Goal: Task Accomplishment & Management: Complete application form

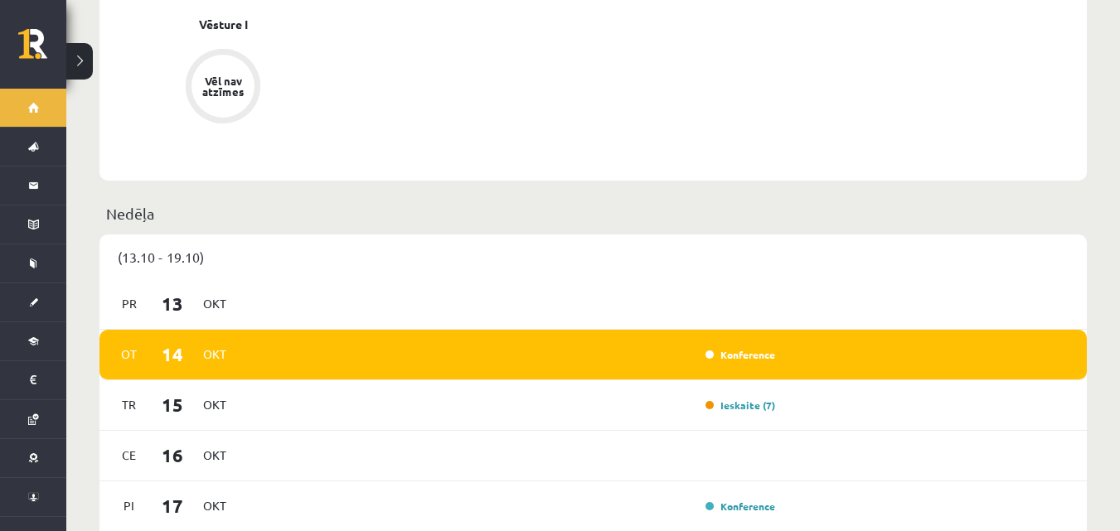
scroll to position [1078, 0]
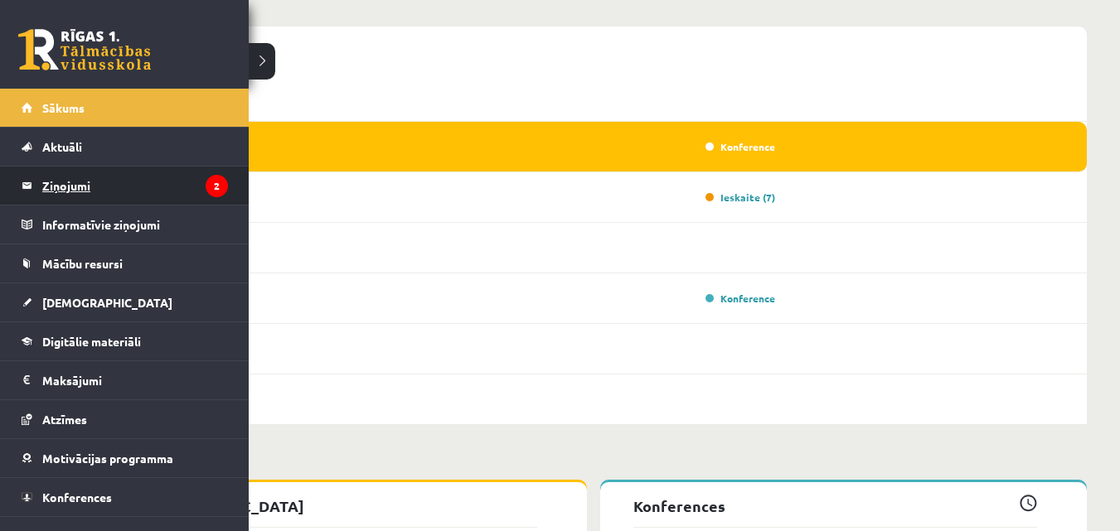
click at [154, 174] on legend "Ziņojumi 2" at bounding box center [135, 186] width 186 height 38
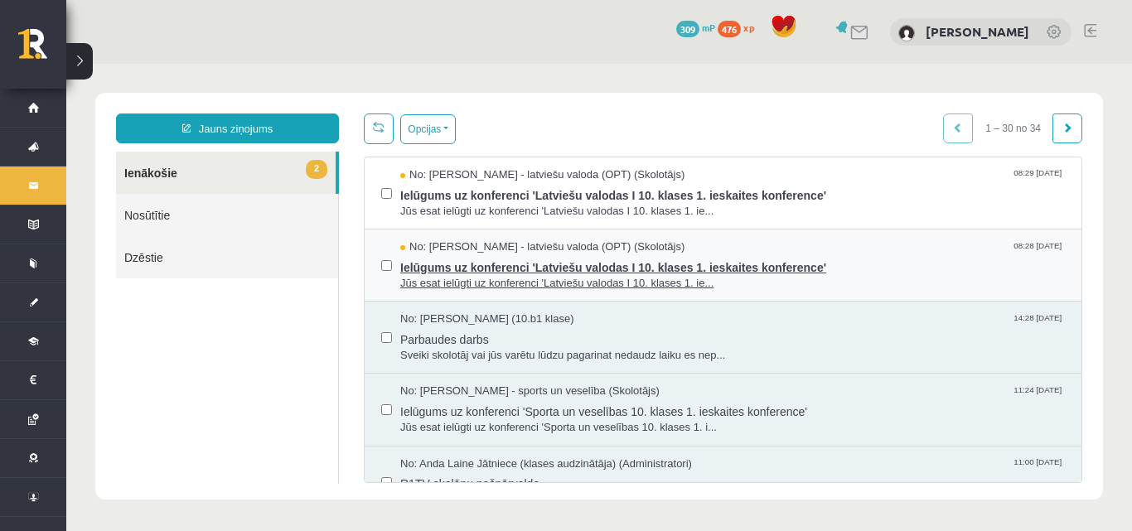
click at [795, 242] on div "No: Laila Jirgensone - latviešu valoda (OPT) (Skolotājs) 08:28 14/10/2025" at bounding box center [732, 248] width 665 height 16
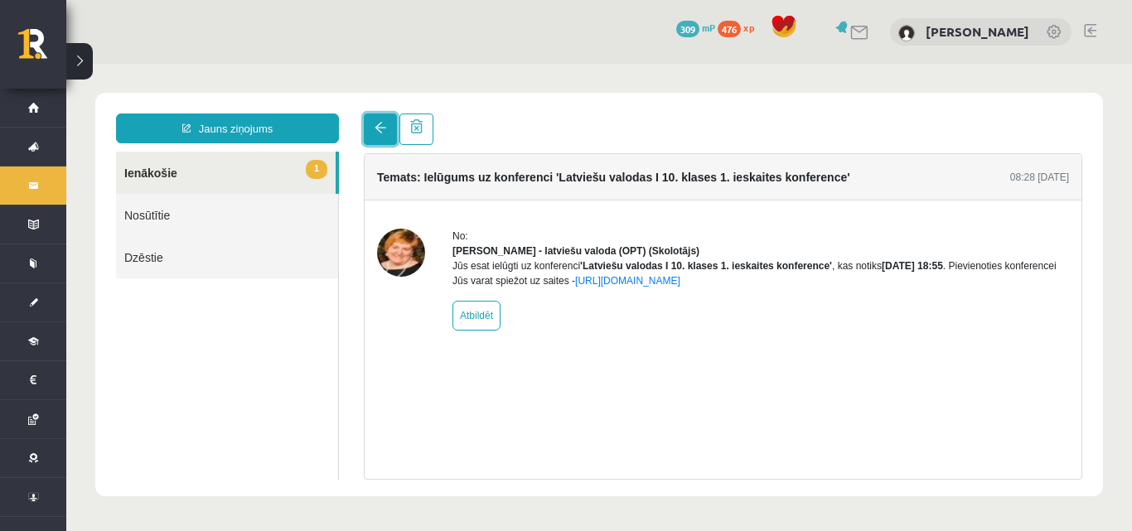
click at [377, 128] on span at bounding box center [381, 128] width 12 height 12
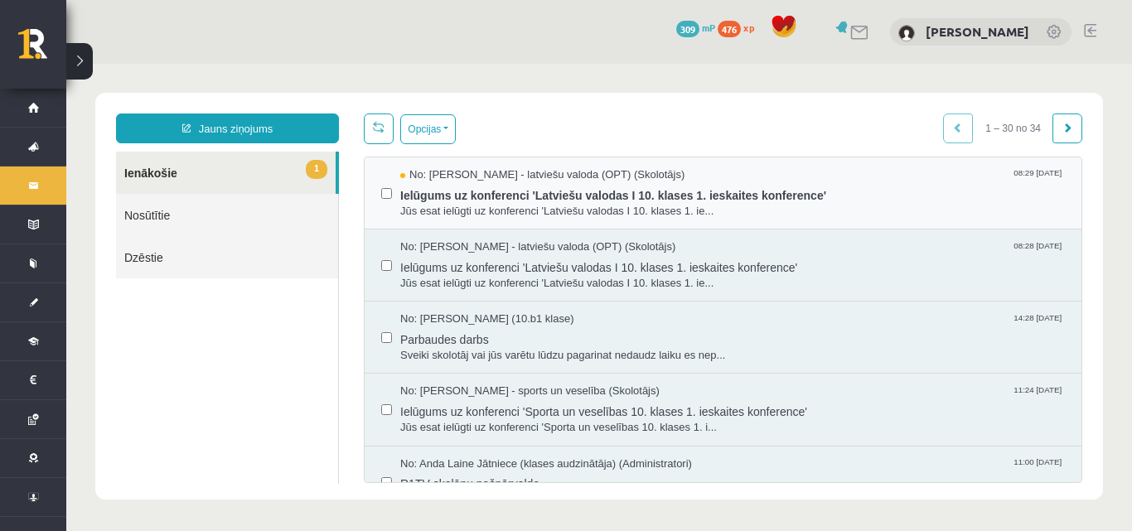
click at [734, 163] on div "No: Laila Jirgensone - latviešu valoda (OPT) (Skolotājs) 08:29 14/10/2025 Ielūg…" at bounding box center [723, 193] width 717 height 72
click at [717, 174] on div "No: Laila Jirgensone - latviešu valoda (OPT) (Skolotājs) 08:29 14/10/2025" at bounding box center [732, 175] width 665 height 16
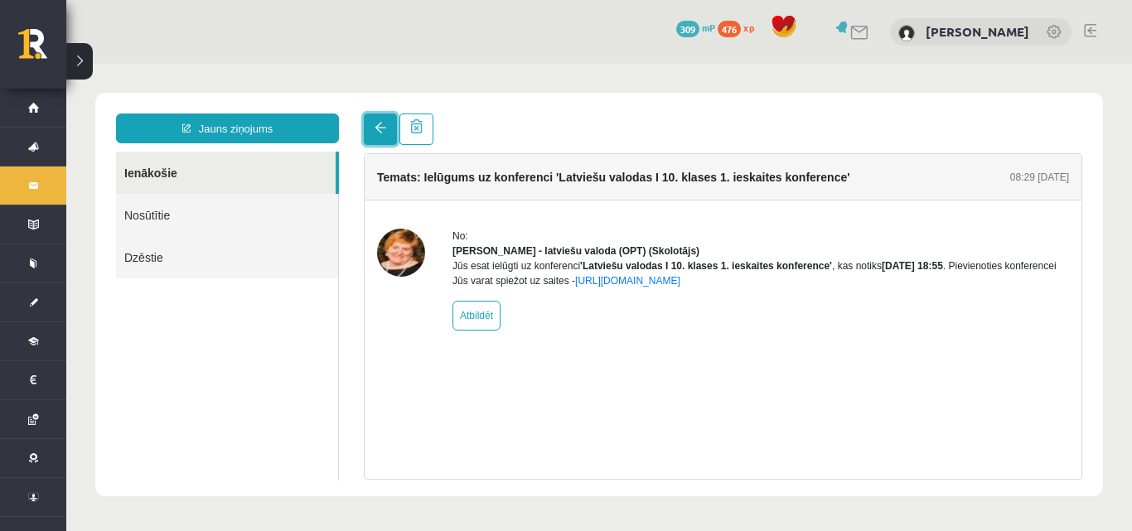
click at [392, 137] on link at bounding box center [380, 129] width 33 height 31
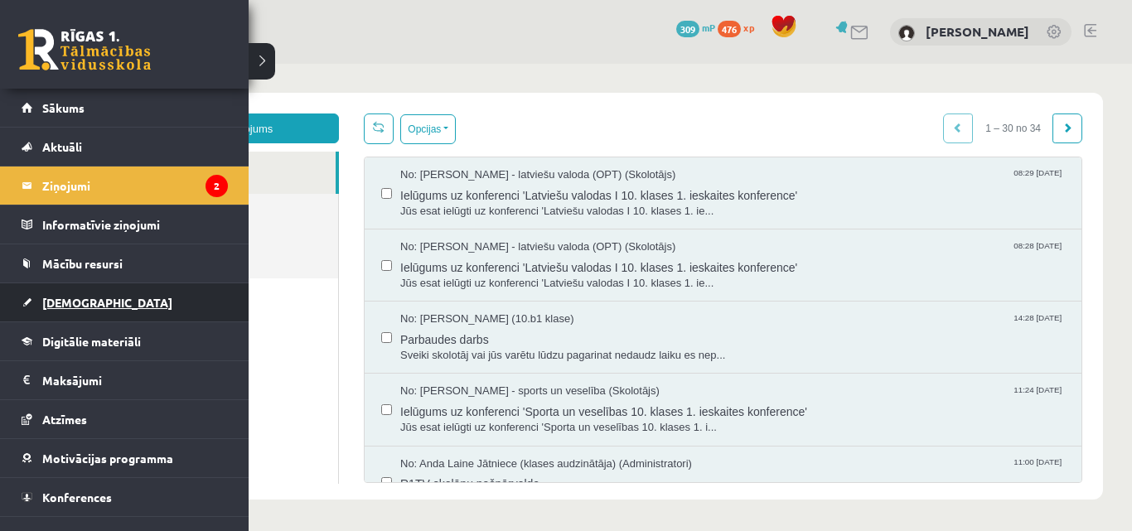
click at [122, 313] on link "[DEMOGRAPHIC_DATA]" at bounding box center [125, 302] width 206 height 38
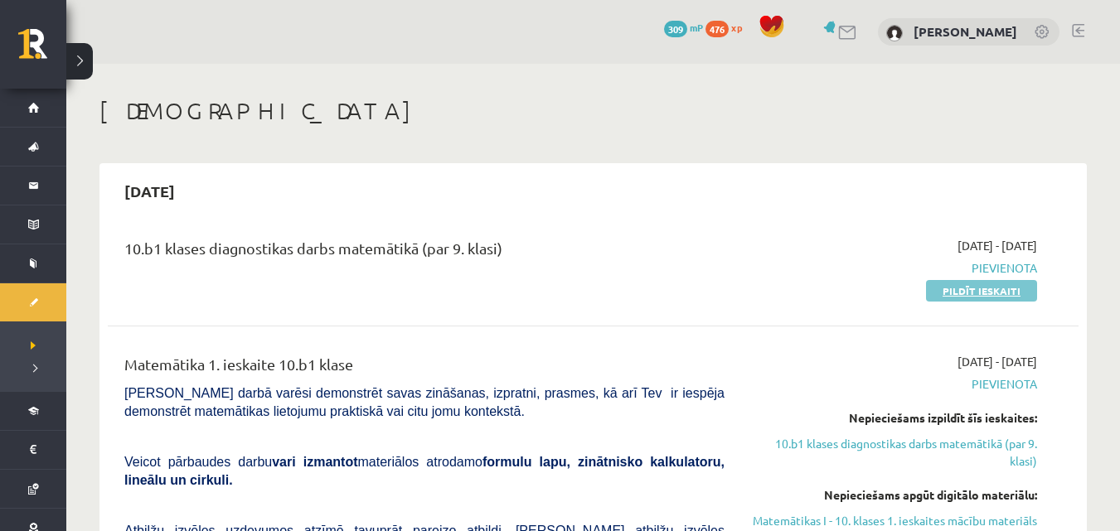
click at [961, 289] on link "Pildīt ieskaiti" at bounding box center [981, 291] width 111 height 22
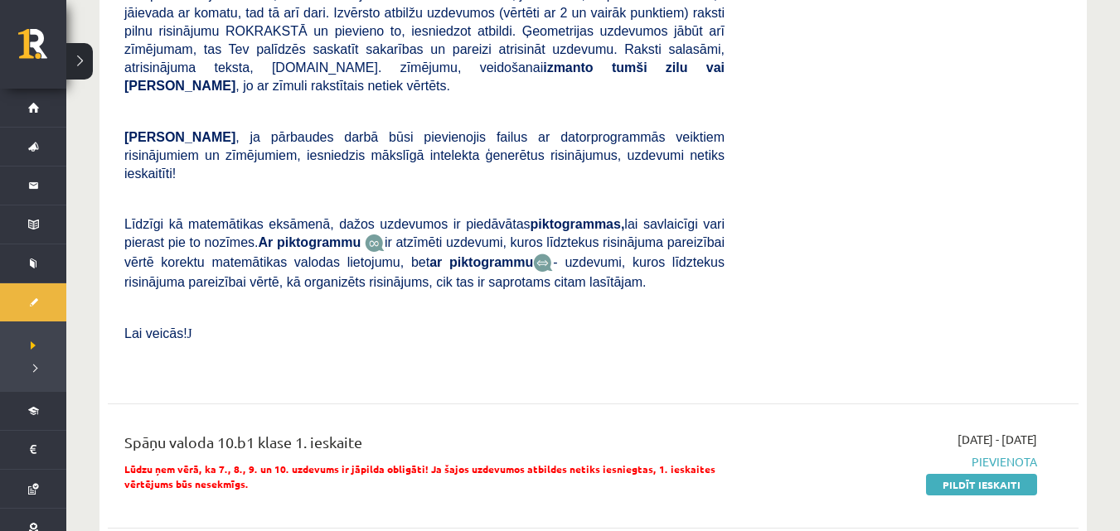
scroll to position [829, 0]
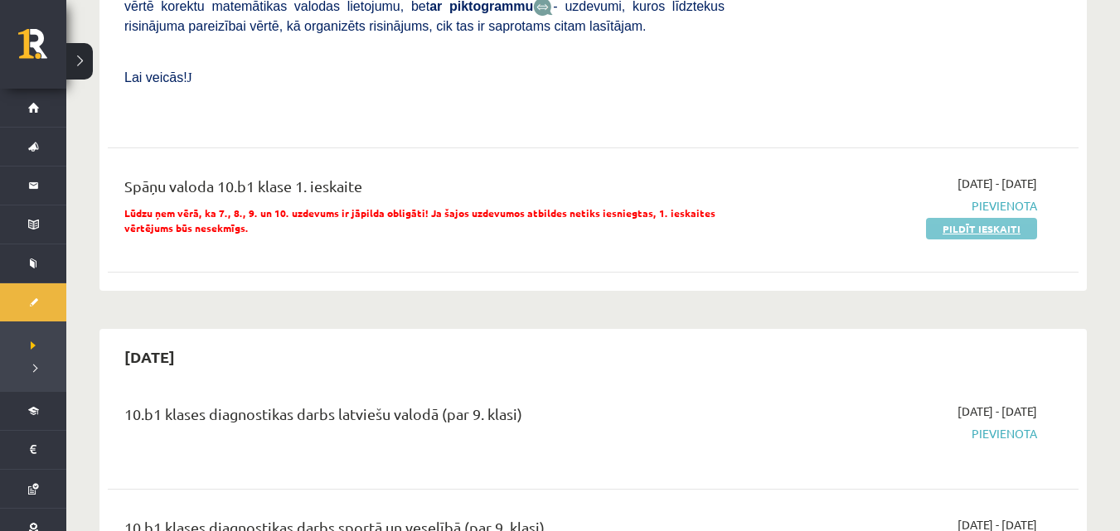
click at [964, 218] on link "Pildīt ieskaiti" at bounding box center [981, 229] width 111 height 22
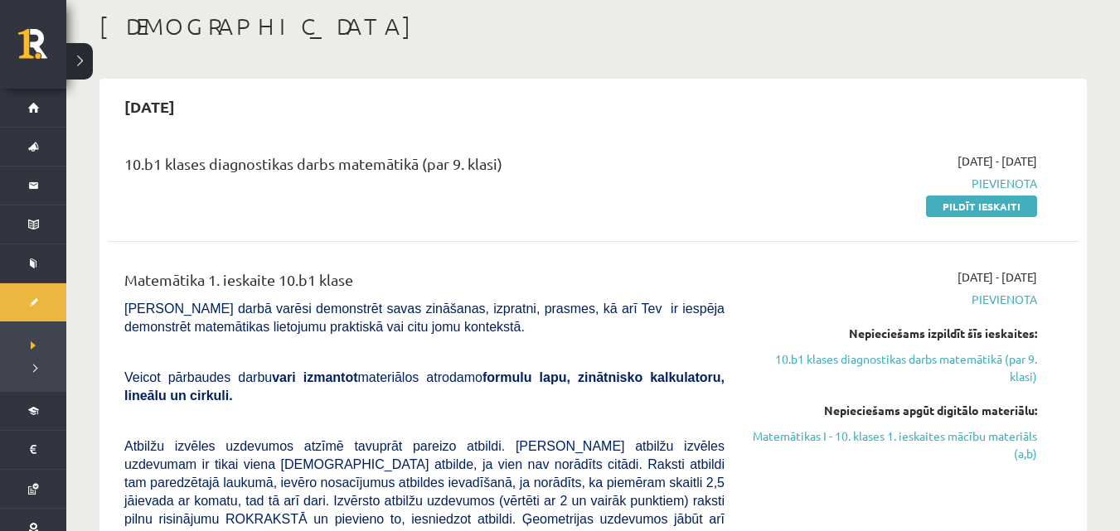
scroll to position [83, 0]
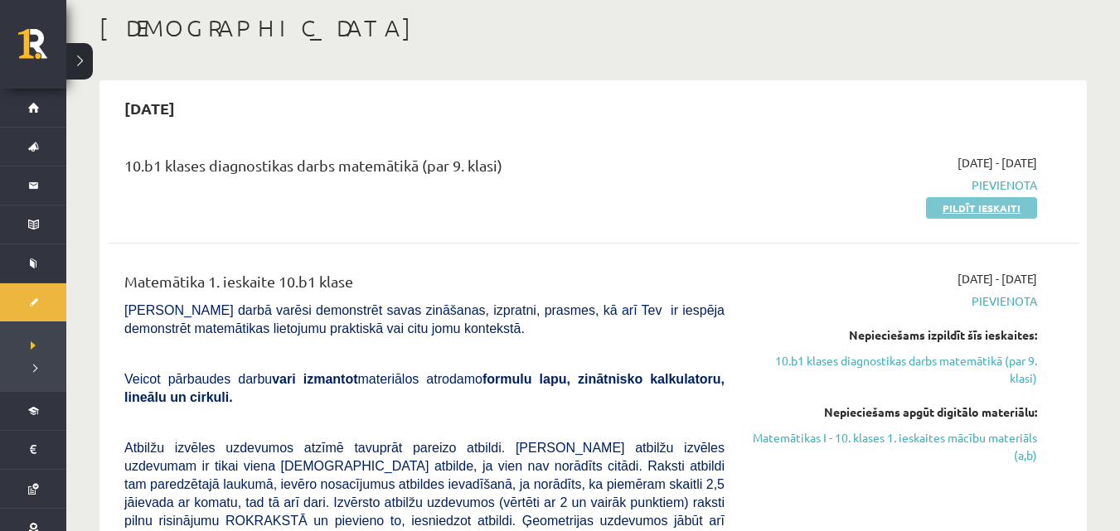
click at [993, 213] on link "Pildīt ieskaiti" at bounding box center [981, 208] width 111 height 22
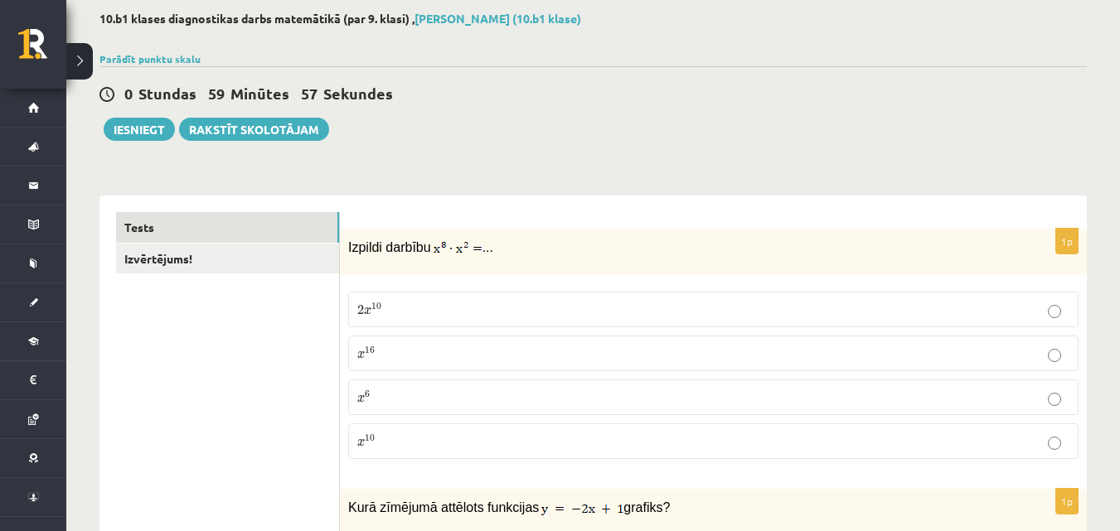
scroll to position [166, 0]
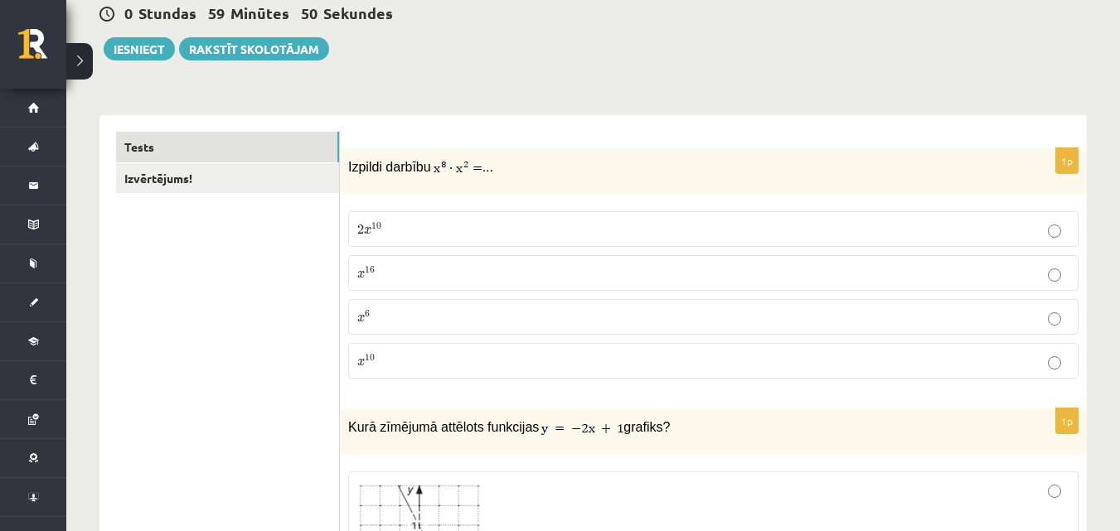
click at [421, 365] on p "x 10 x 10" at bounding box center [713, 360] width 712 height 17
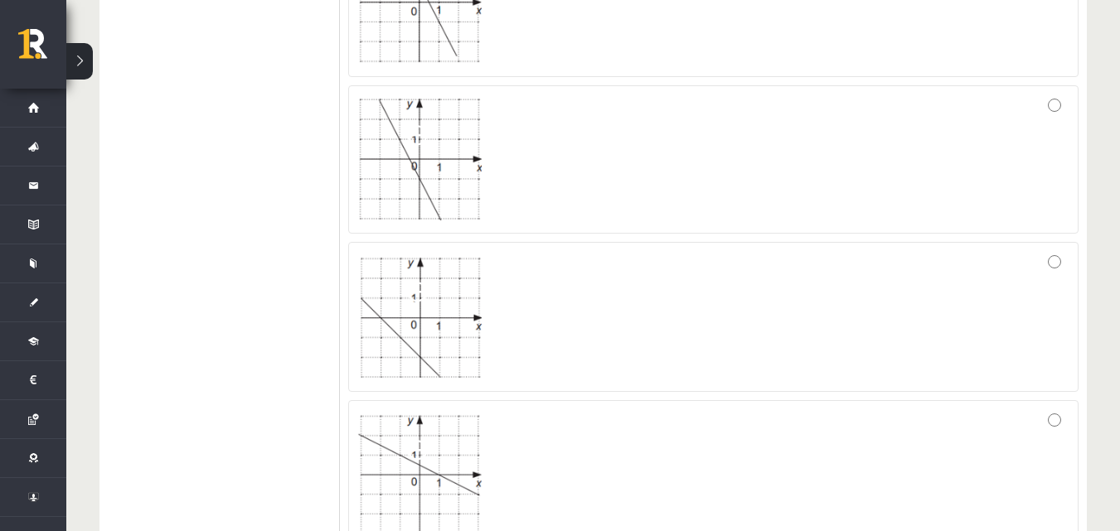
scroll to position [746, 0]
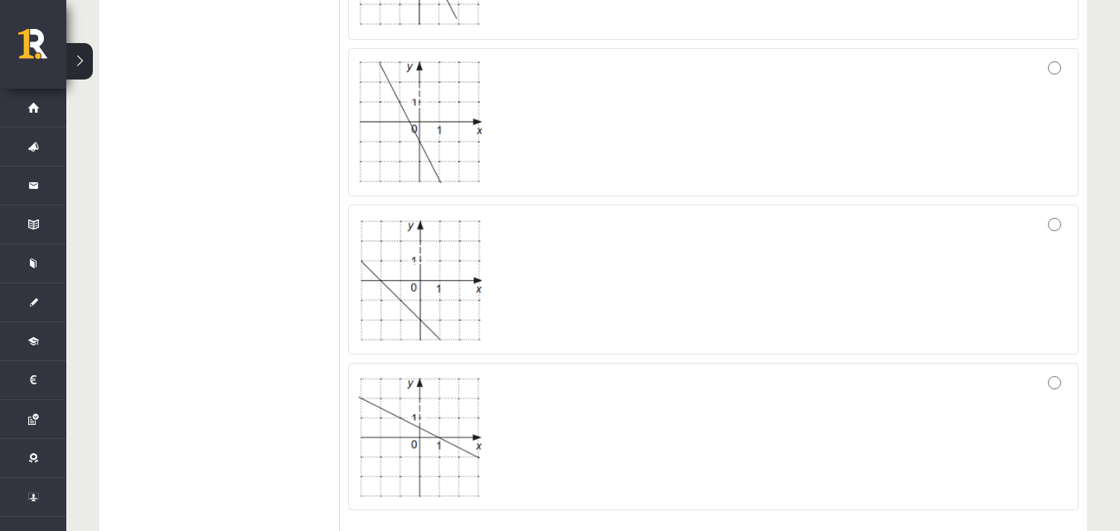
click at [438, 283] on img at bounding box center [419, 280] width 124 height 124
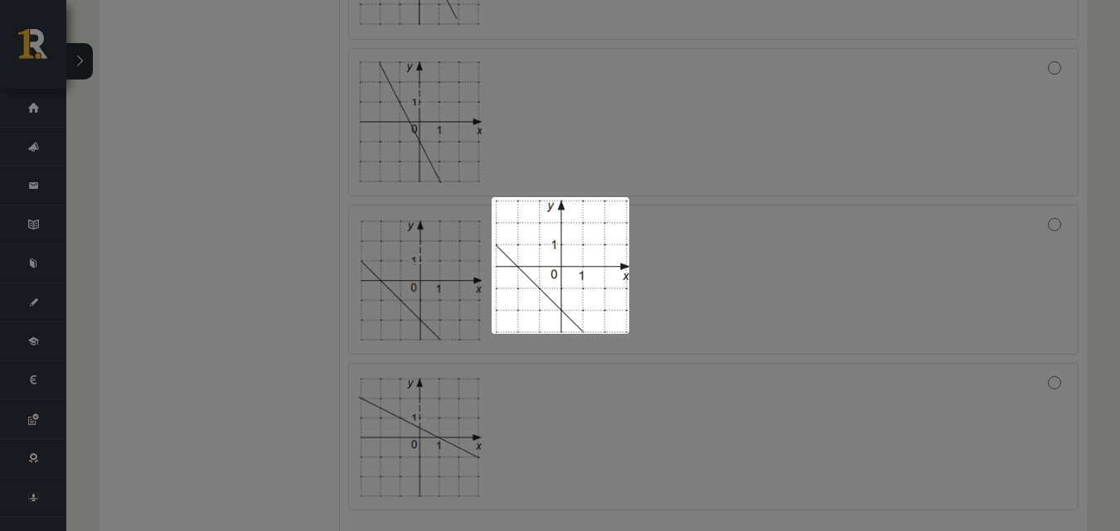
click at [871, 259] on div at bounding box center [560, 265] width 1120 height 531
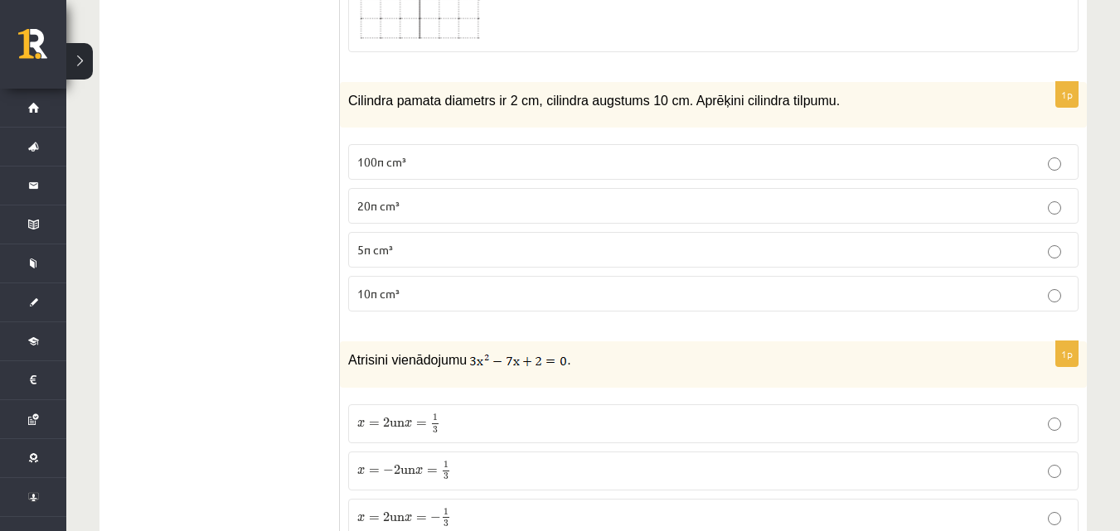
scroll to position [1243, 0]
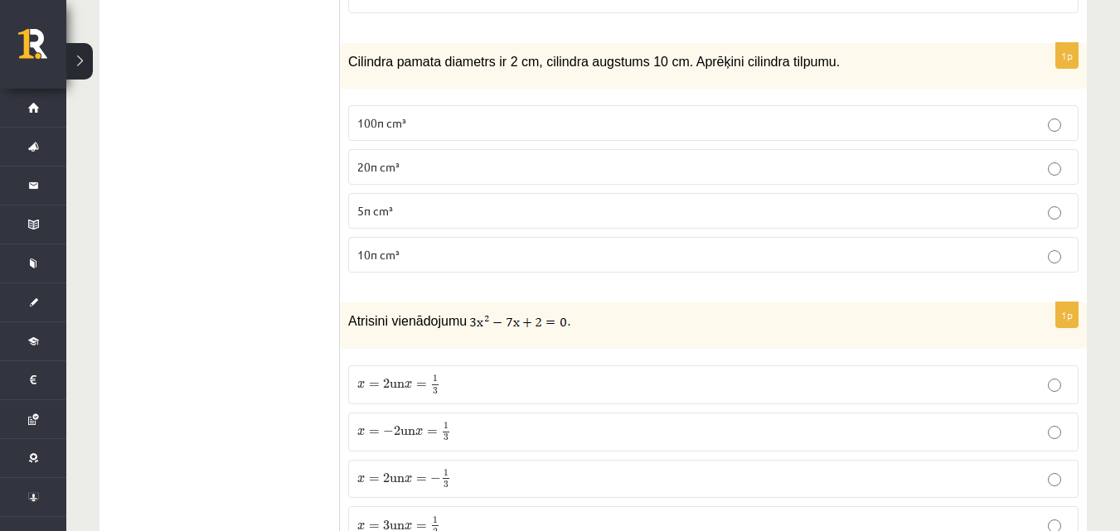
click at [478, 166] on p "20π cm³" at bounding box center [713, 166] width 712 height 17
click at [489, 212] on p "5π cm³" at bounding box center [713, 210] width 712 height 17
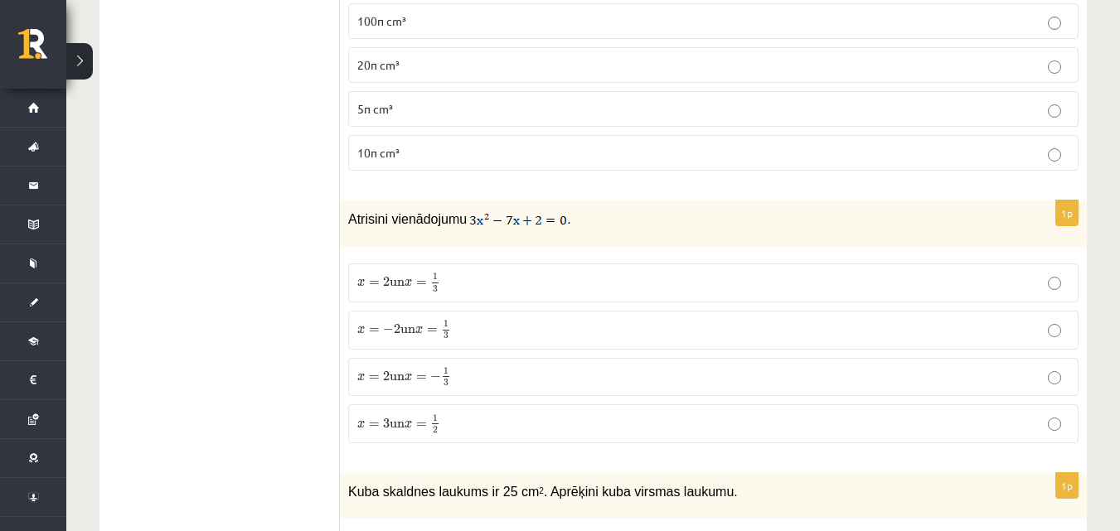
scroll to position [1409, 0]
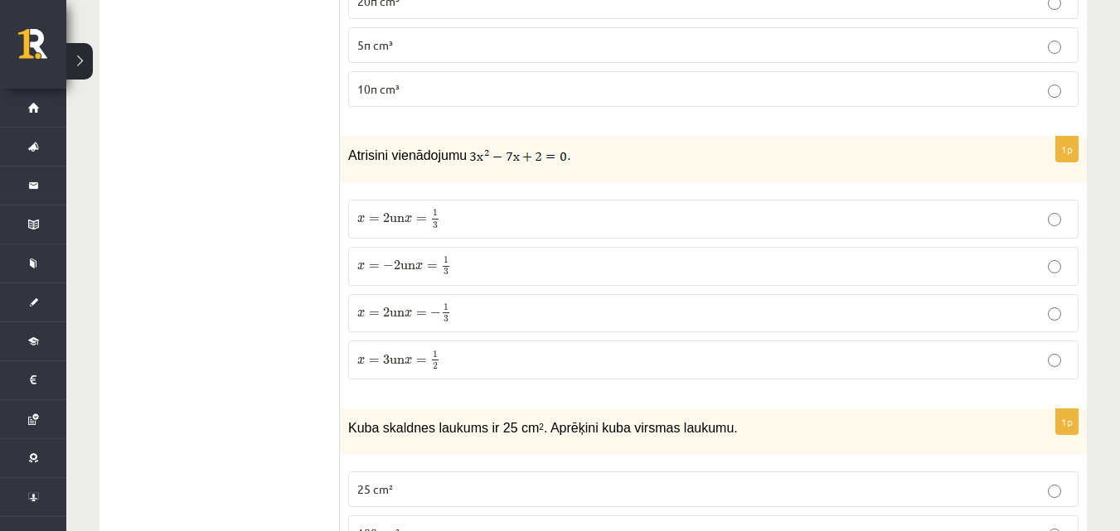
click at [480, 361] on p "x = 3 un x = 1 2 x = 3 un x = 1 2" at bounding box center [713, 360] width 712 height 21
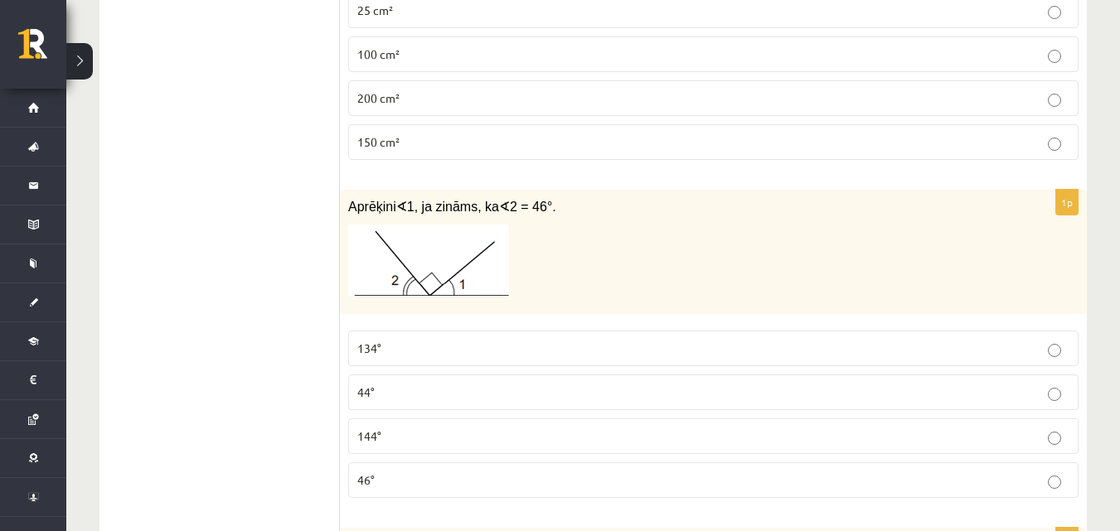
scroll to position [1907, 0]
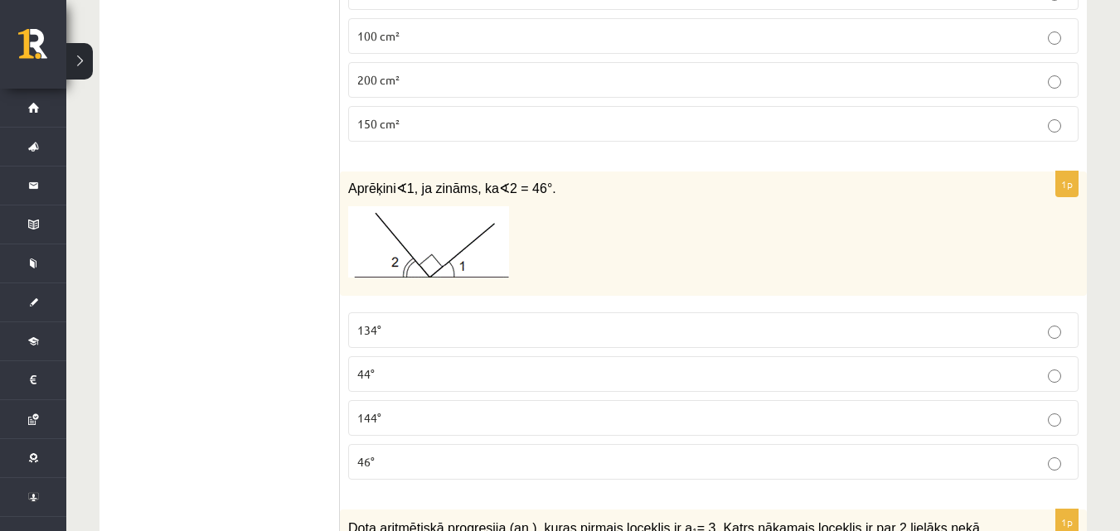
click at [409, 379] on p "44°" at bounding box center [713, 374] width 712 height 17
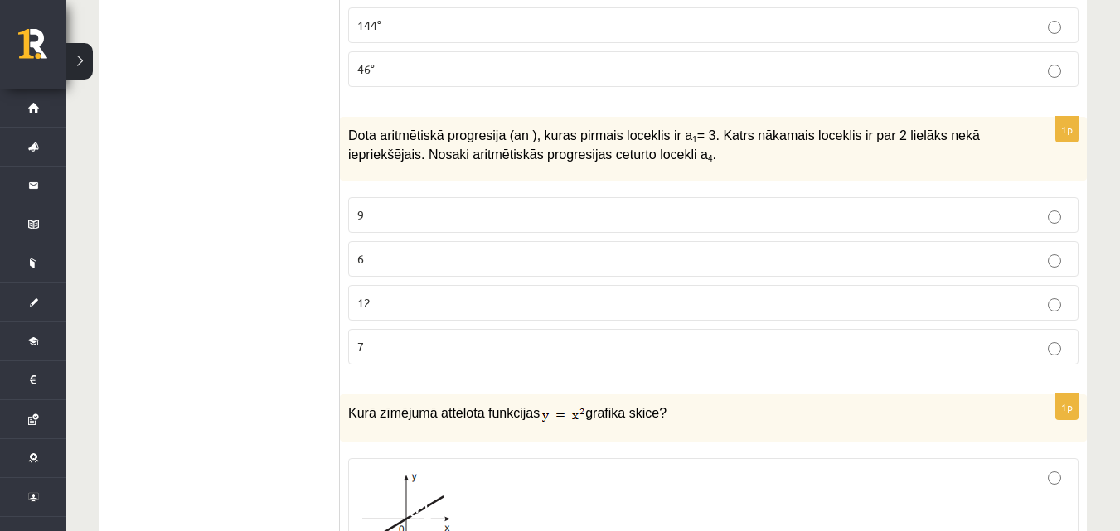
scroll to position [2321, 0]
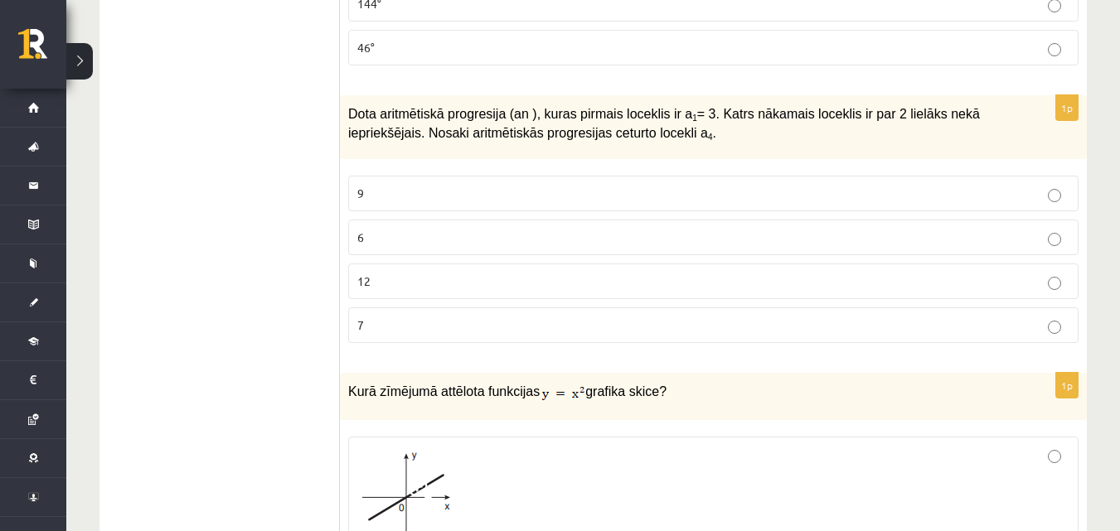
click at [1033, 198] on p "9" at bounding box center [713, 193] width 712 height 17
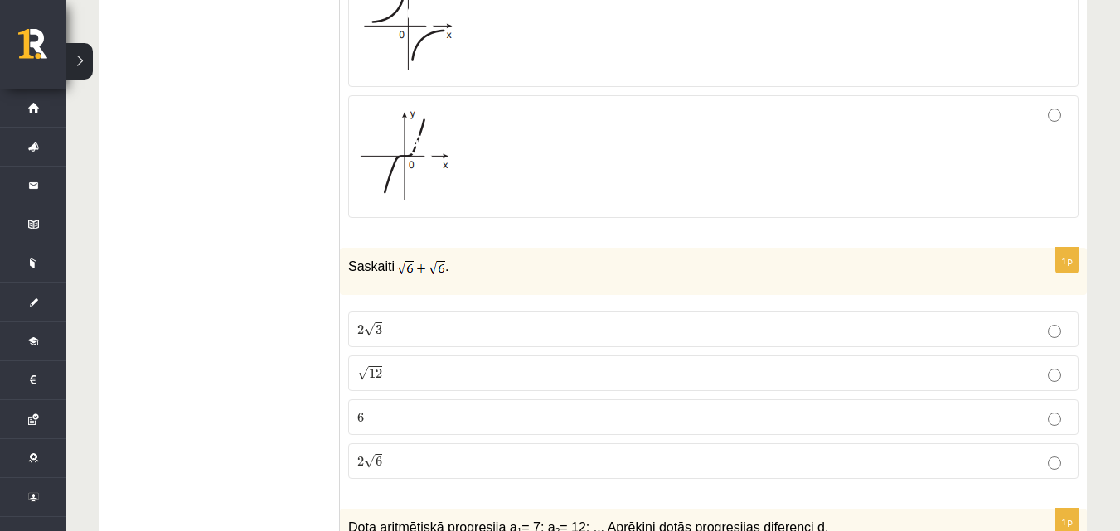
scroll to position [3150, 0]
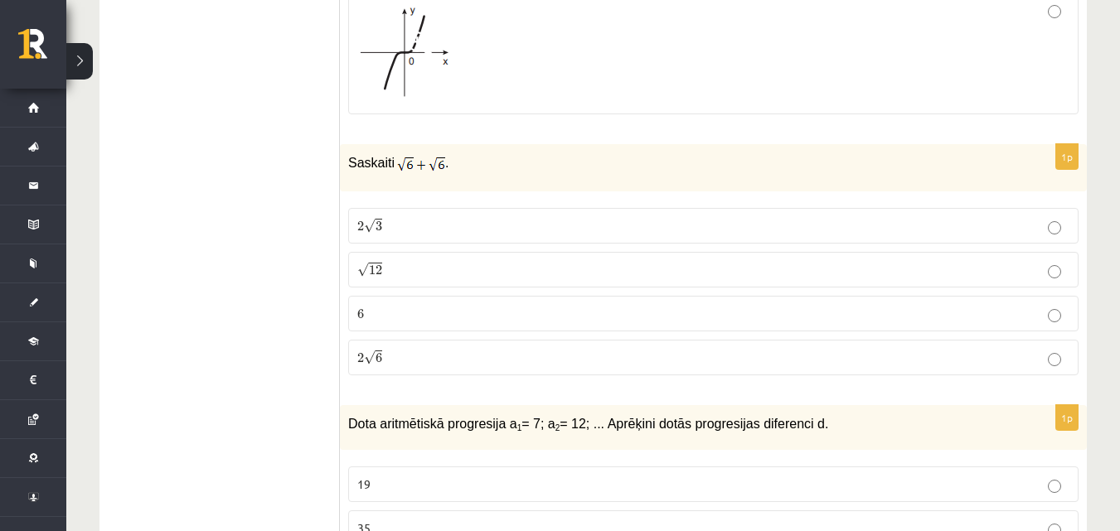
click at [422, 364] on p "2 √ 6 2 6" at bounding box center [713, 357] width 712 height 17
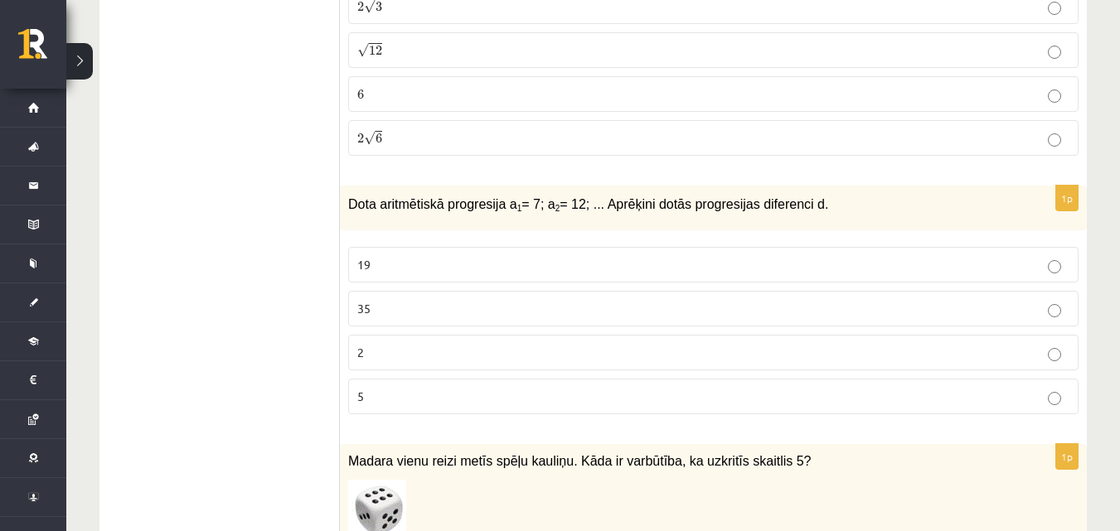
scroll to position [3399, 0]
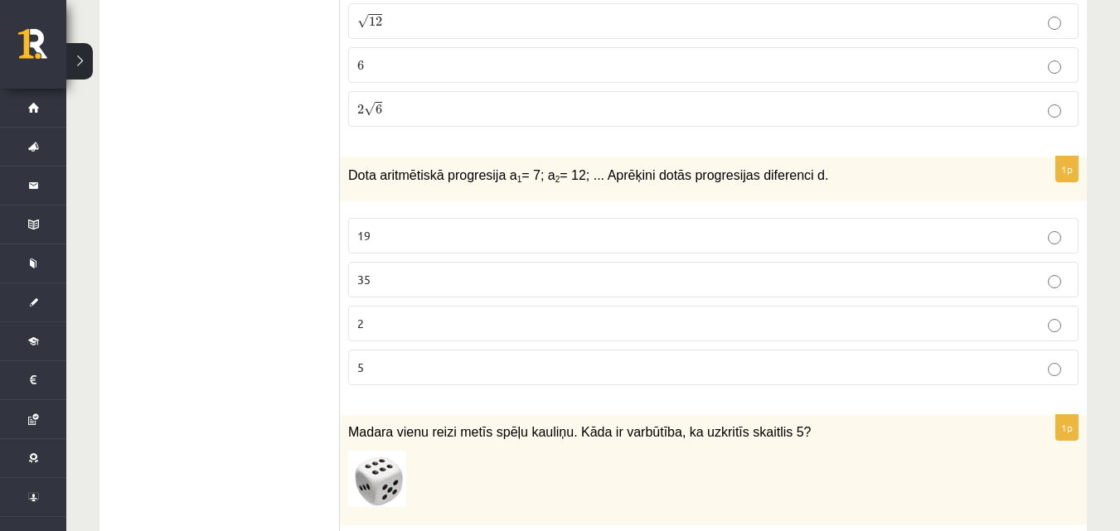
click at [627, 362] on p "5" at bounding box center [713, 367] width 712 height 17
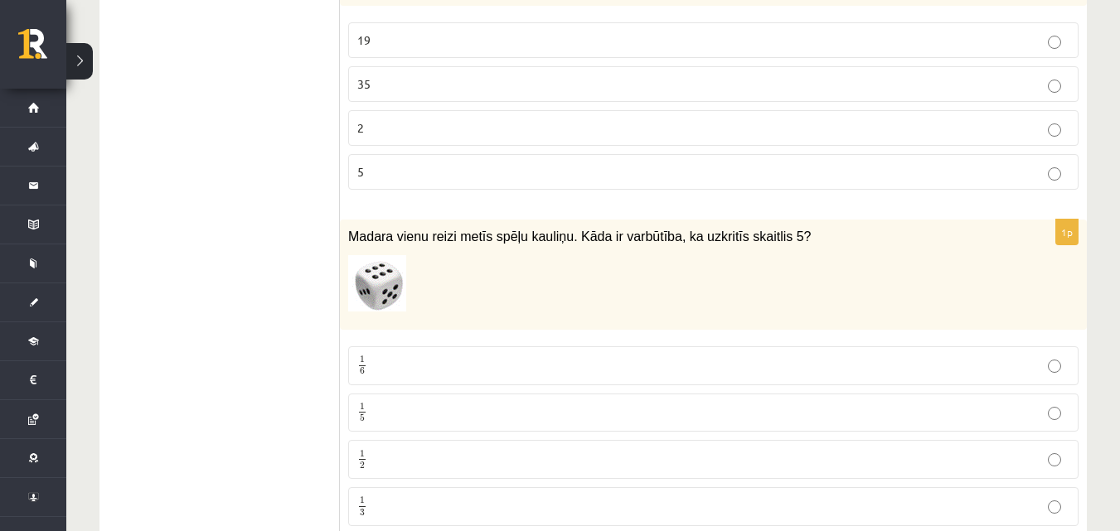
scroll to position [3647, 0]
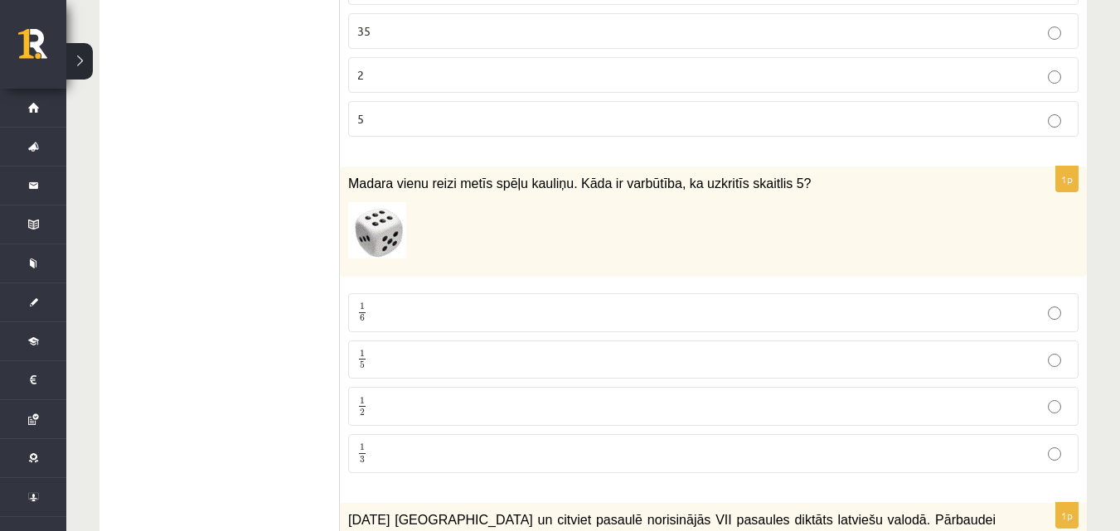
click at [406, 306] on p "1 6 1 6" at bounding box center [713, 313] width 712 height 21
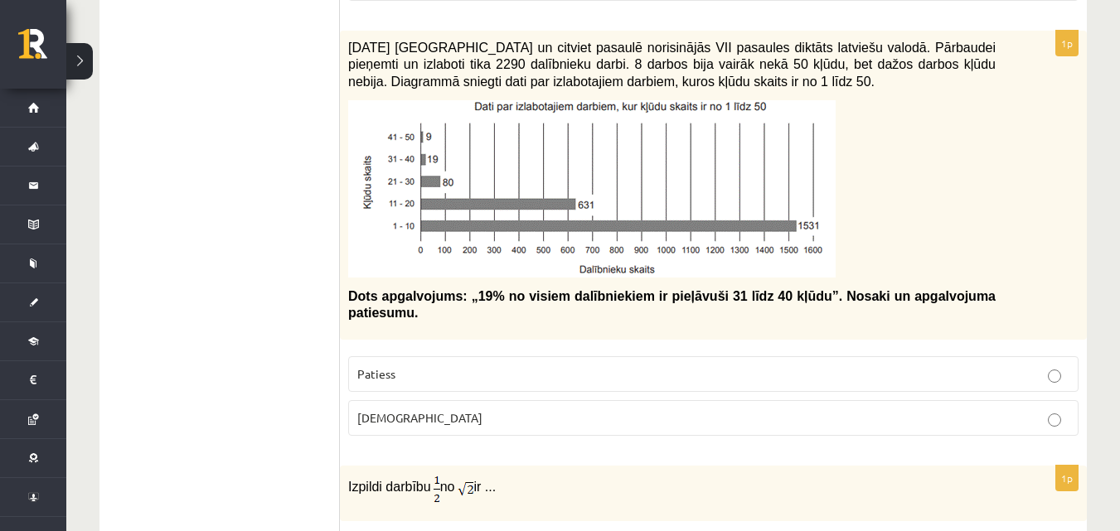
scroll to position [4310, 0]
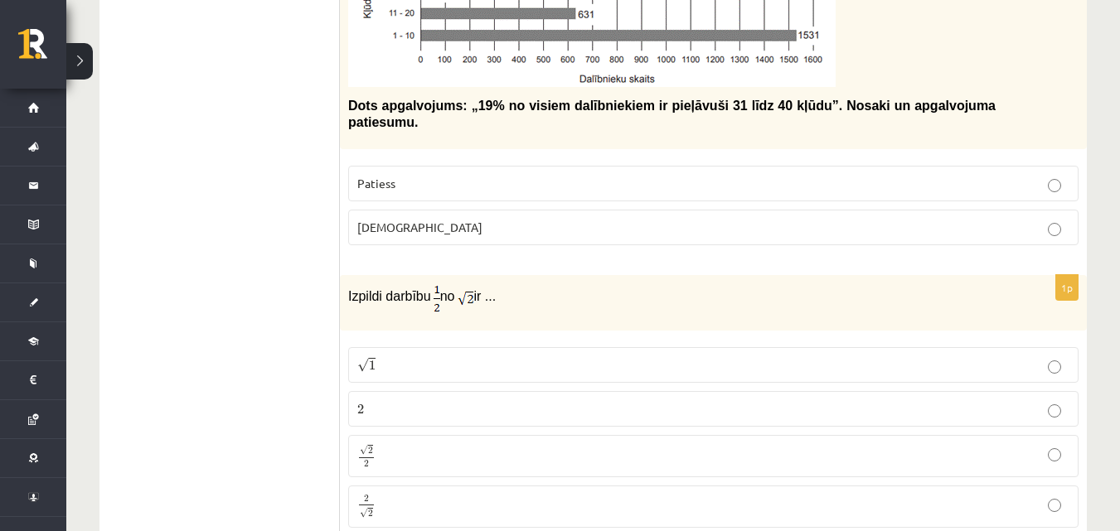
click at [737, 166] on label "Patiess" at bounding box center [713, 184] width 730 height 36
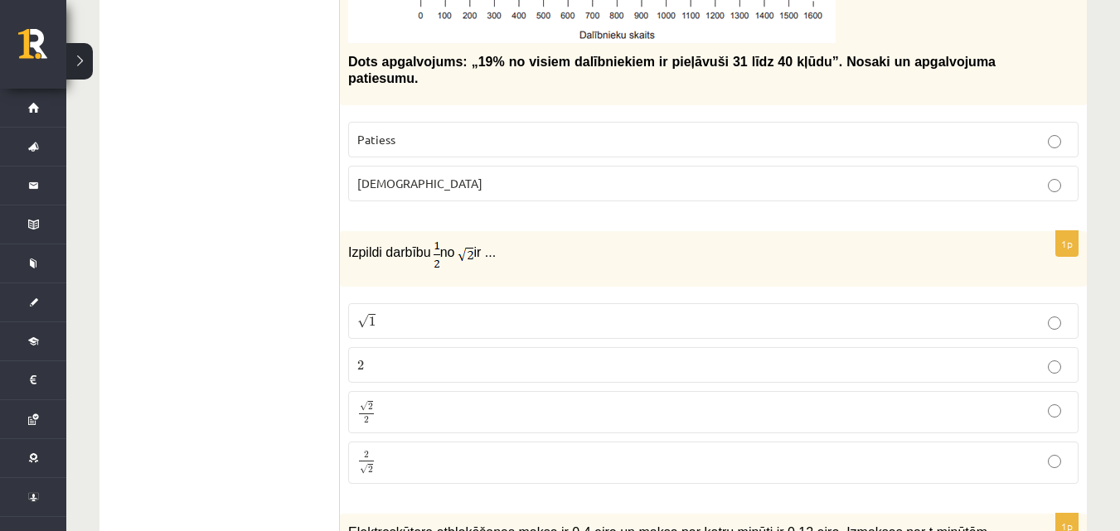
scroll to position [4393, 0]
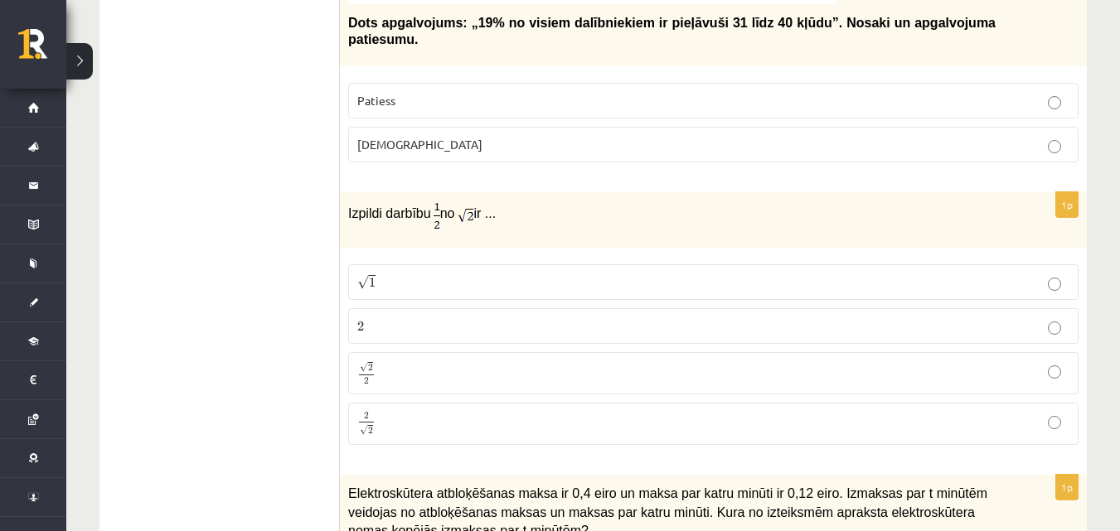
click at [542, 361] on p "√ 2 2 2 2" at bounding box center [713, 373] width 712 height 24
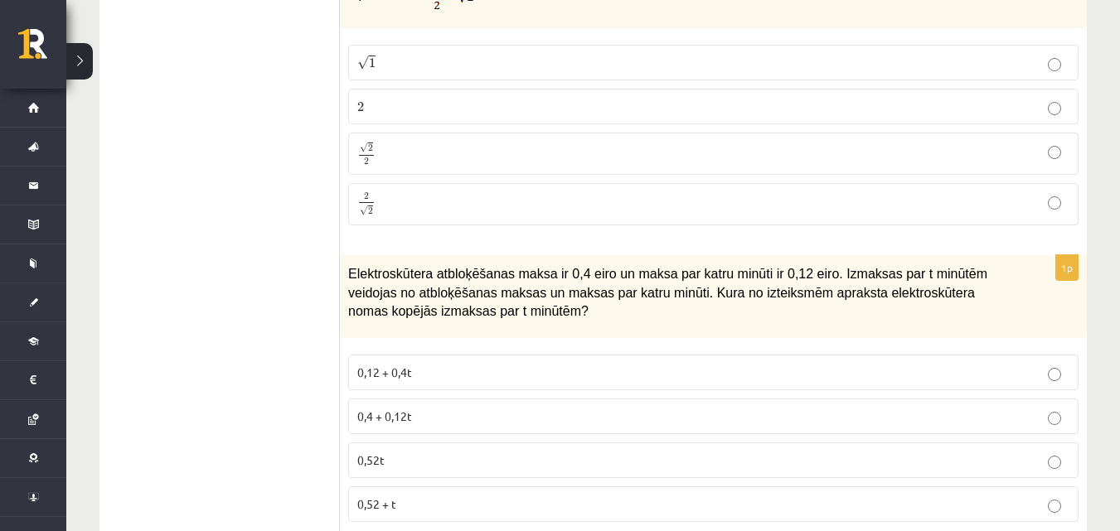
scroll to position [4642, 0]
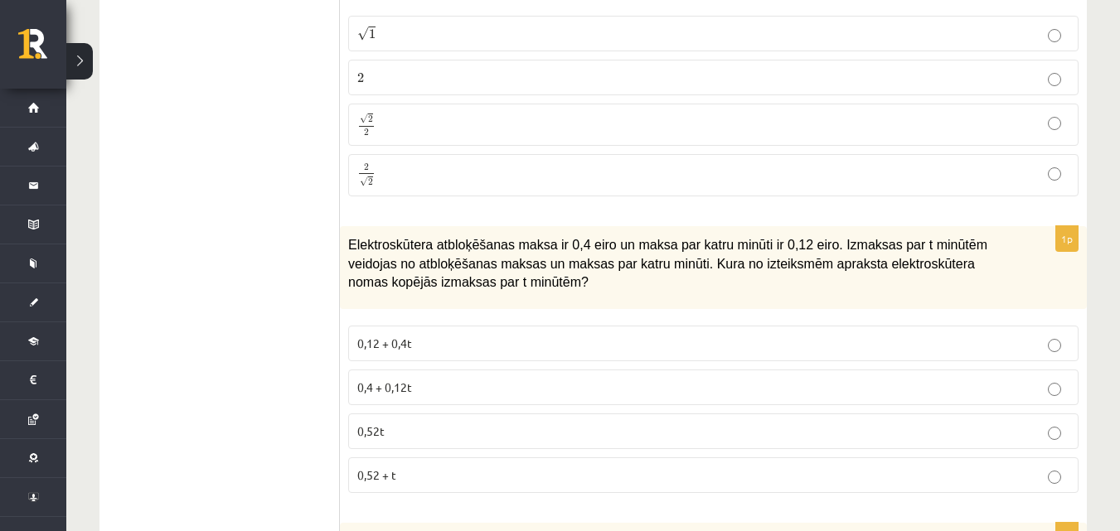
click at [443, 379] on p "0,4 + 0,12t" at bounding box center [713, 387] width 712 height 17
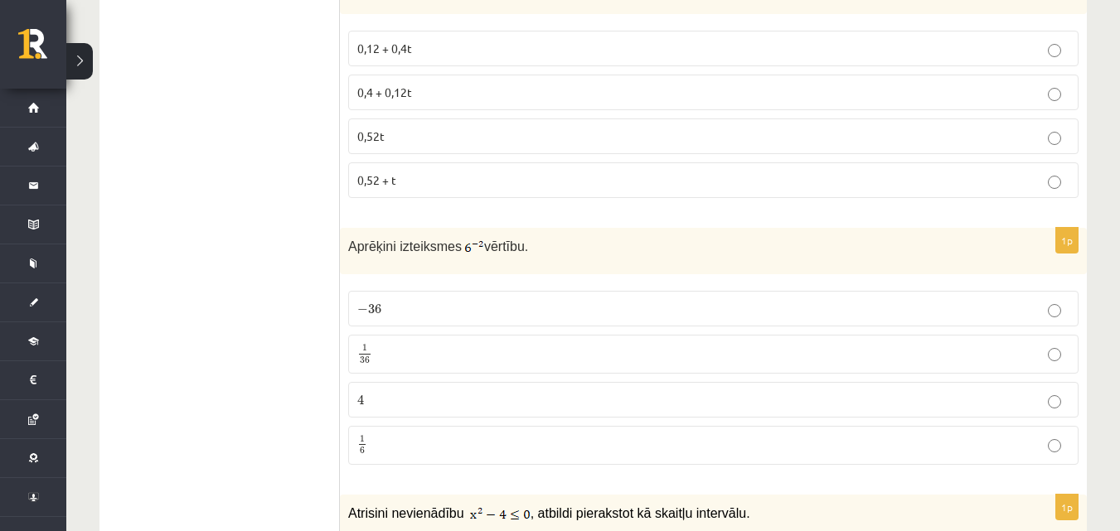
scroll to position [4974, 0]
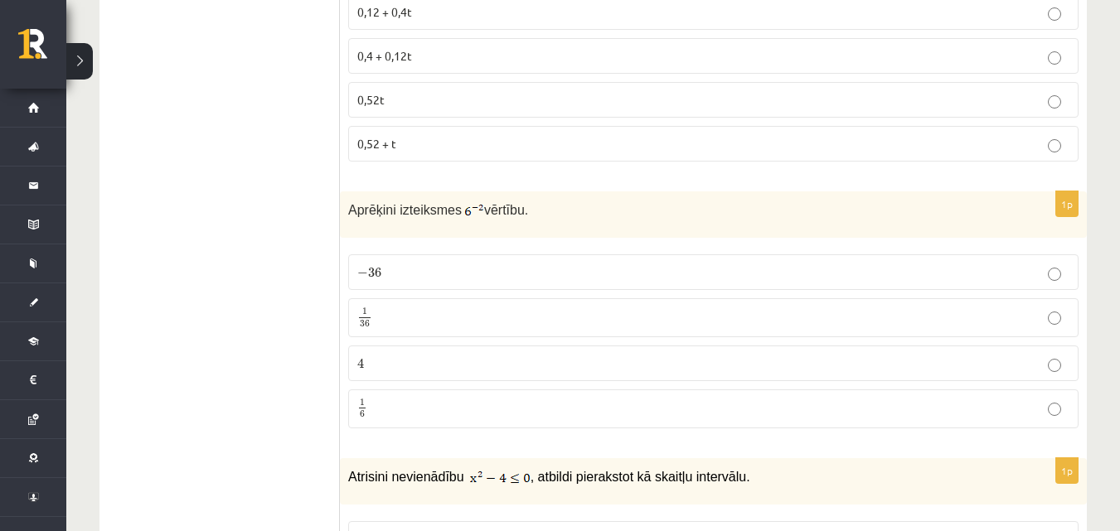
click at [494, 312] on p "1 36 1 36" at bounding box center [713, 318] width 712 height 21
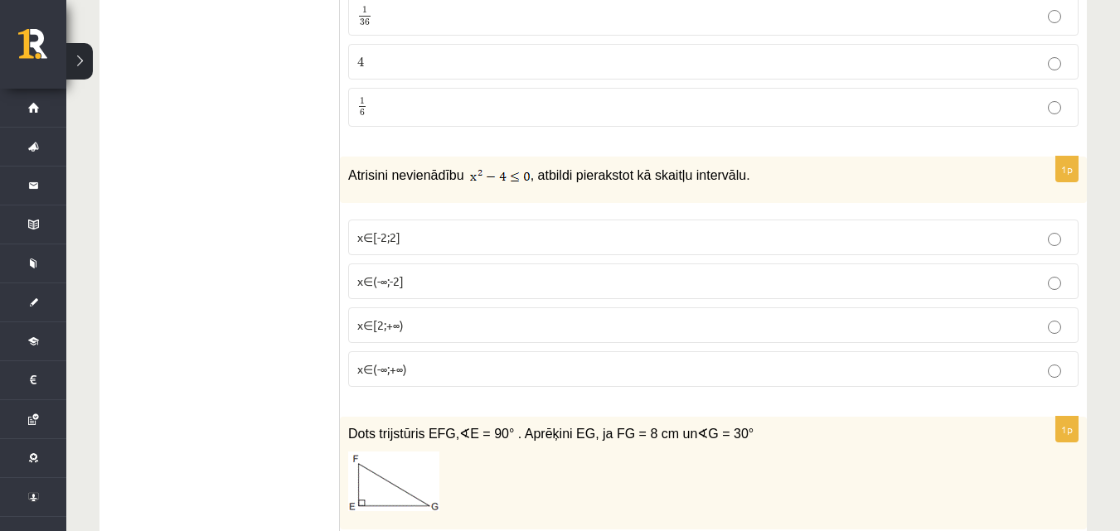
scroll to position [5305, 0]
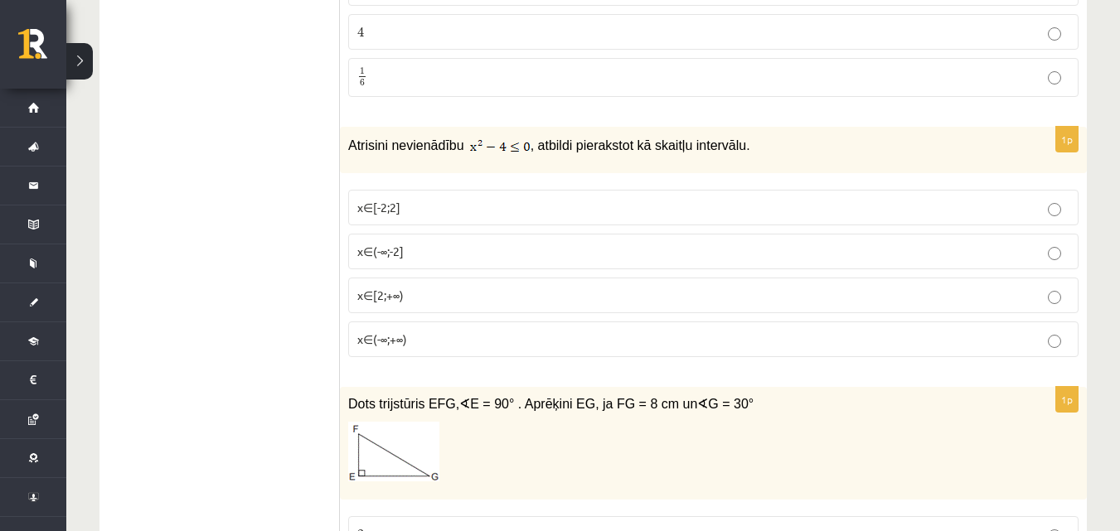
click at [560, 287] on p "x∈[2;+∞)" at bounding box center [713, 295] width 712 height 17
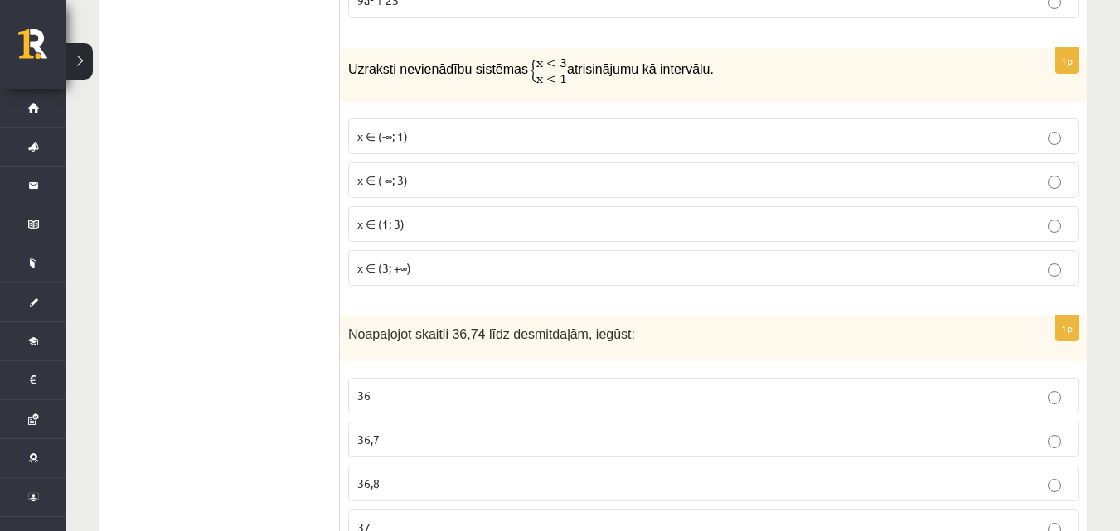
scroll to position [6553, 0]
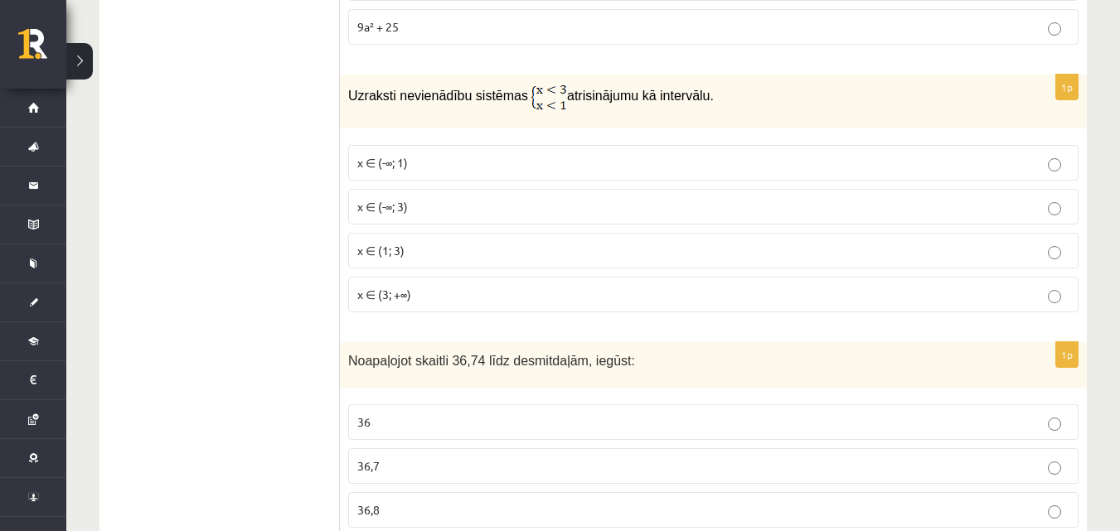
click at [416, 458] on p "36,7" at bounding box center [713, 466] width 712 height 17
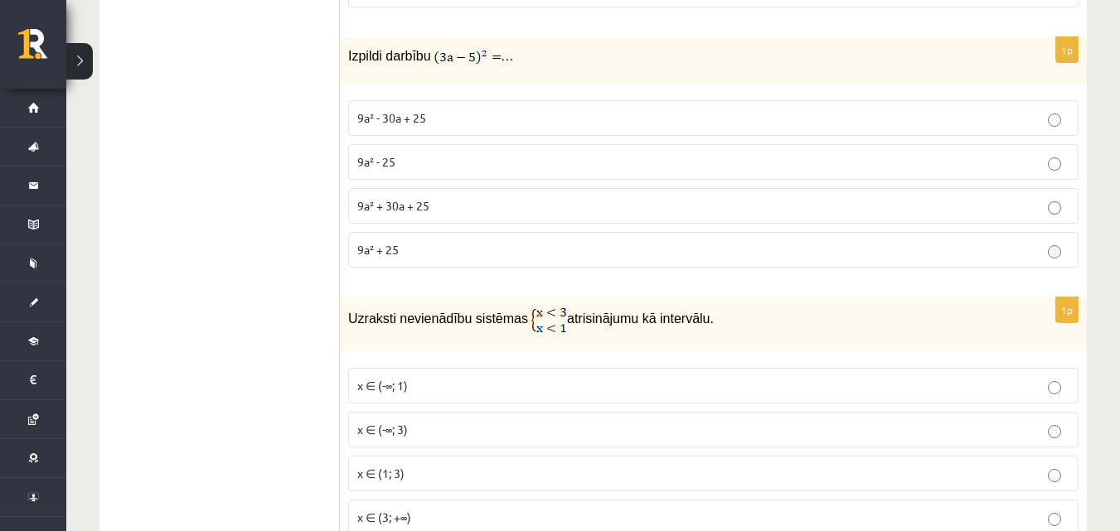
scroll to position [6304, 0]
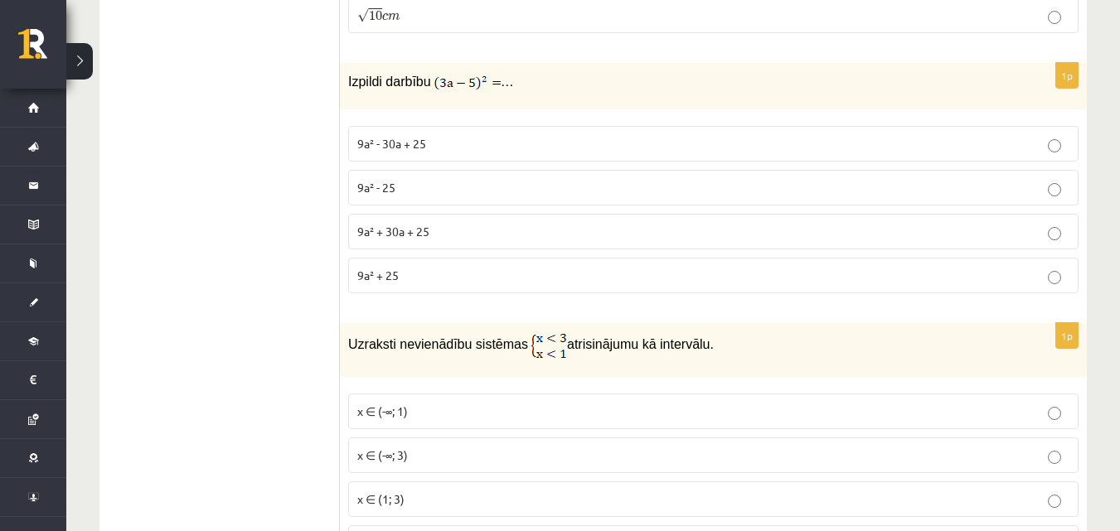
click at [449, 135] on p "9a² - 30a + 25" at bounding box center [713, 143] width 712 height 17
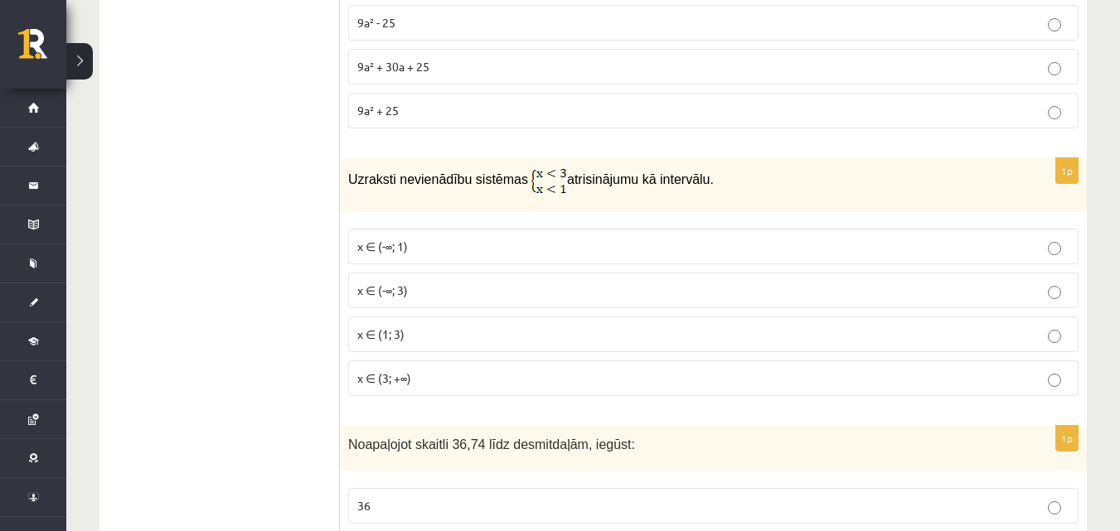
scroll to position [6470, 0]
click at [640, 281] on p "x ∈ (-∞; 3)" at bounding box center [713, 289] width 712 height 17
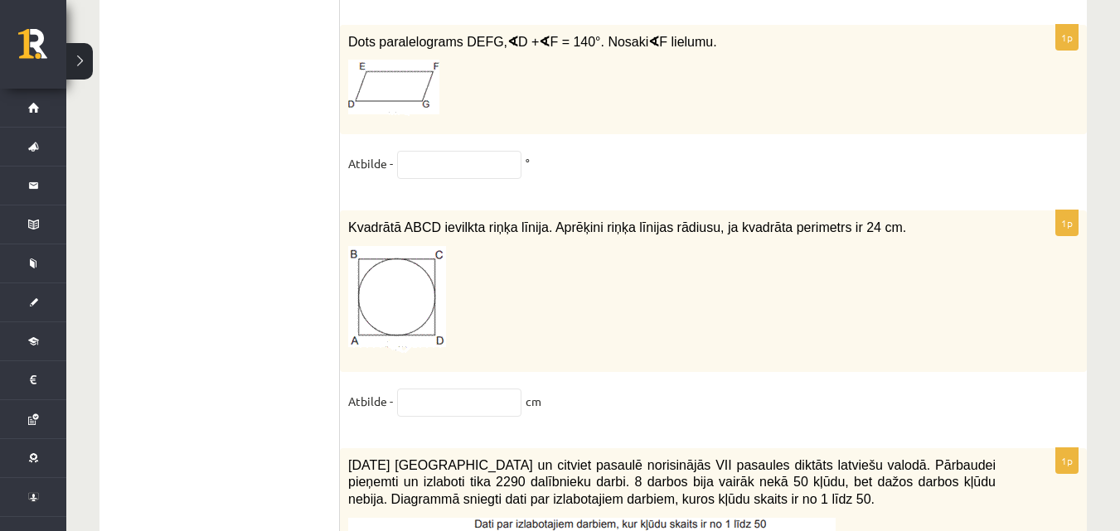
scroll to position [7630, 0]
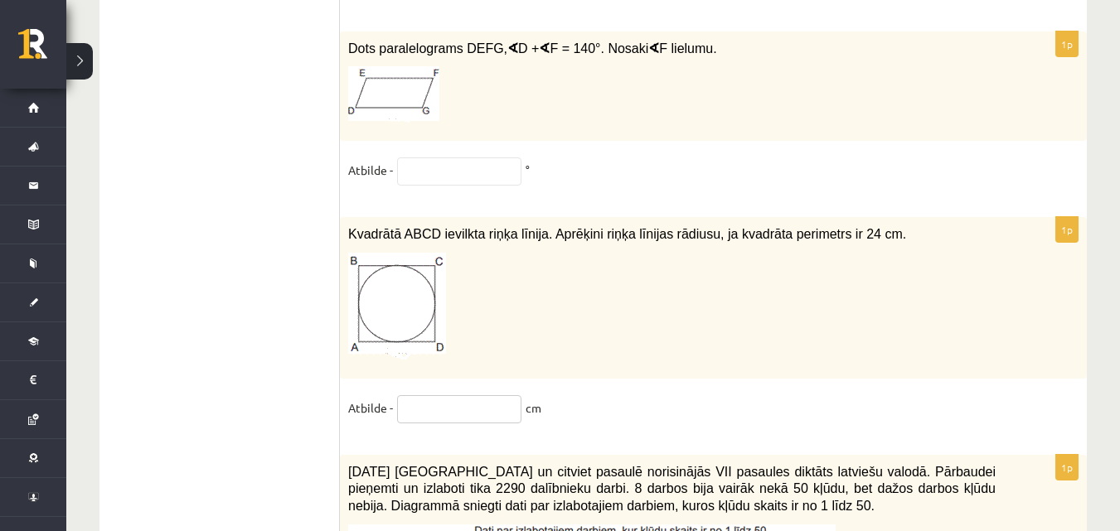
click at [443, 395] on input "text" at bounding box center [459, 409] width 124 height 28
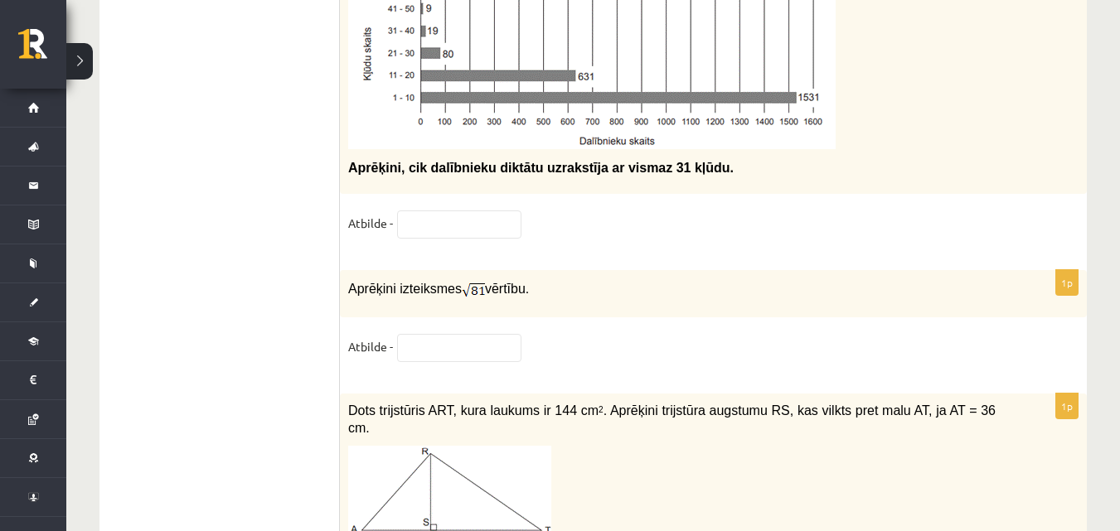
scroll to position [8210, 0]
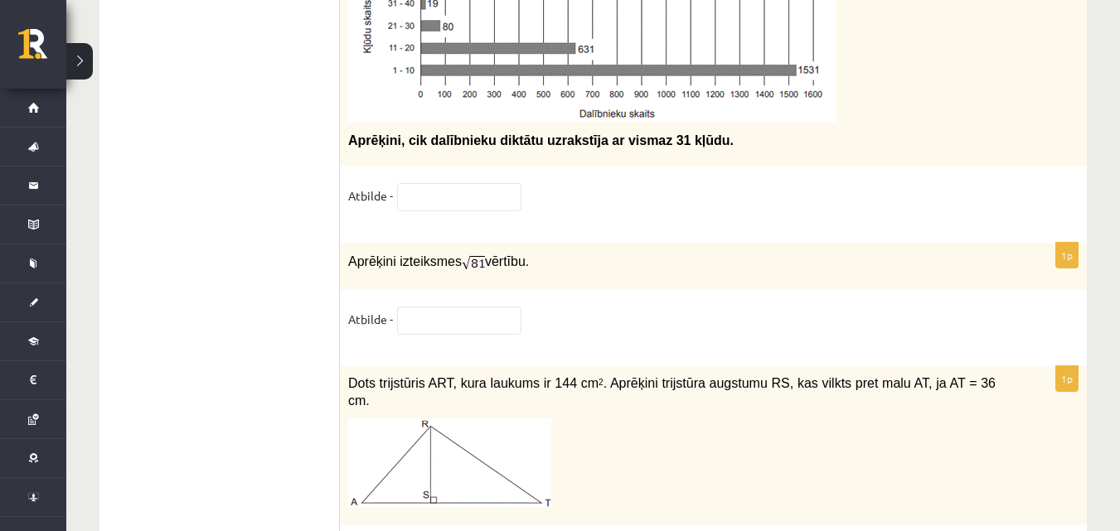
type input "**"
click at [498, 321] on input "text" at bounding box center [459, 321] width 124 height 28
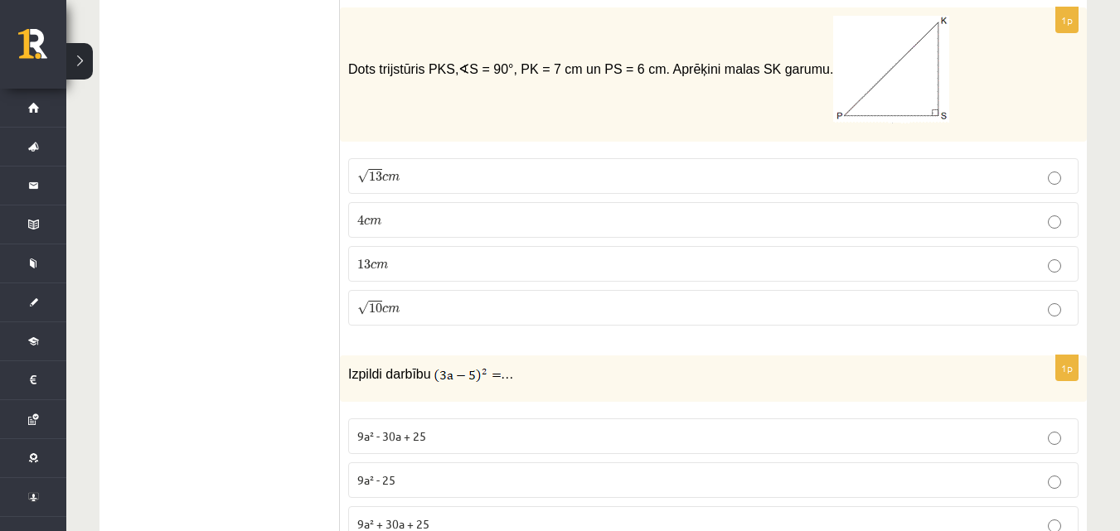
scroll to position [5972, 0]
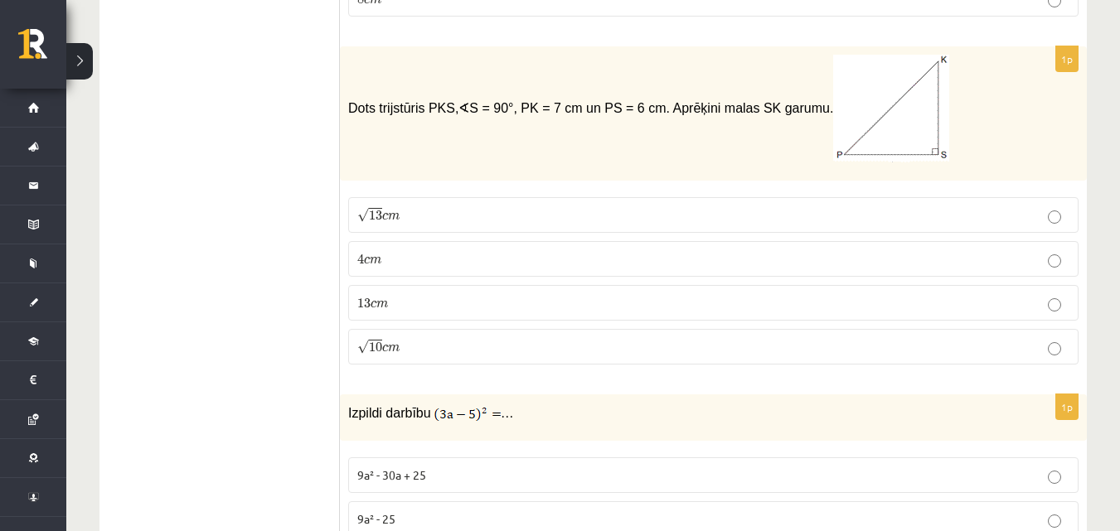
type input "*"
click at [627, 206] on p "√ 13 c m 13 c m" at bounding box center [713, 214] width 712 height 17
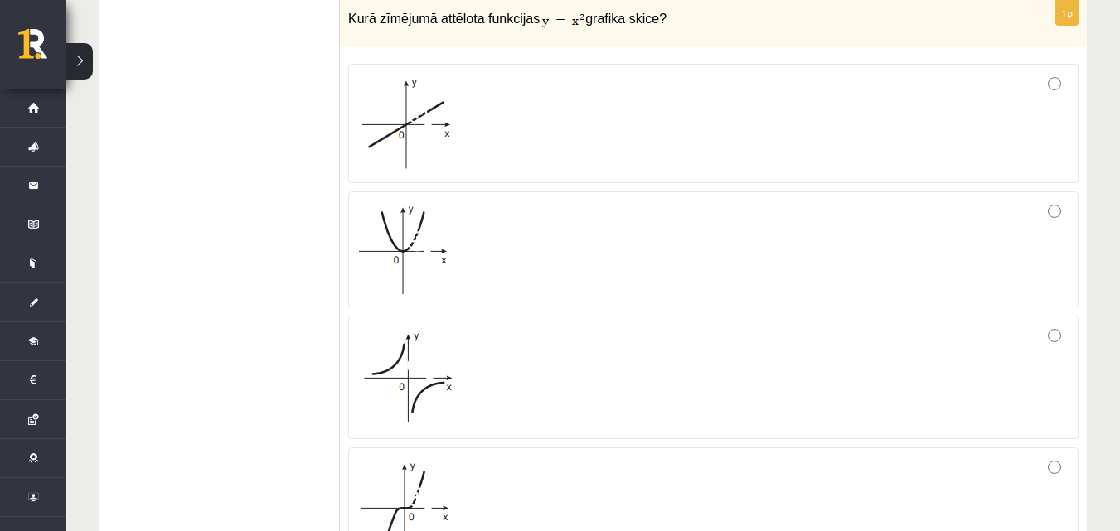
scroll to position [2657, 0]
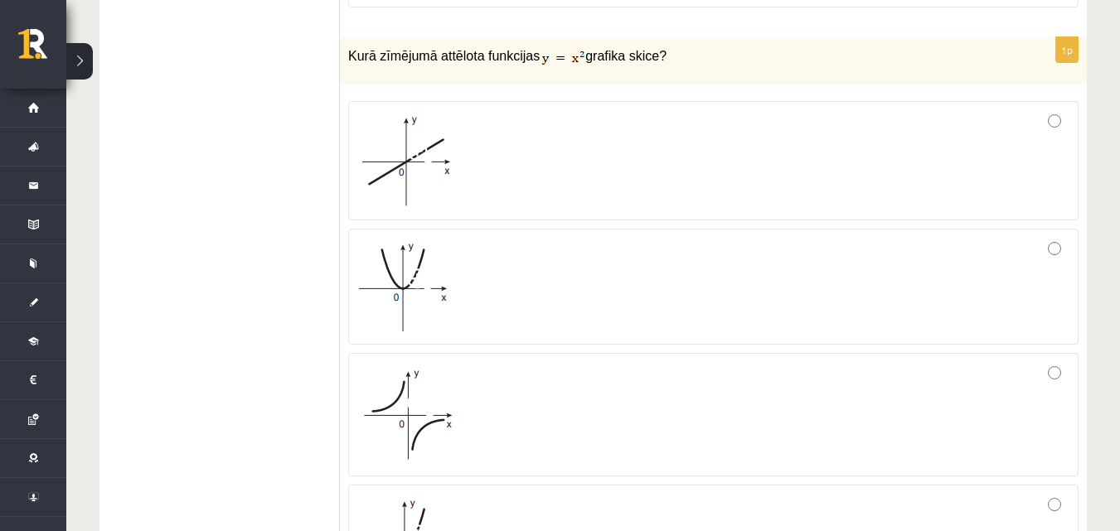
click at [581, 242] on div at bounding box center [713, 287] width 712 height 98
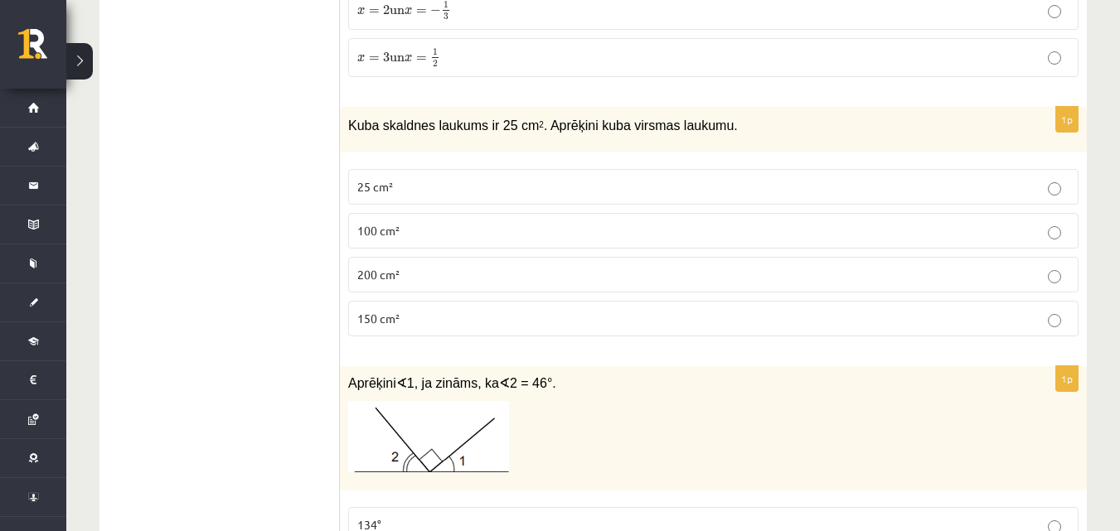
scroll to position [1741, 0]
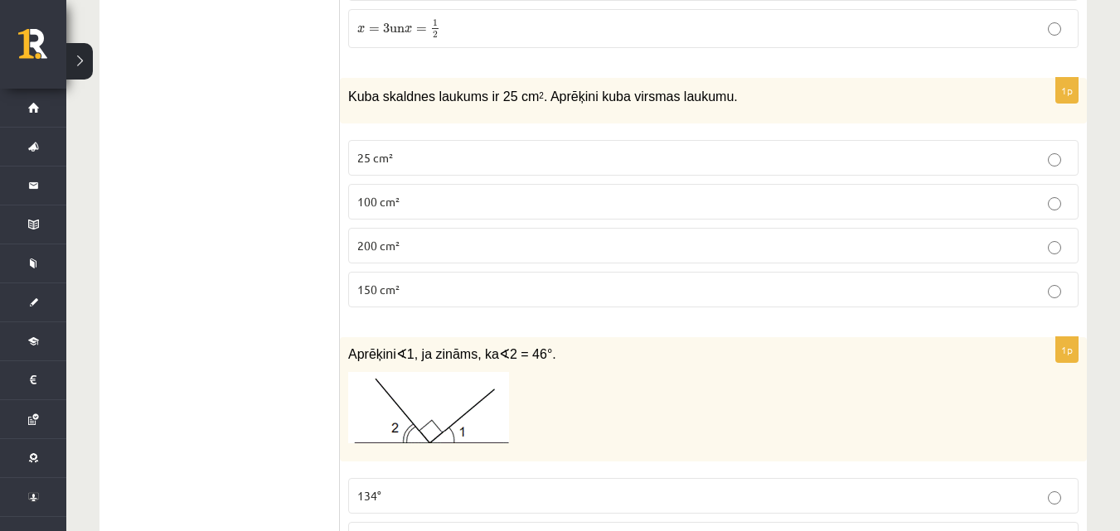
click at [585, 293] on p "150 cm²" at bounding box center [713, 289] width 712 height 17
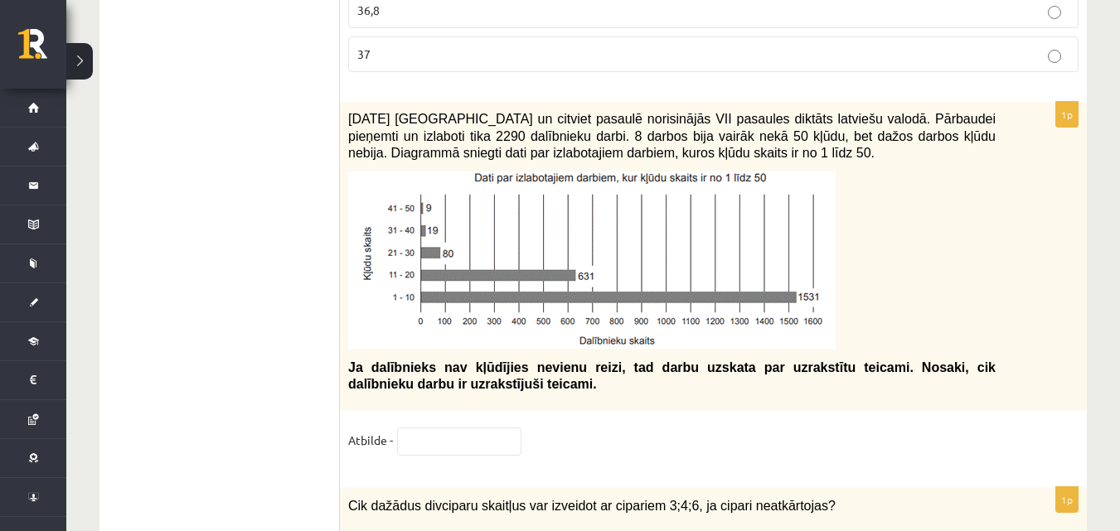
scroll to position [7212, 0]
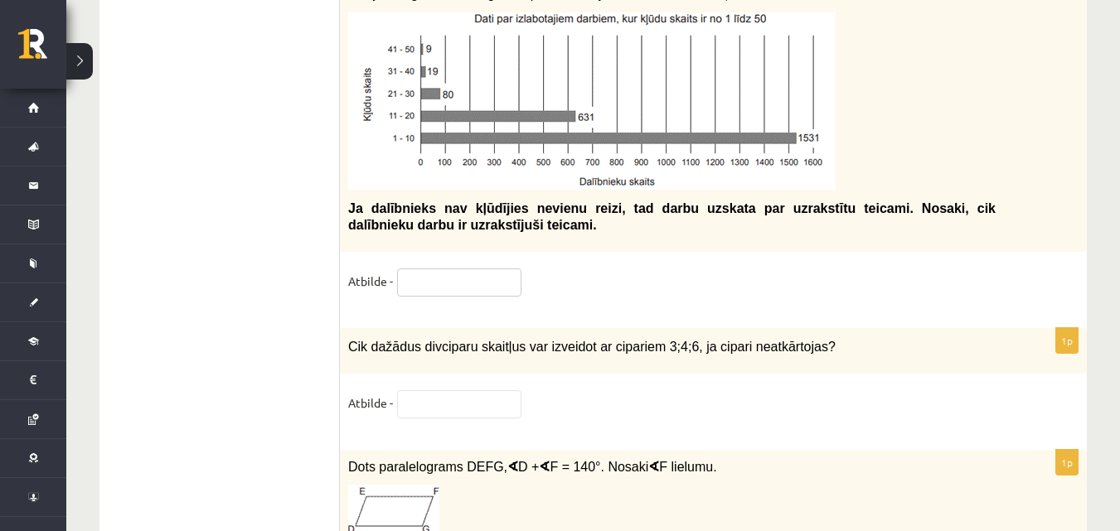
click at [491, 269] on input "text" at bounding box center [459, 283] width 124 height 28
type input "**"
click at [465, 392] on input "text" at bounding box center [459, 404] width 124 height 28
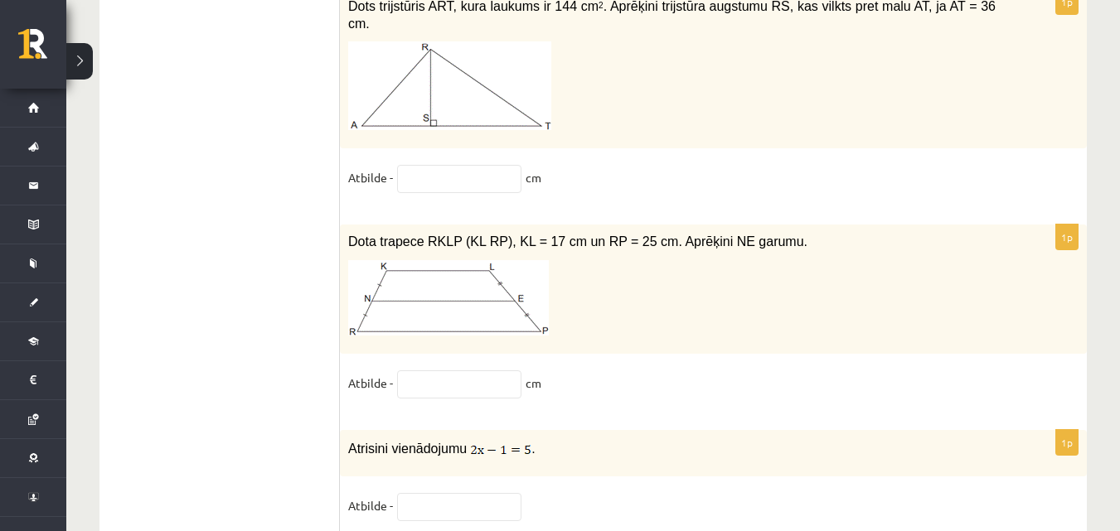
scroll to position [8557, 0]
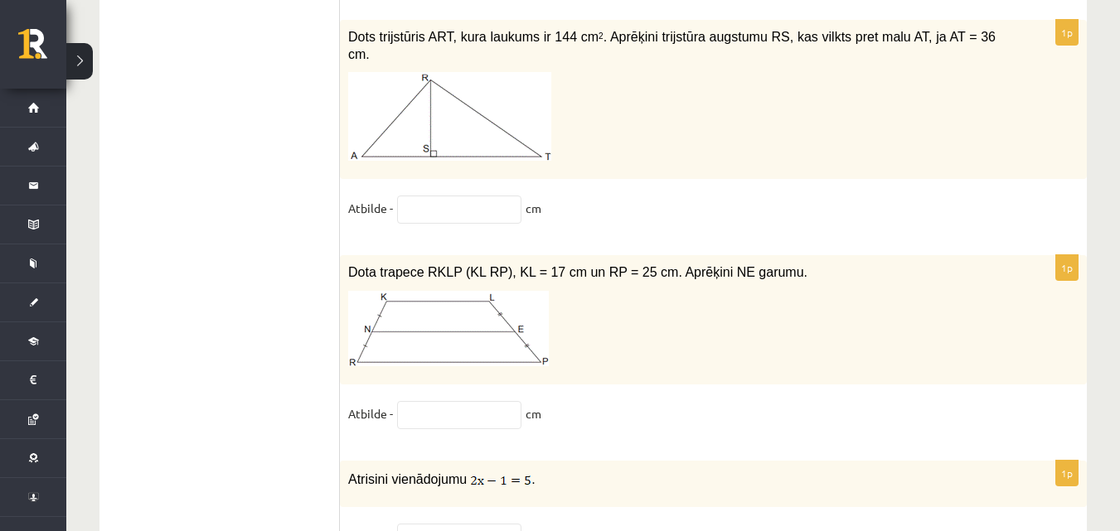
type input "*"
click at [490, 408] on input "text" at bounding box center [459, 415] width 124 height 28
type input "*"
click at [472, 196] on input "text" at bounding box center [459, 210] width 124 height 28
type input "*"
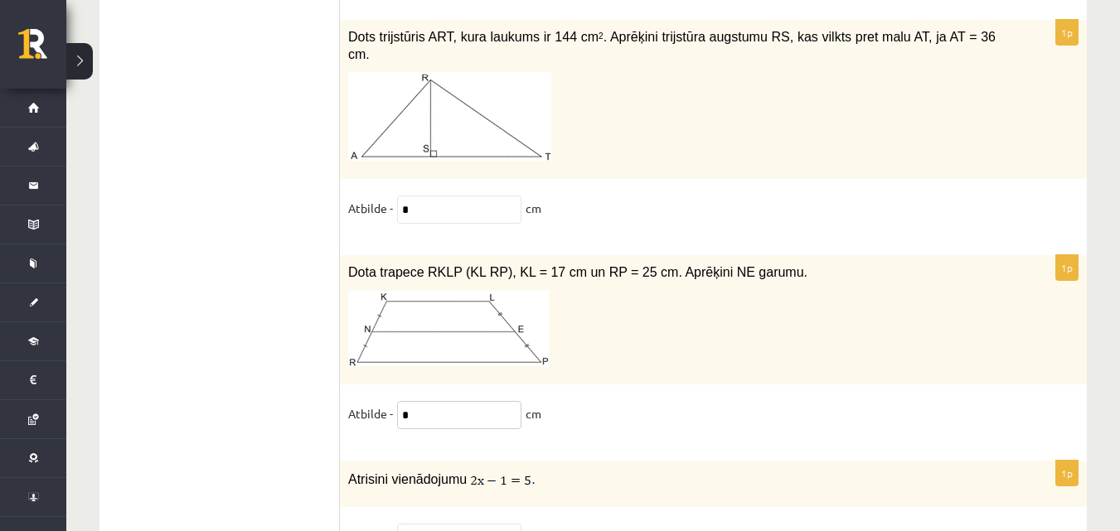
click at [456, 403] on input "*" at bounding box center [459, 415] width 124 height 28
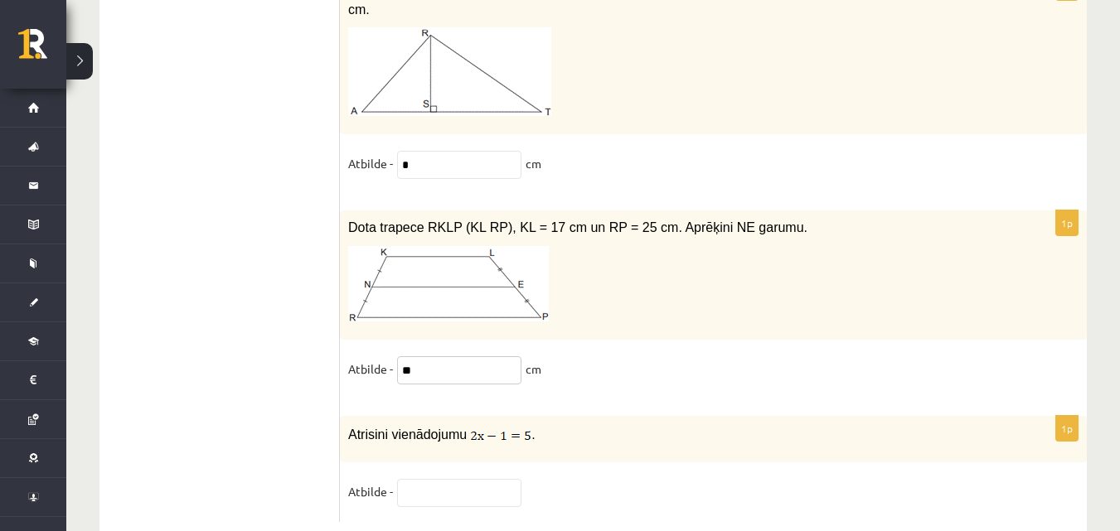
scroll to position [8625, 0]
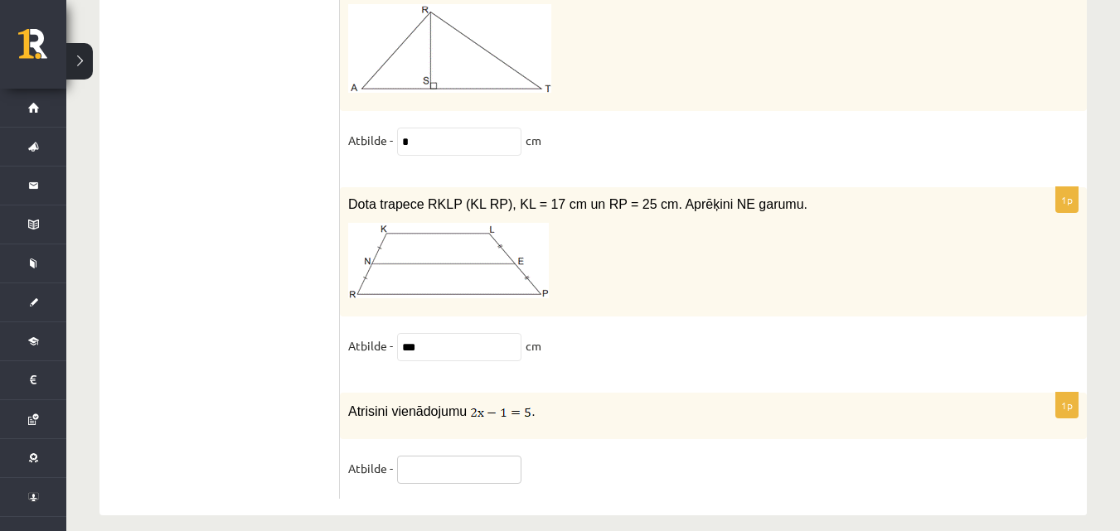
click at [501, 456] on input "text" at bounding box center [459, 470] width 124 height 28
click at [499, 333] on input "***" at bounding box center [459, 347] width 124 height 28
type input "**"
click at [409, 457] on input "text" at bounding box center [459, 470] width 124 height 28
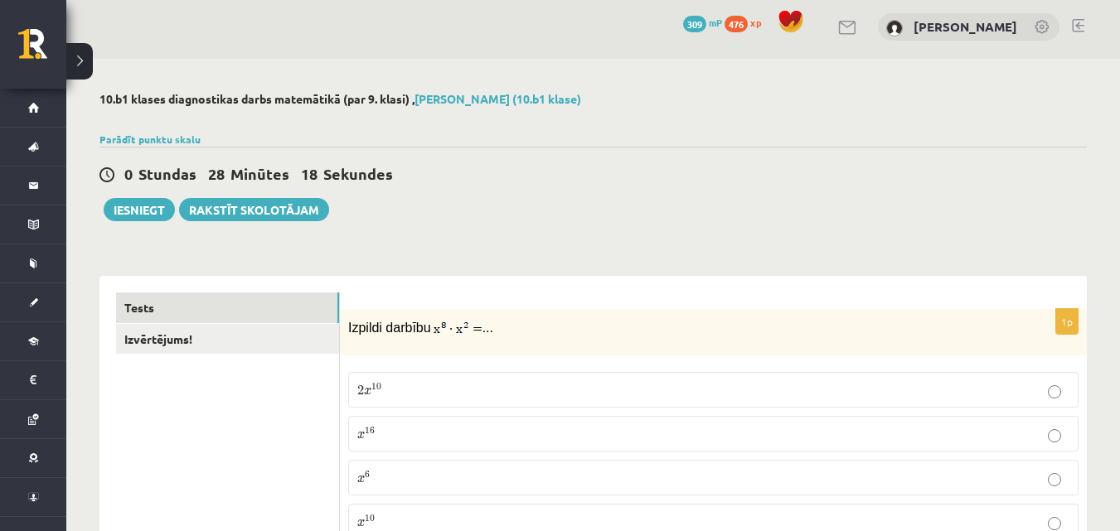
scroll to position [0, 0]
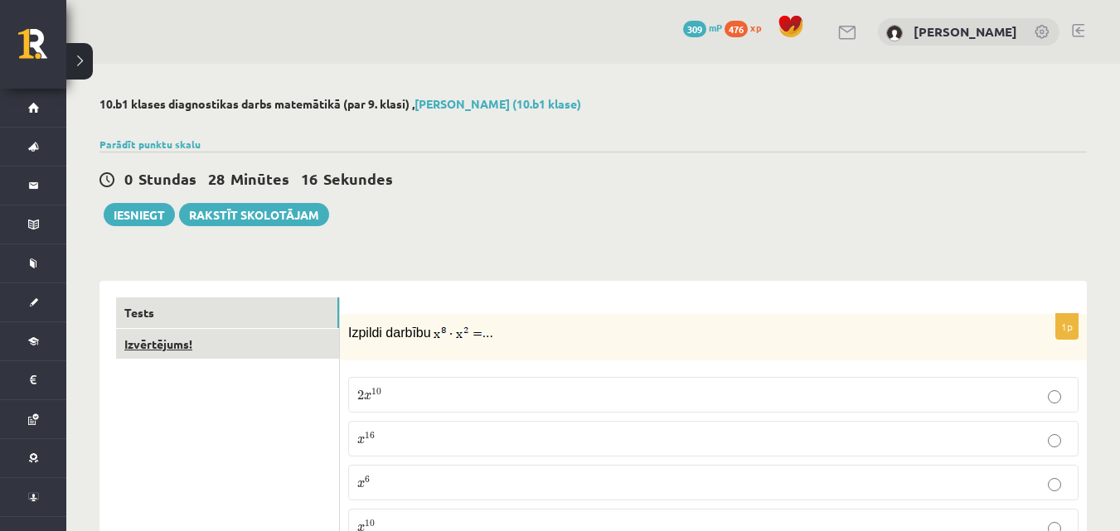
type input "*"
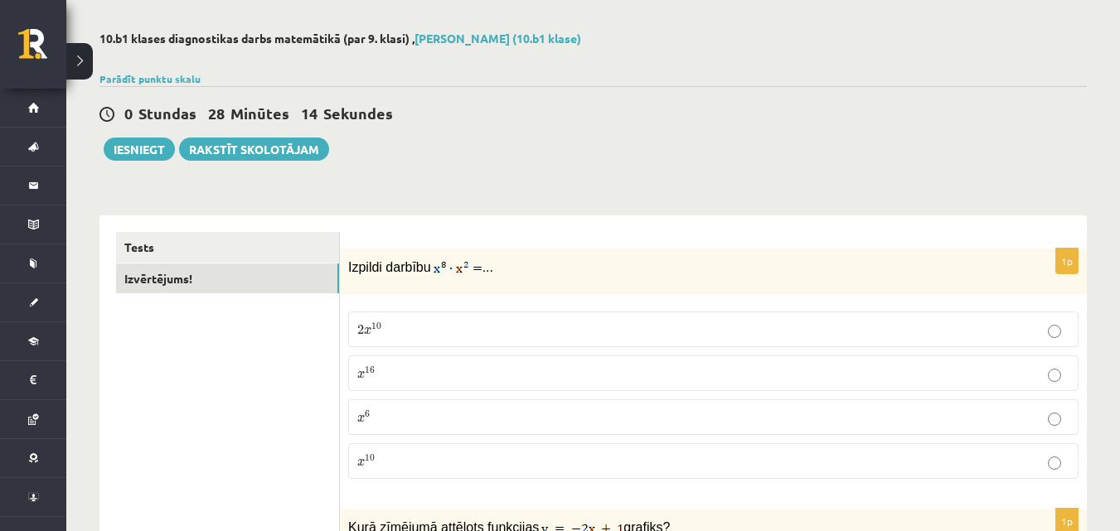
scroll to position [166, 0]
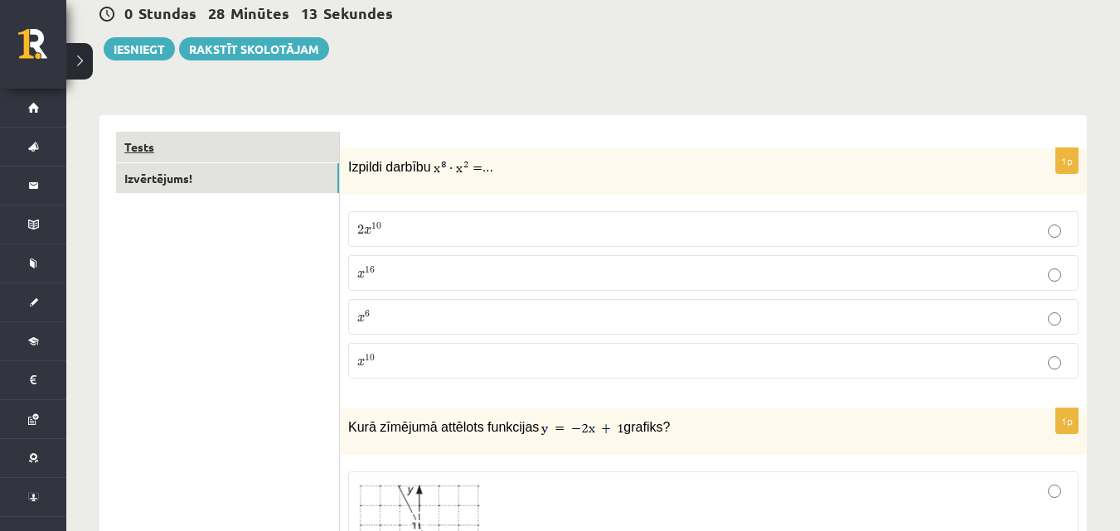
click at [281, 142] on link "Tests" at bounding box center [227, 147] width 223 height 31
click at [281, 172] on link "Izvērtējums!" at bounding box center [227, 178] width 223 height 31
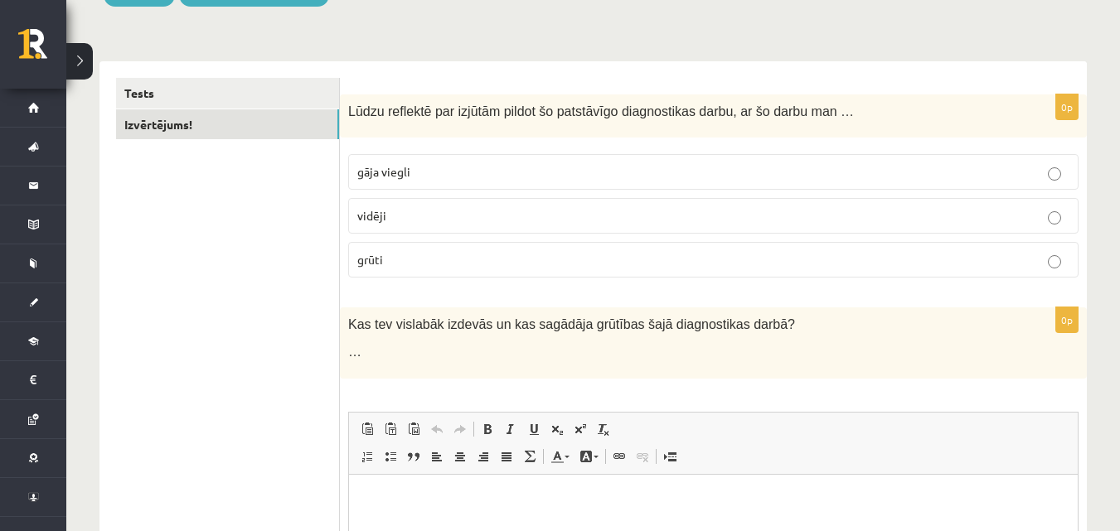
scroll to position [249, 0]
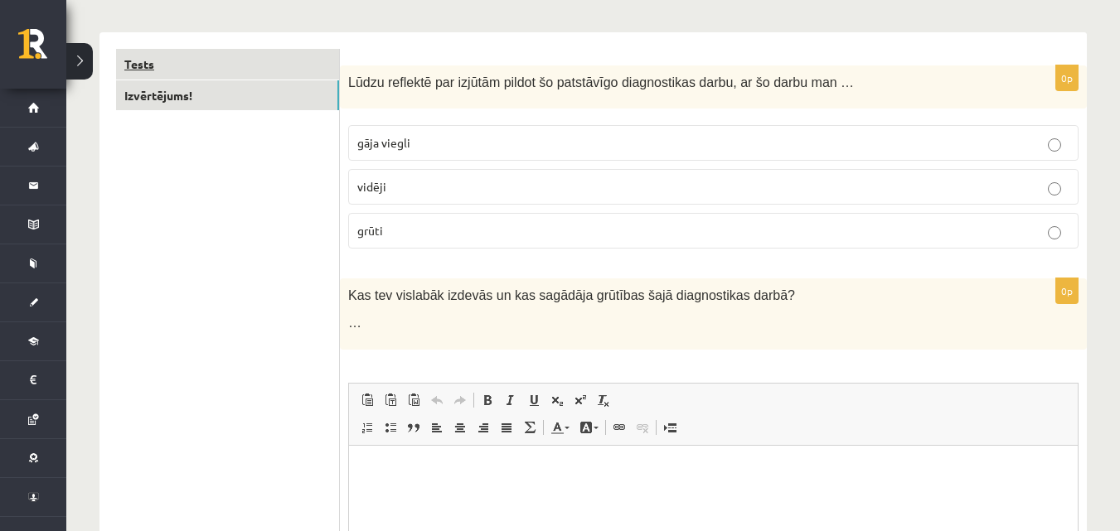
click at [220, 61] on link "Tests" at bounding box center [227, 64] width 223 height 31
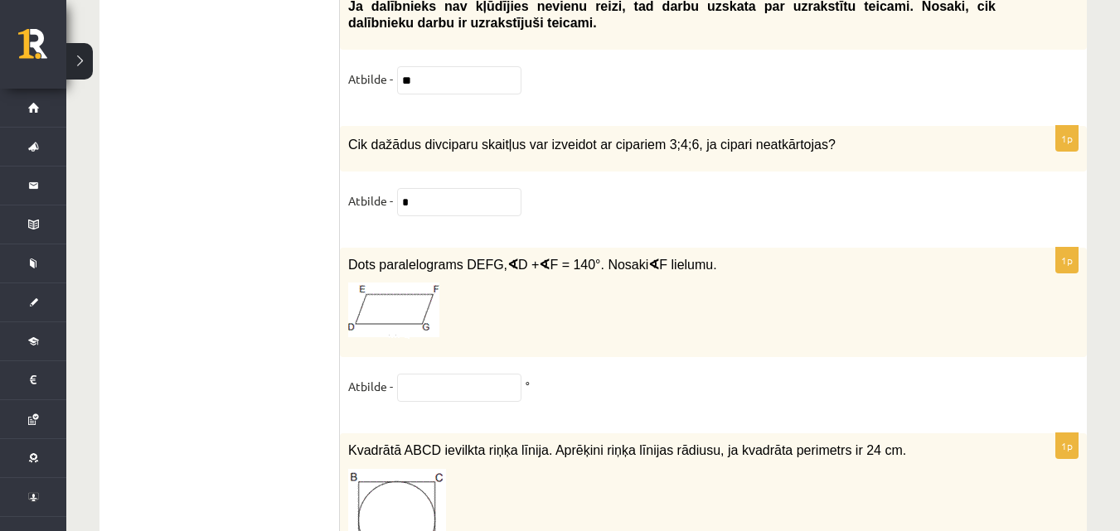
scroll to position [7460, 0]
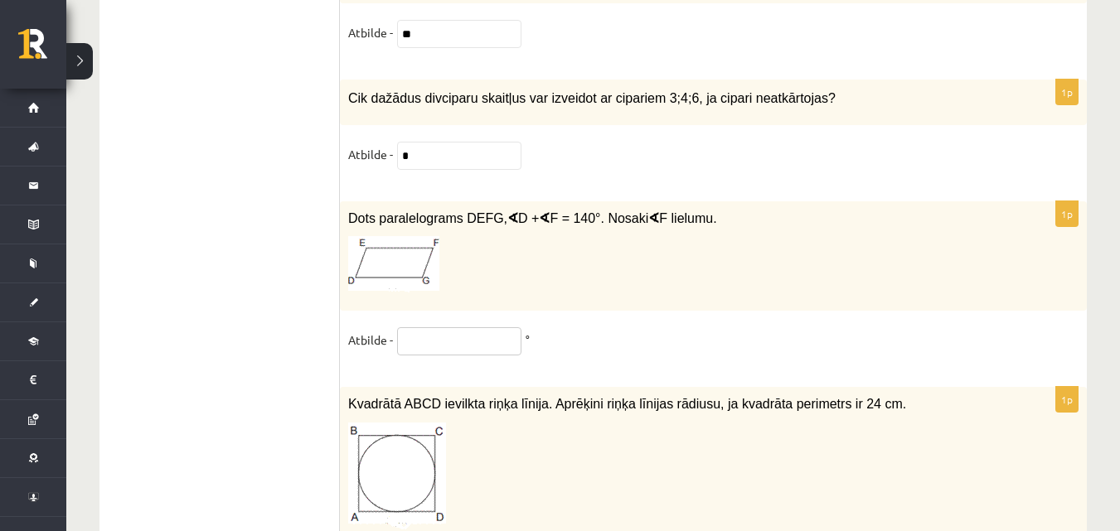
click at [497, 335] on input "text" at bounding box center [459, 341] width 124 height 28
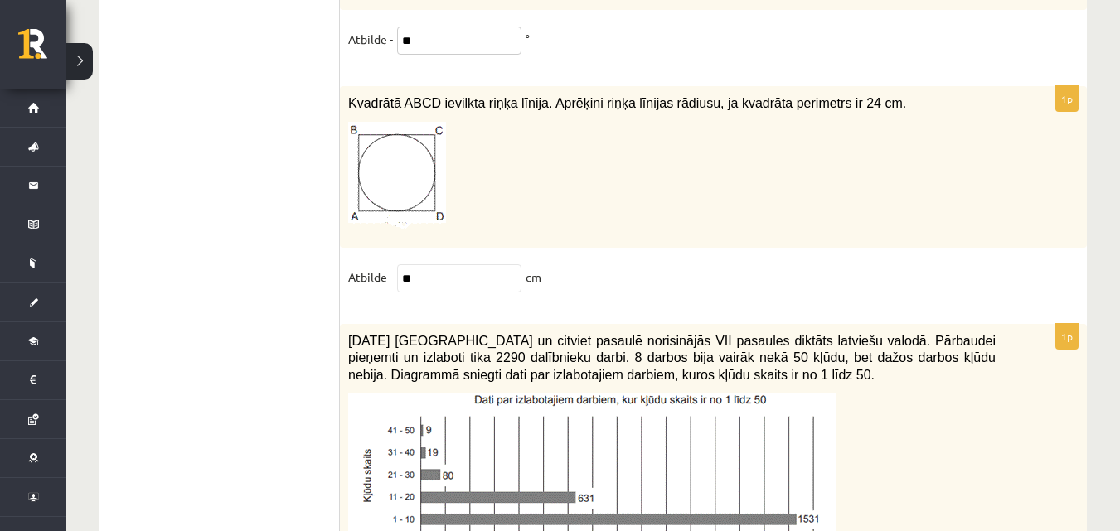
scroll to position [8041, 0]
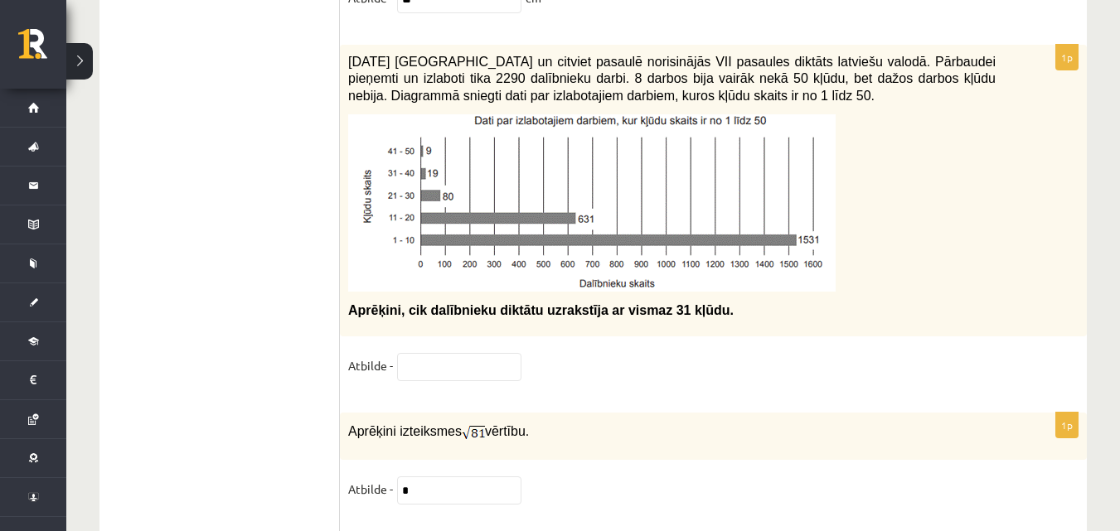
type input "**"
click at [489, 365] on input "text" at bounding box center [459, 367] width 124 height 28
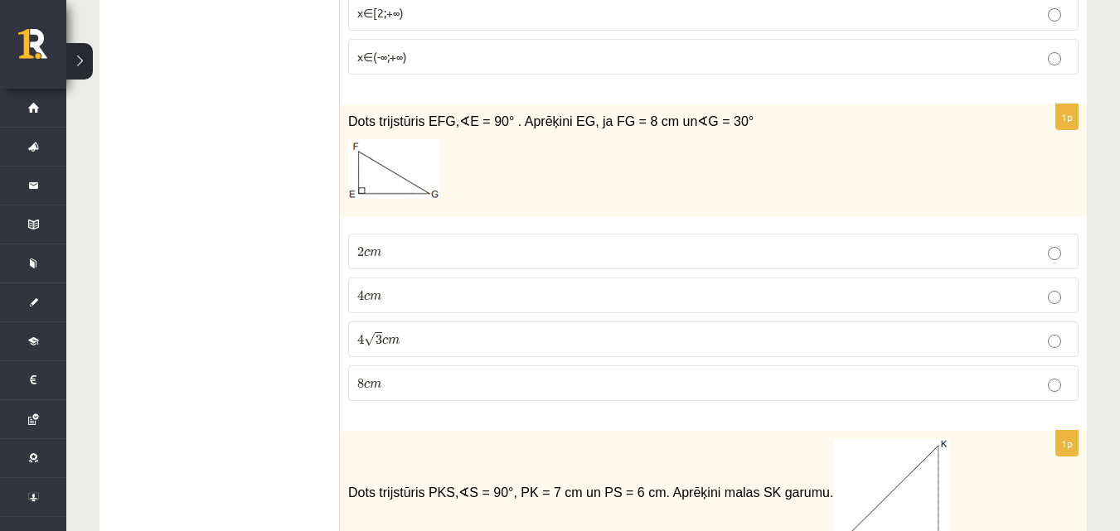
scroll to position [5559, 0]
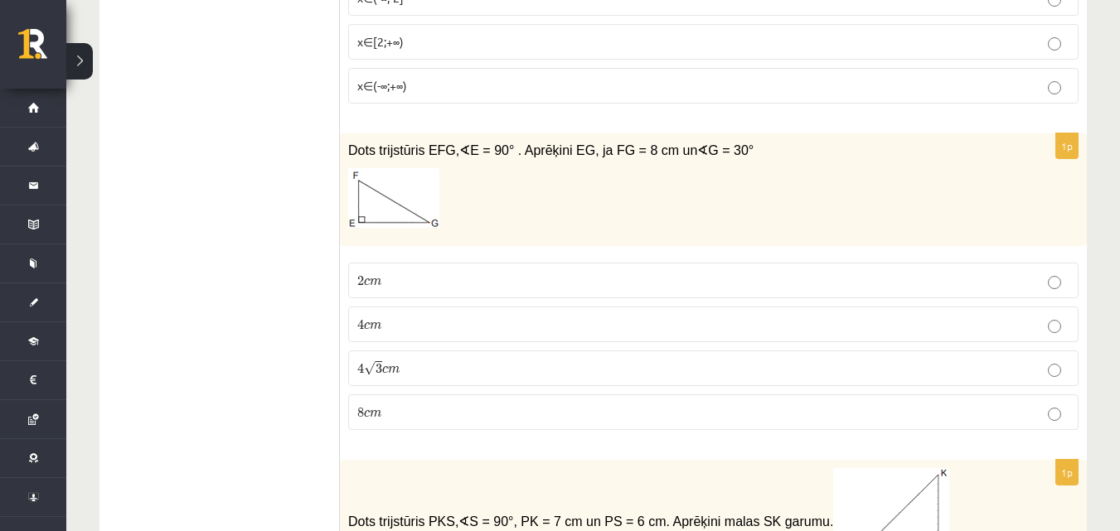
type input "**"
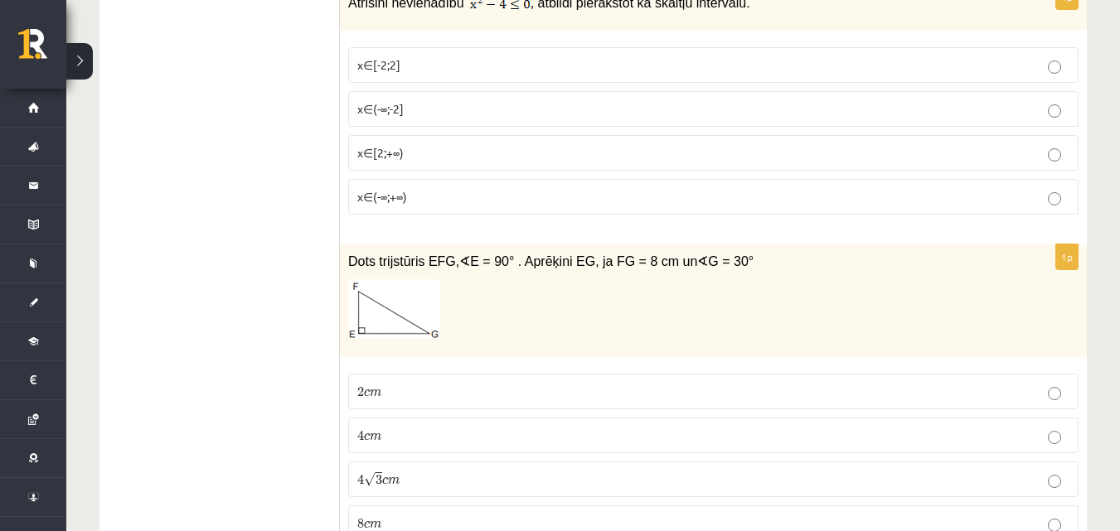
scroll to position [5476, 0]
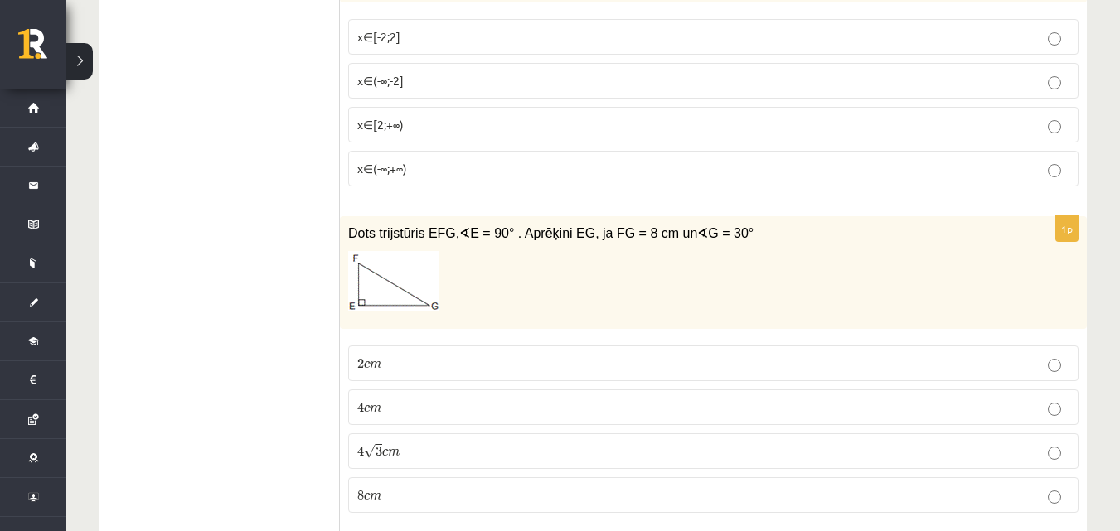
click at [644, 443] on p "4 √ 3 c m 4 3 c m" at bounding box center [713, 451] width 712 height 17
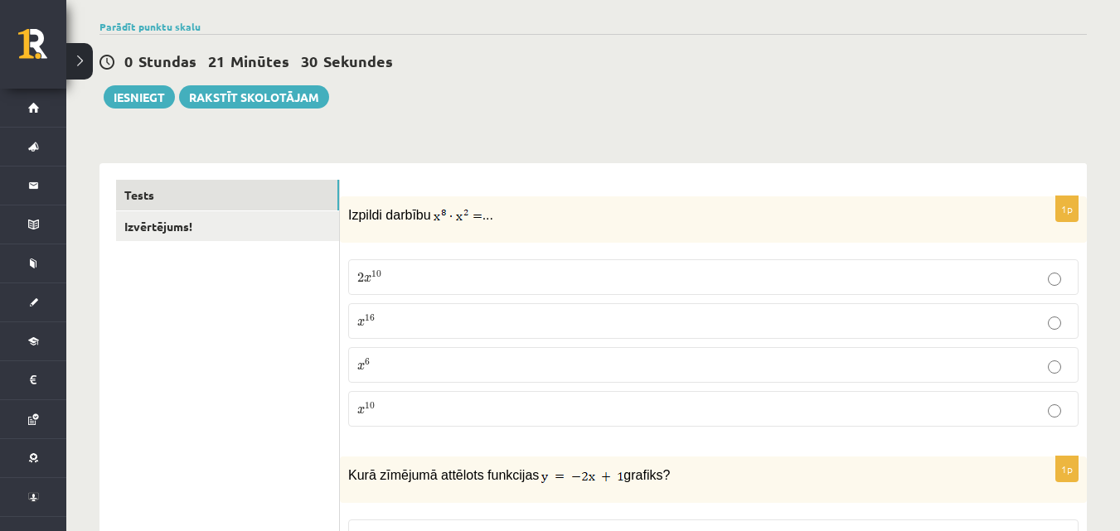
scroll to position [88, 0]
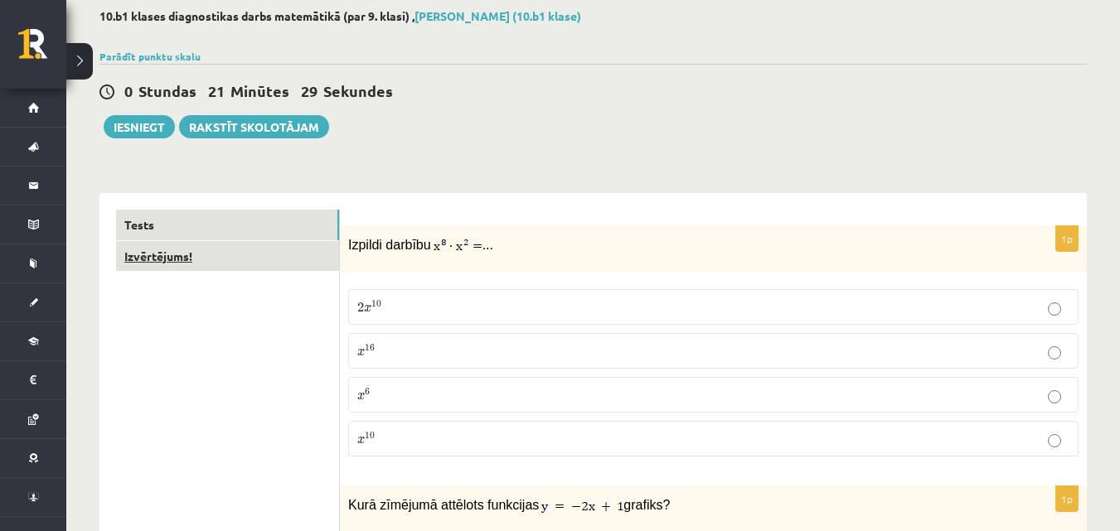
click at [225, 258] on link "Izvērtējums!" at bounding box center [227, 256] width 223 height 31
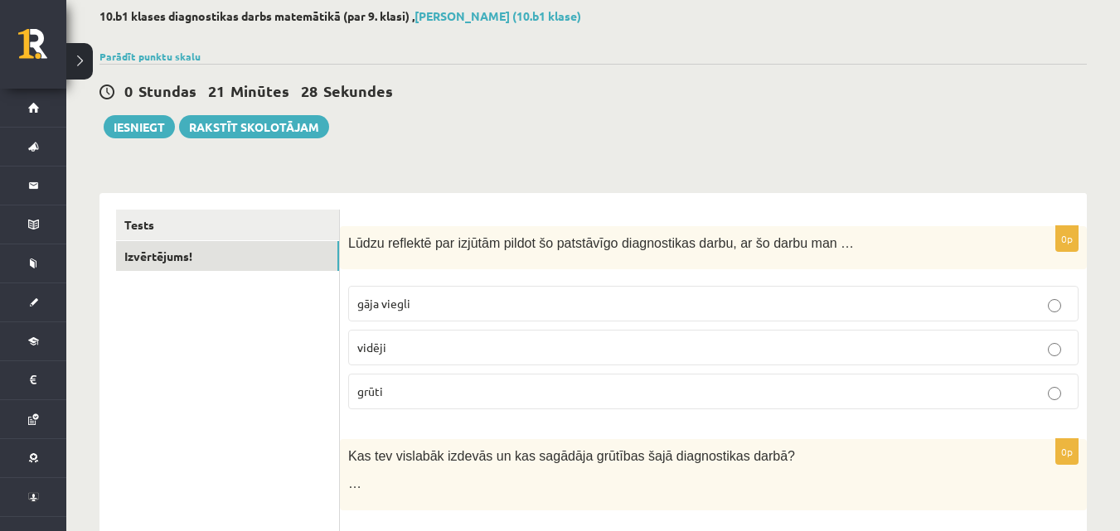
scroll to position [0, 0]
click at [443, 348] on p "vidēji" at bounding box center [713, 347] width 712 height 17
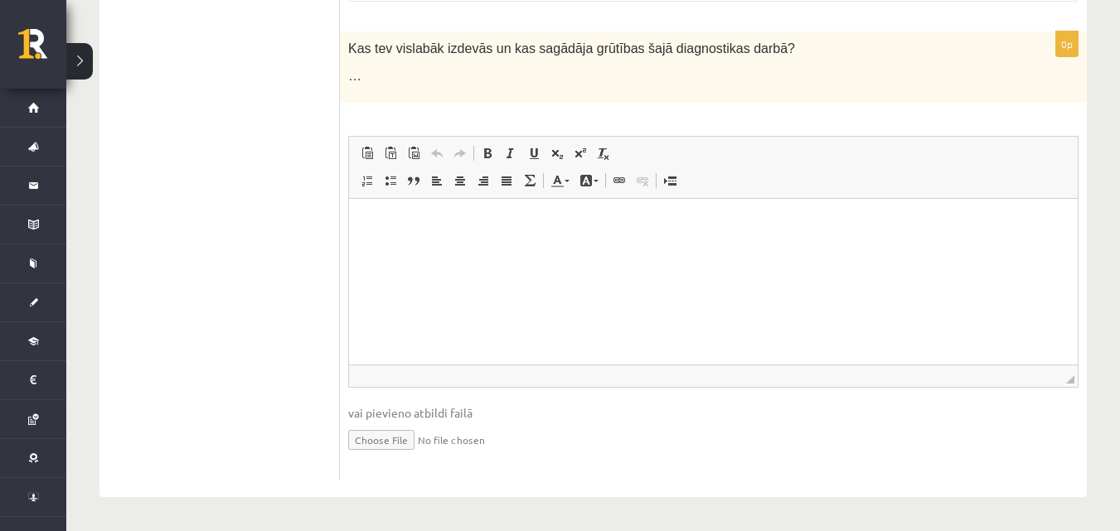
scroll to position [414, 0]
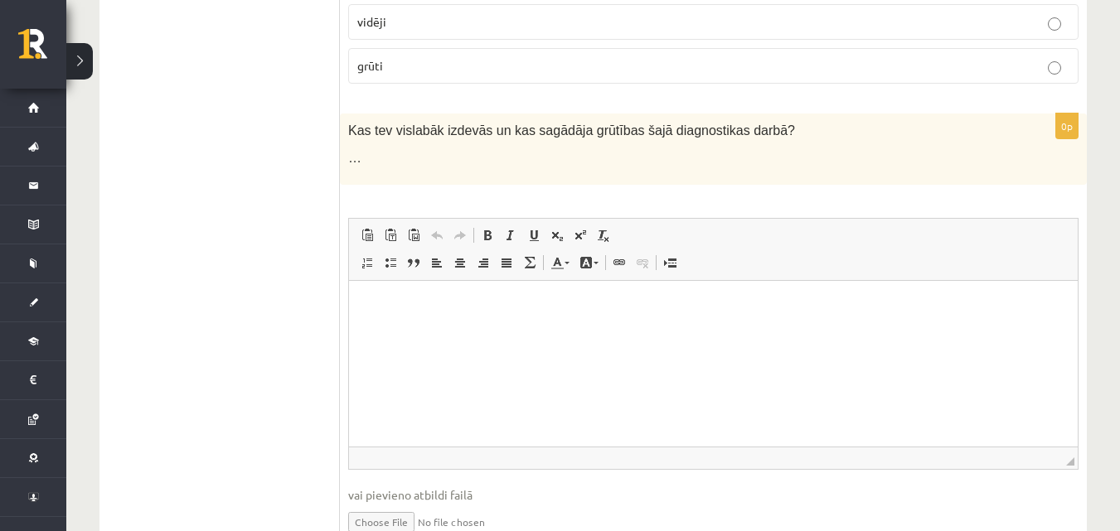
click at [431, 331] on html at bounding box center [713, 305] width 729 height 51
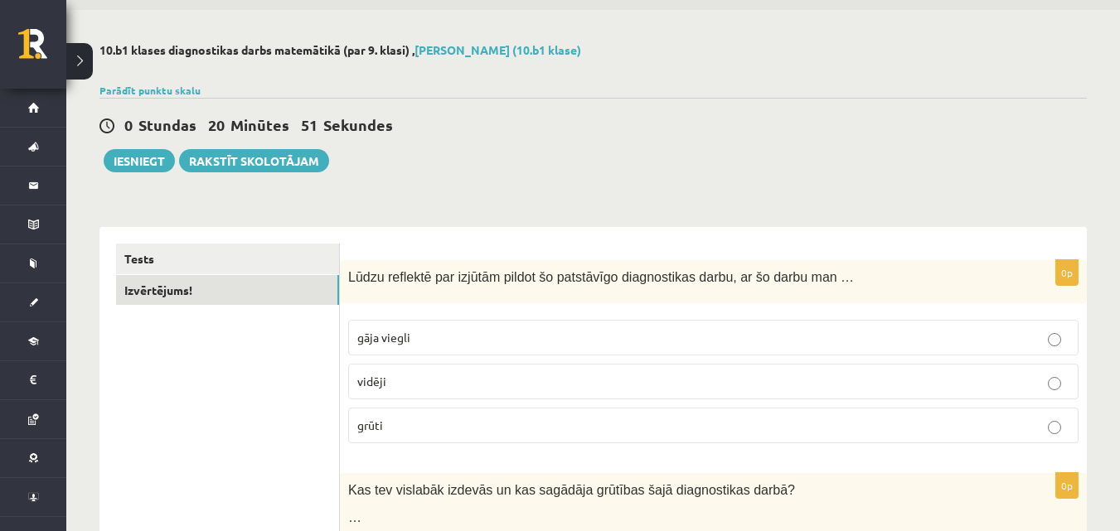
scroll to position [0, 0]
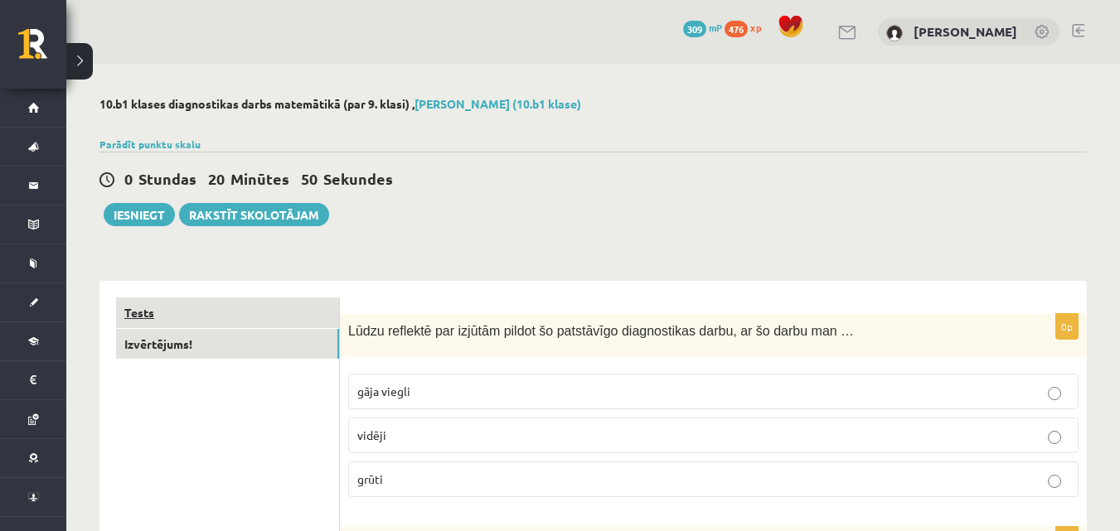
click at [198, 322] on link "Tests" at bounding box center [227, 313] width 223 height 31
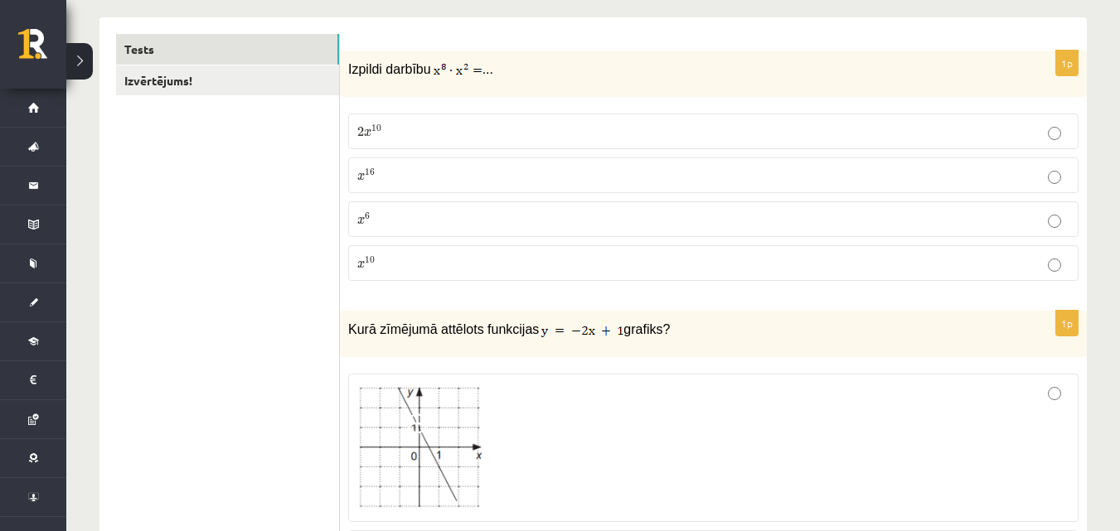
scroll to position [249, 0]
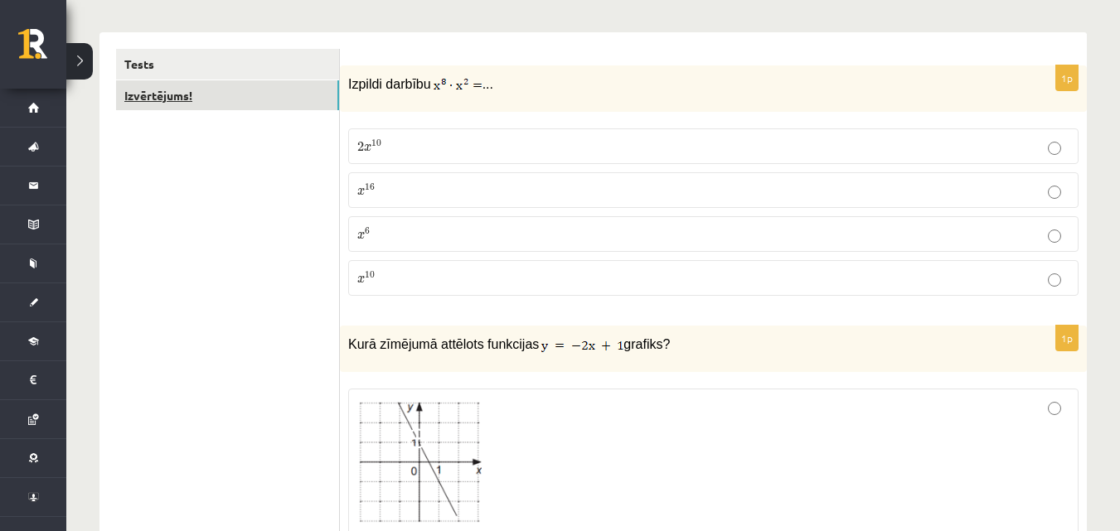
click at [301, 98] on link "Izvērtējums!" at bounding box center [227, 95] width 223 height 31
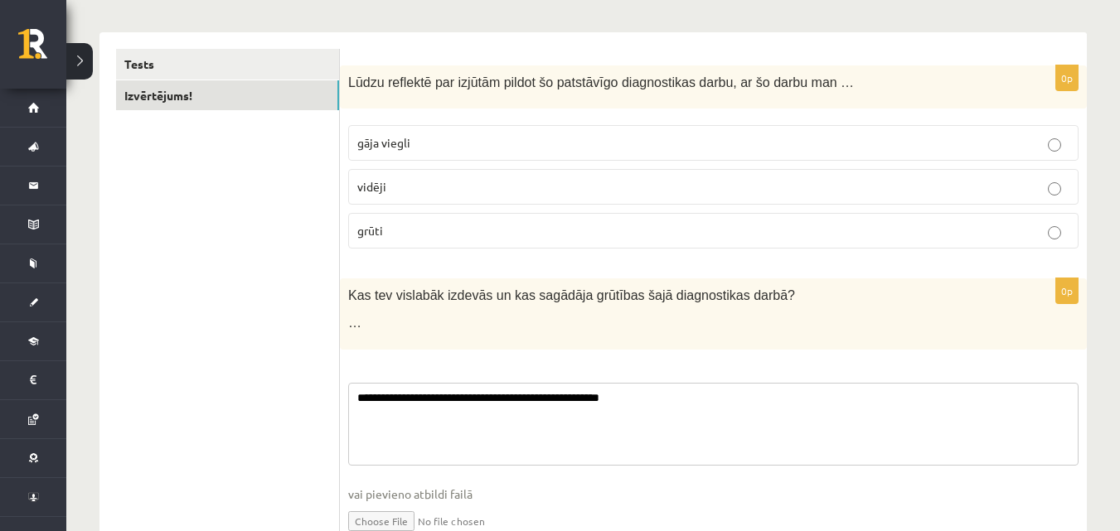
click at [727, 400] on textarea "**********" at bounding box center [713, 424] width 730 height 83
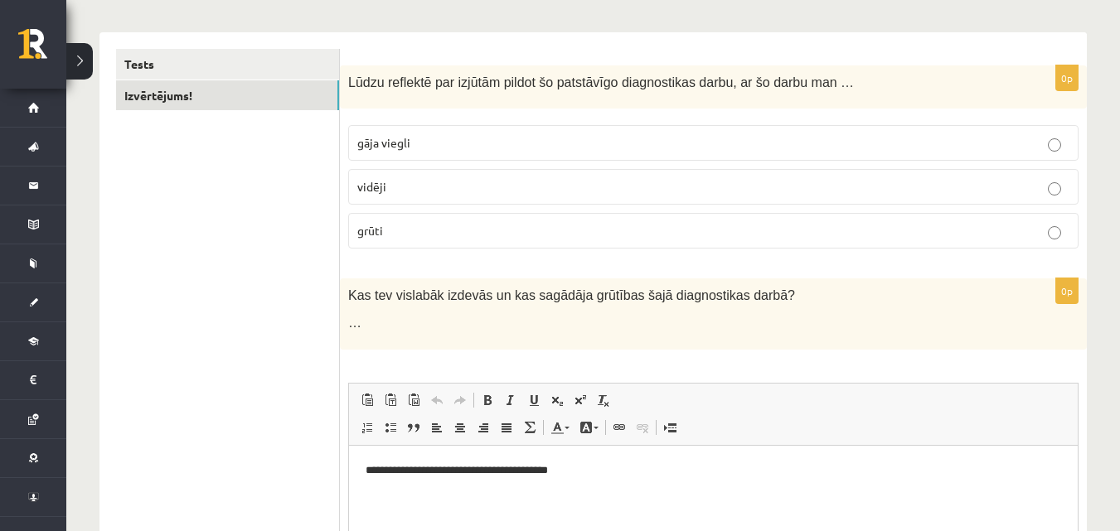
scroll to position [0, 0]
click at [608, 481] on html "**********" at bounding box center [713, 470] width 729 height 51
click at [524, 471] on p "**********" at bounding box center [713, 470] width 695 height 17
click at [526, 469] on p "**********" at bounding box center [713, 470] width 695 height 17
drag, startPoint x: 601, startPoint y: 470, endPoint x: 647, endPoint y: 475, distance: 45.9
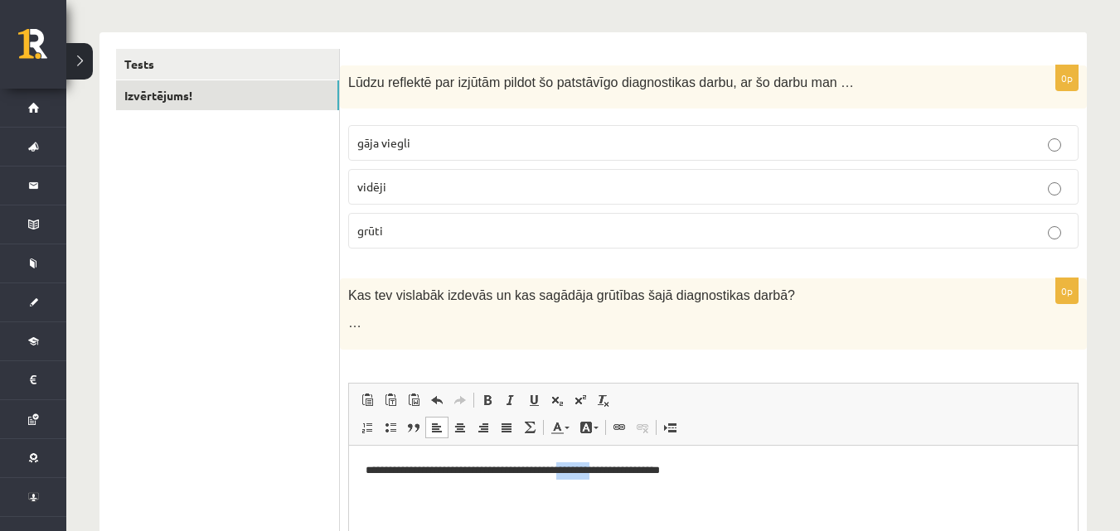
click at [647, 475] on p "**********" at bounding box center [713, 470] width 695 height 17
click at [690, 469] on p "**********" at bounding box center [713, 470] width 695 height 17
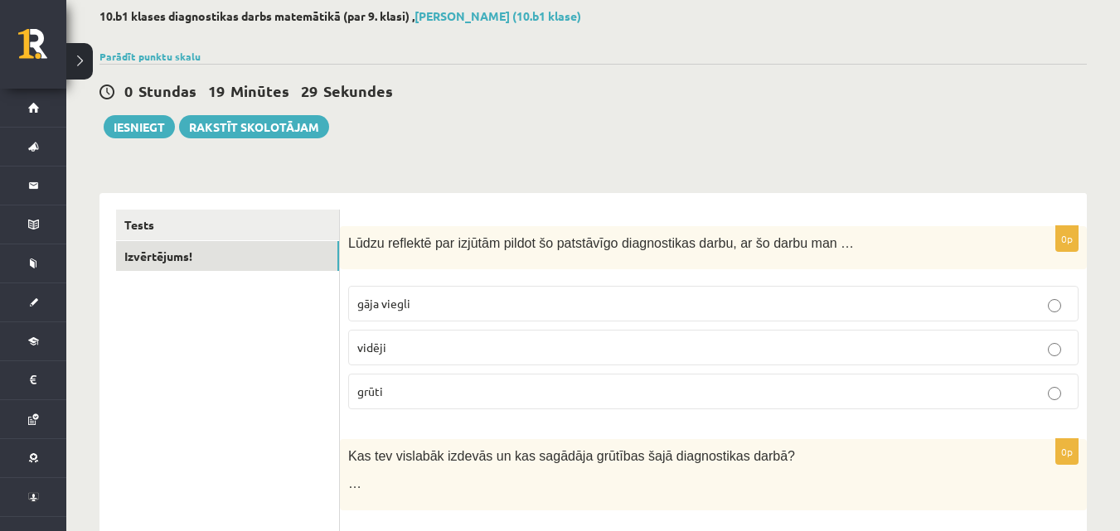
scroll to position [332, 0]
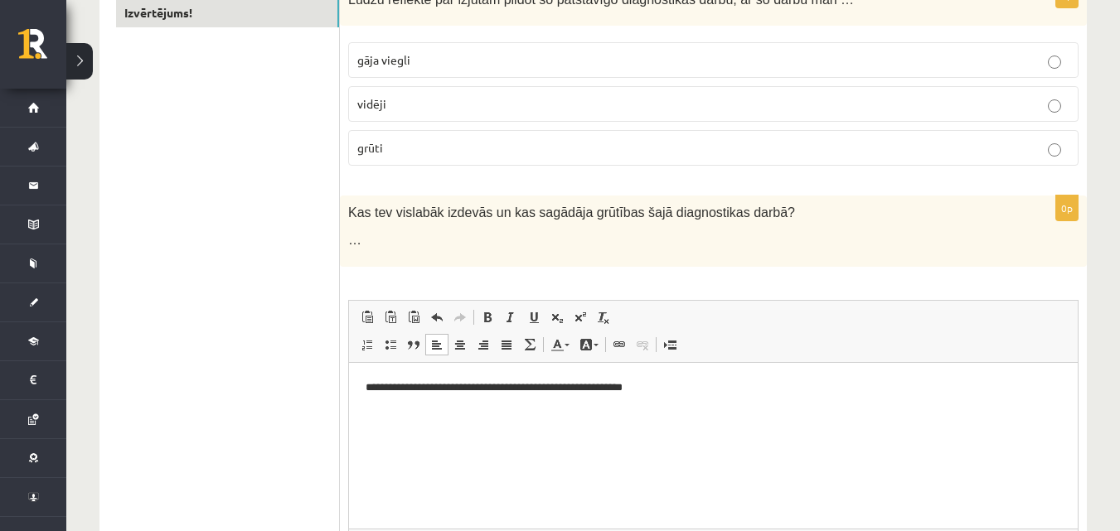
click at [477, 153] on p "grūti" at bounding box center [713, 147] width 712 height 17
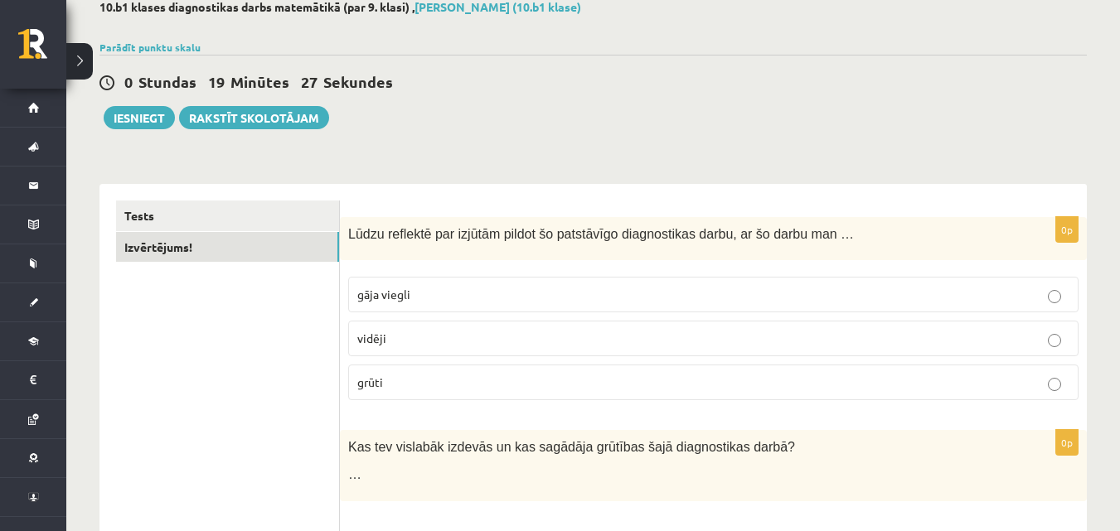
scroll to position [83, 0]
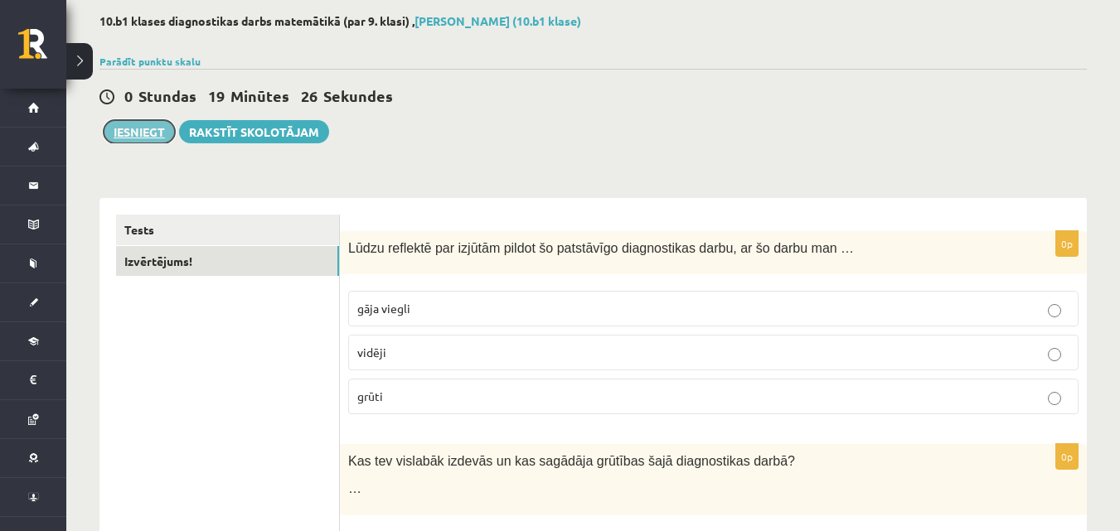
click at [152, 136] on button "Iesniegt" at bounding box center [139, 131] width 71 height 23
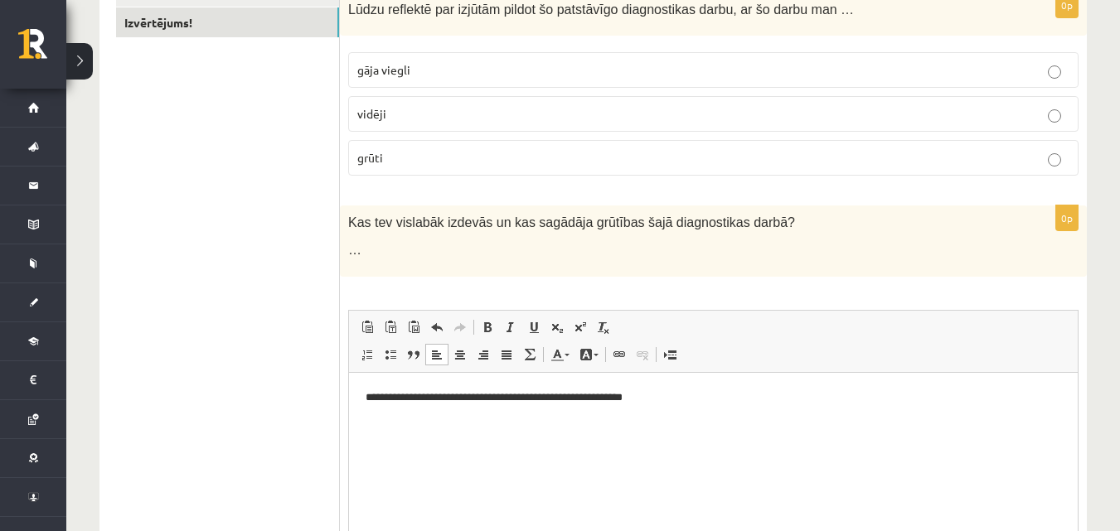
scroll to position [332, 0]
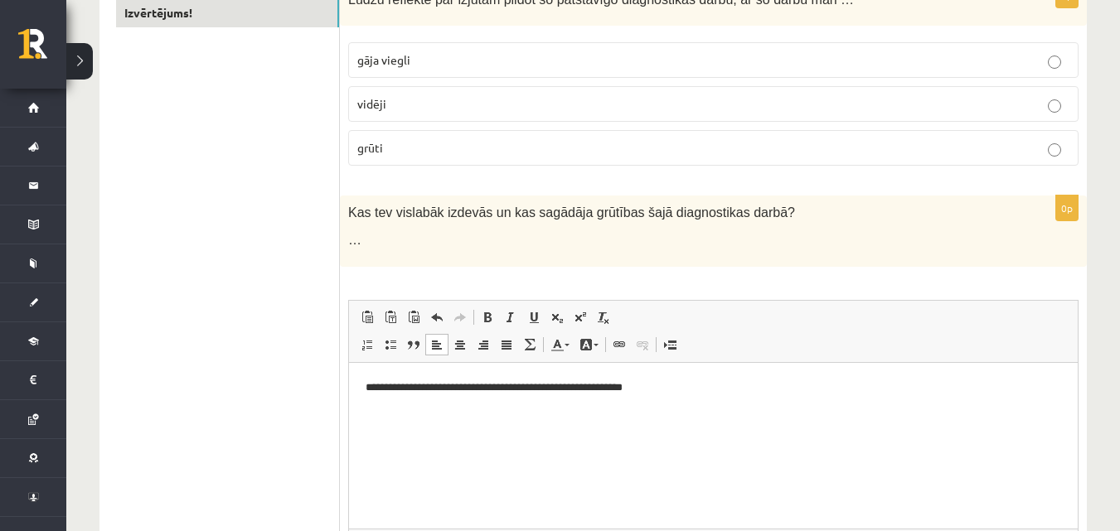
click at [717, 390] on p "**********" at bounding box center [713, 387] width 695 height 17
click at [802, 388] on p "**********" at bounding box center [713, 387] width 695 height 17
click at [879, 391] on p "**********" at bounding box center [713, 387] width 695 height 17
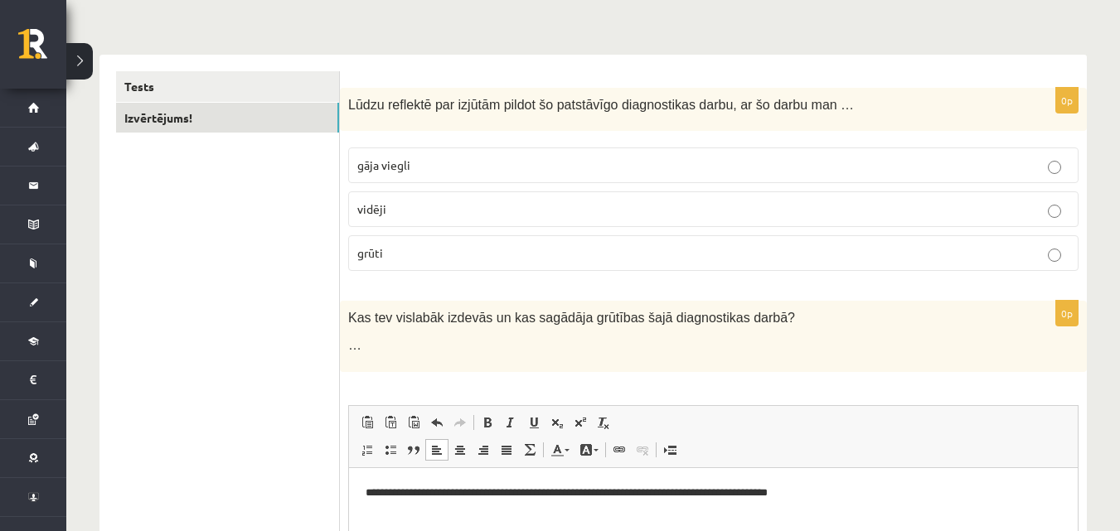
scroll to position [0, 0]
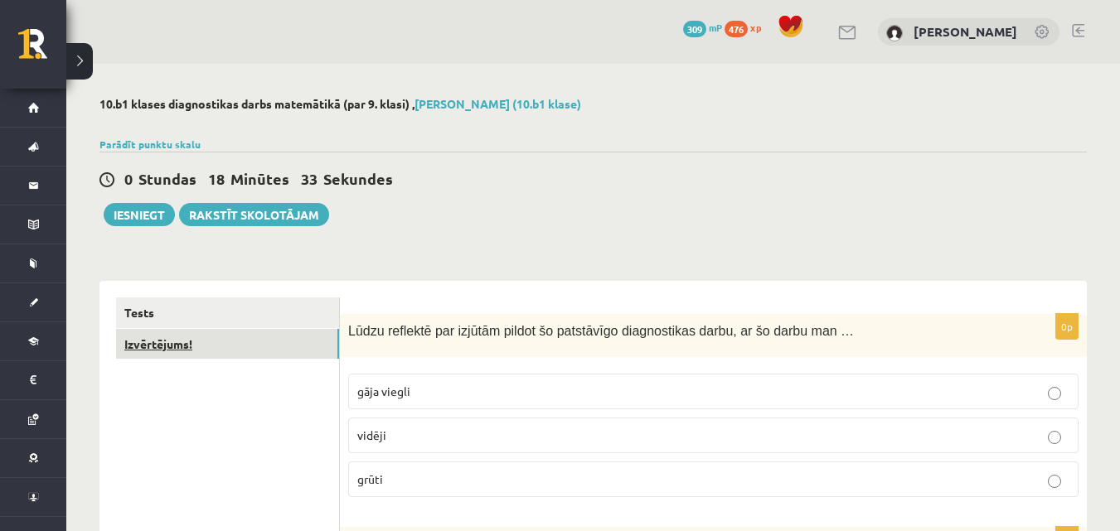
click at [165, 340] on link "Izvērtējums!" at bounding box center [227, 344] width 223 height 31
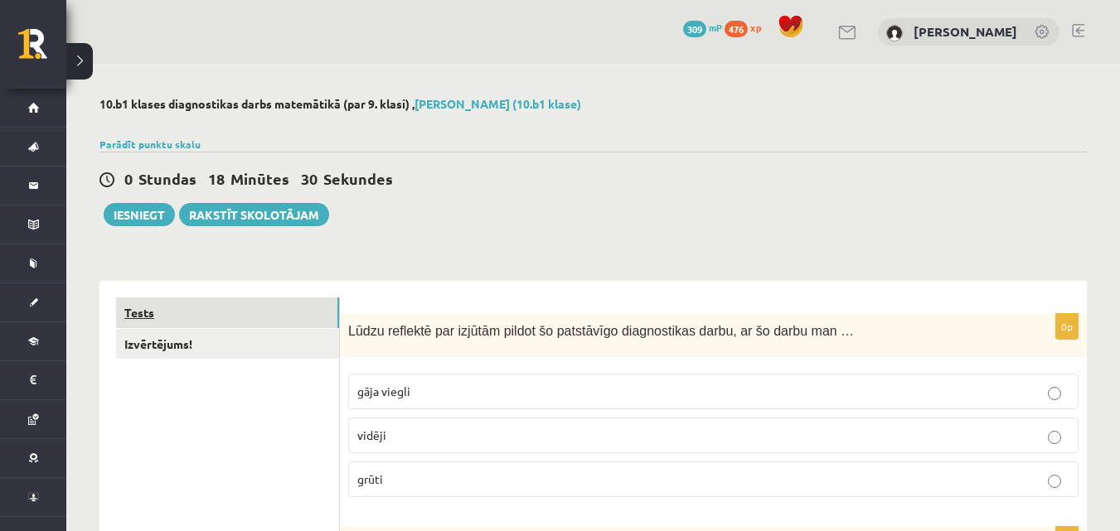
click at [275, 315] on link "Tests" at bounding box center [227, 313] width 223 height 31
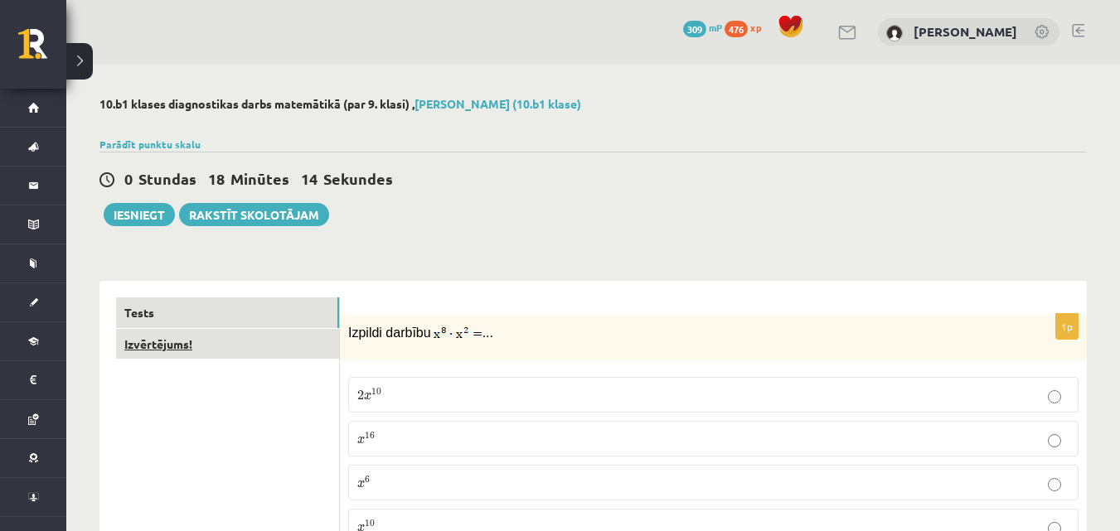
click at [216, 337] on link "Izvērtējums!" at bounding box center [227, 344] width 223 height 31
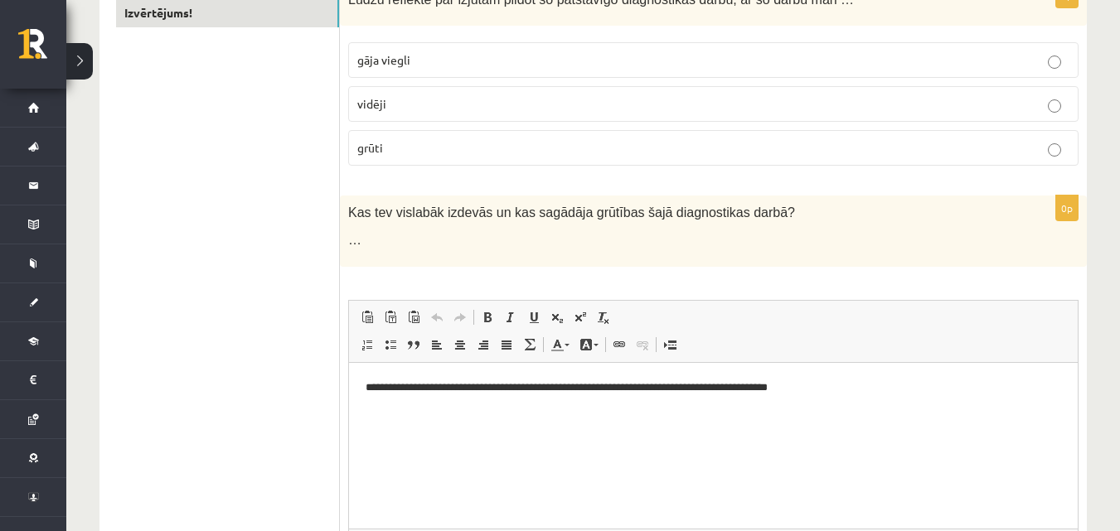
click at [908, 388] on p "**********" at bounding box center [713, 387] width 695 height 17
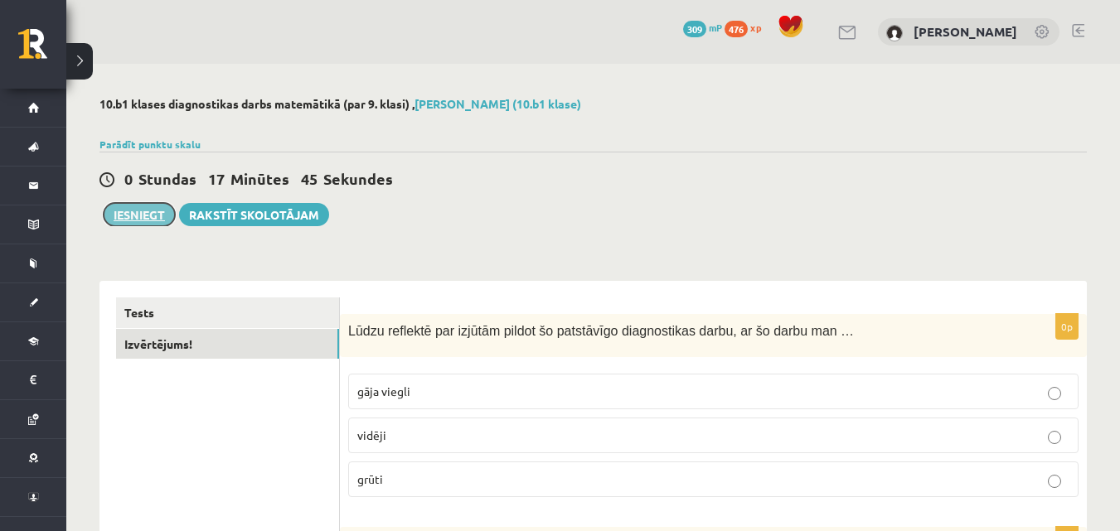
click at [141, 221] on button "Iesniegt" at bounding box center [139, 214] width 71 height 23
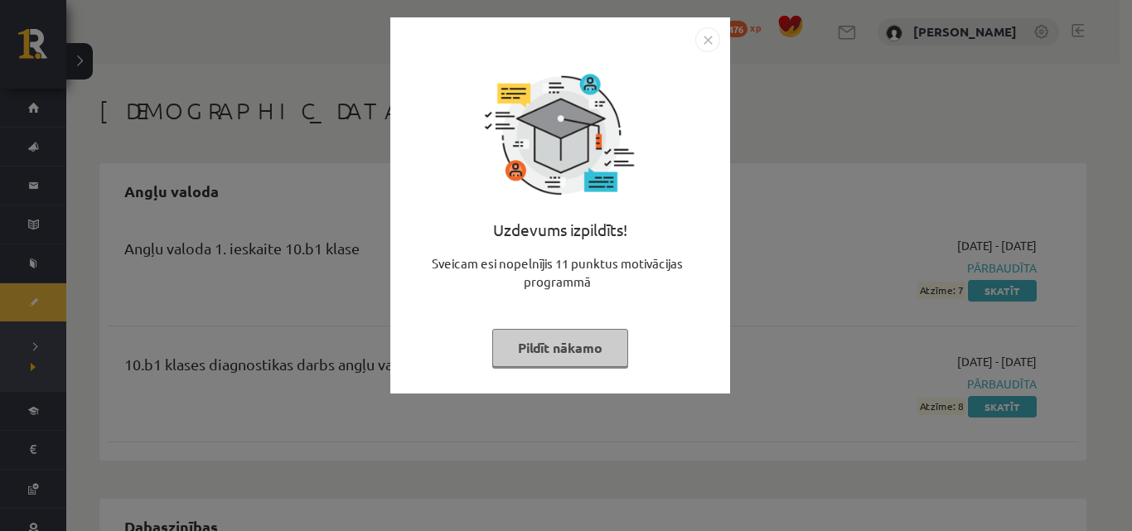
click at [557, 354] on button "Pildīt nākamo" at bounding box center [560, 348] width 136 height 38
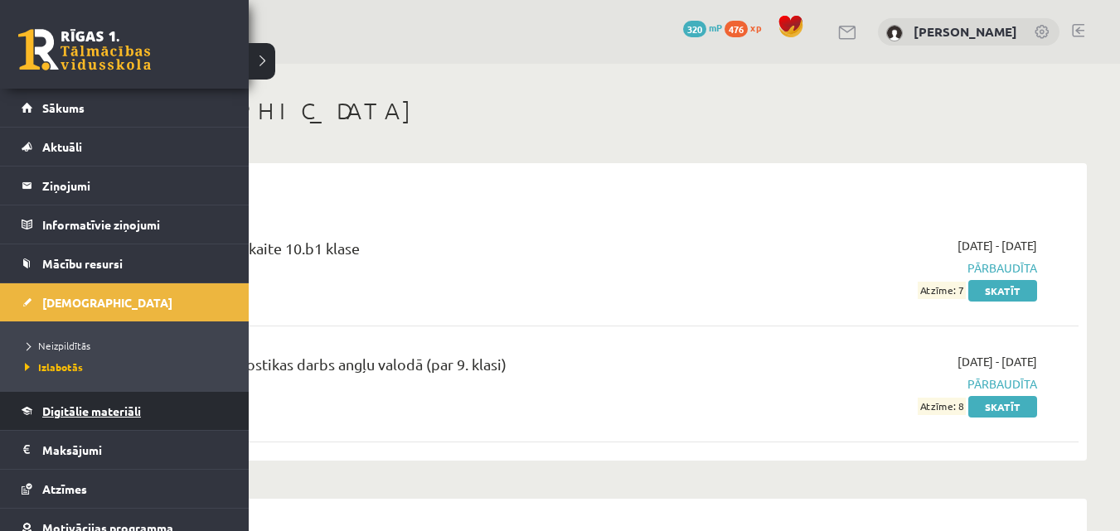
click at [122, 410] on span "Digitālie materiāli" at bounding box center [91, 411] width 99 height 15
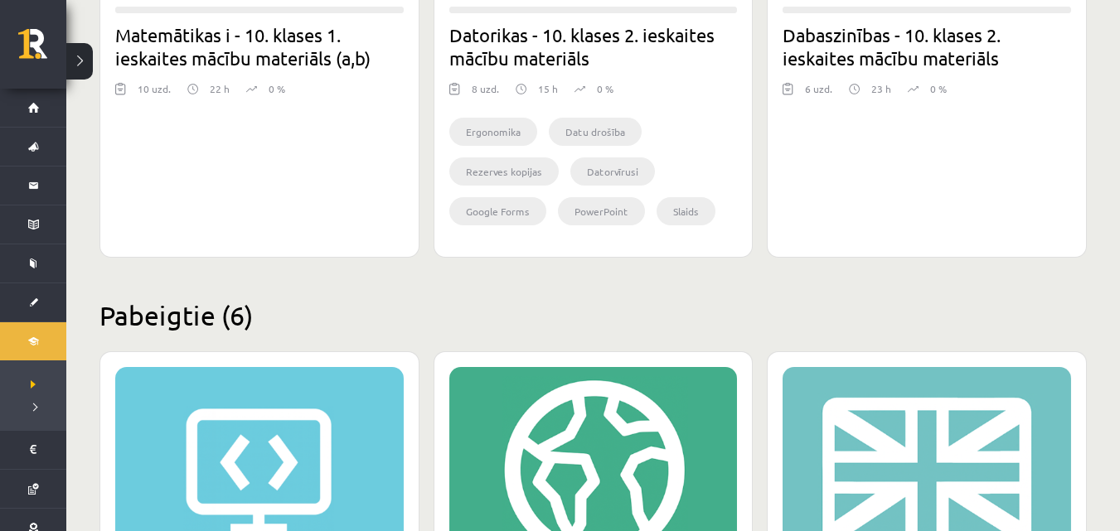
scroll to position [1409, 0]
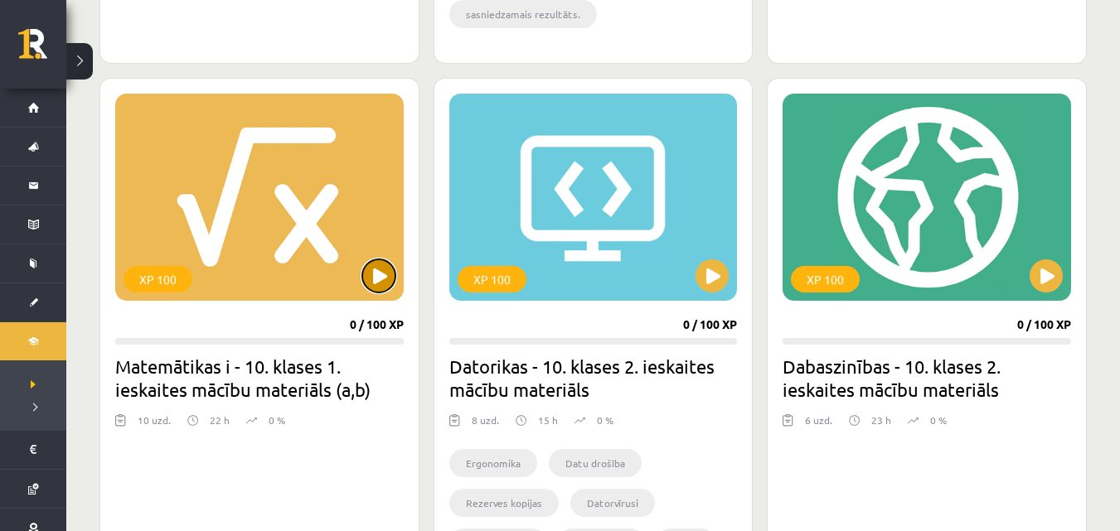
click at [386, 274] on button at bounding box center [378, 275] width 33 height 33
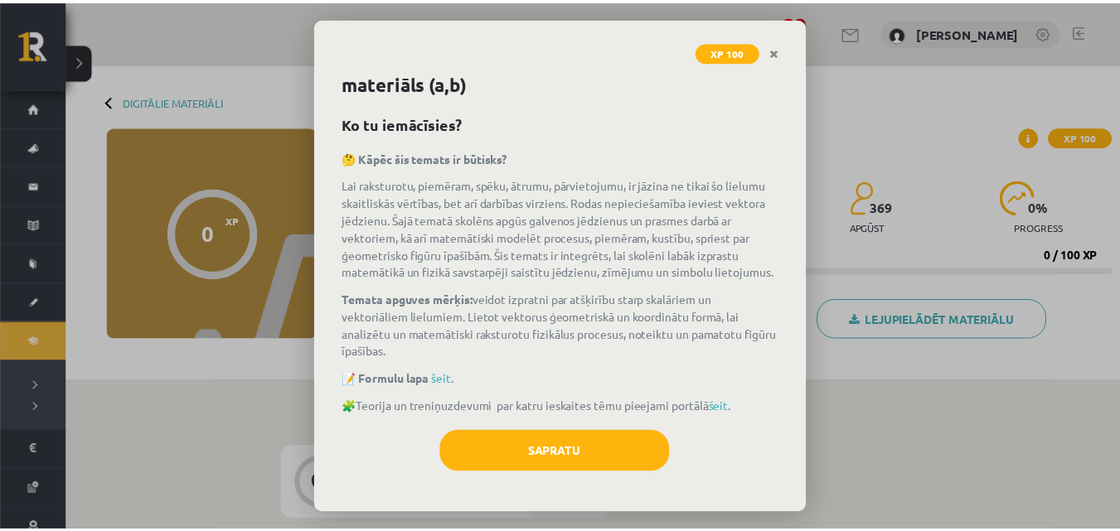
scroll to position [42, 0]
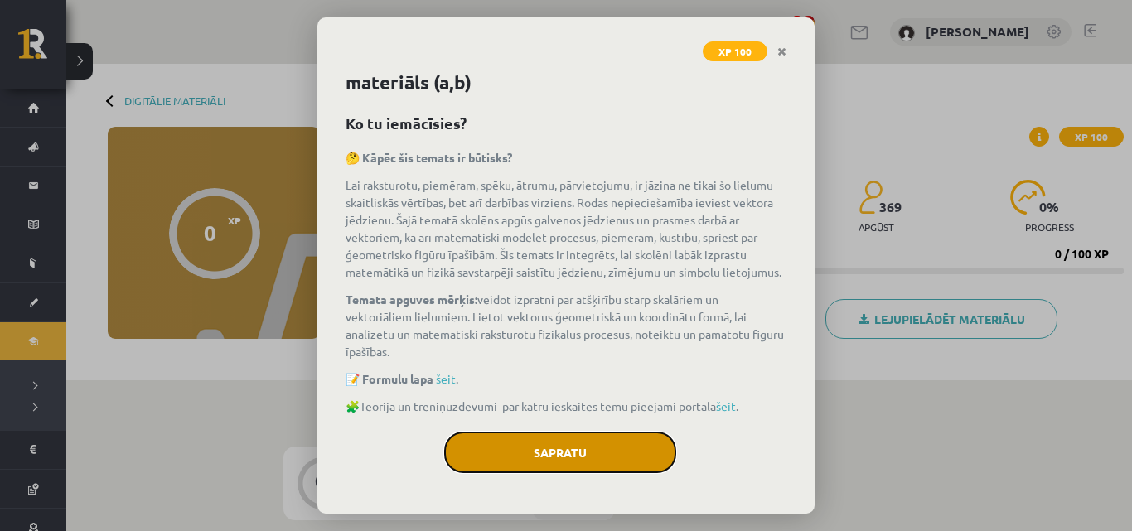
click at [498, 458] on button "Sapratu" at bounding box center [560, 452] width 232 height 41
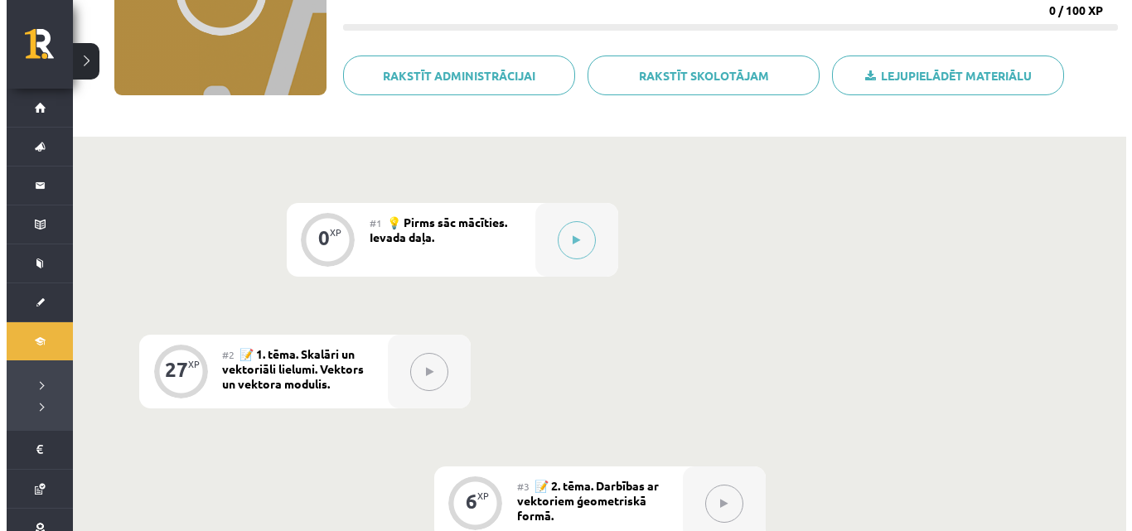
scroll to position [249, 0]
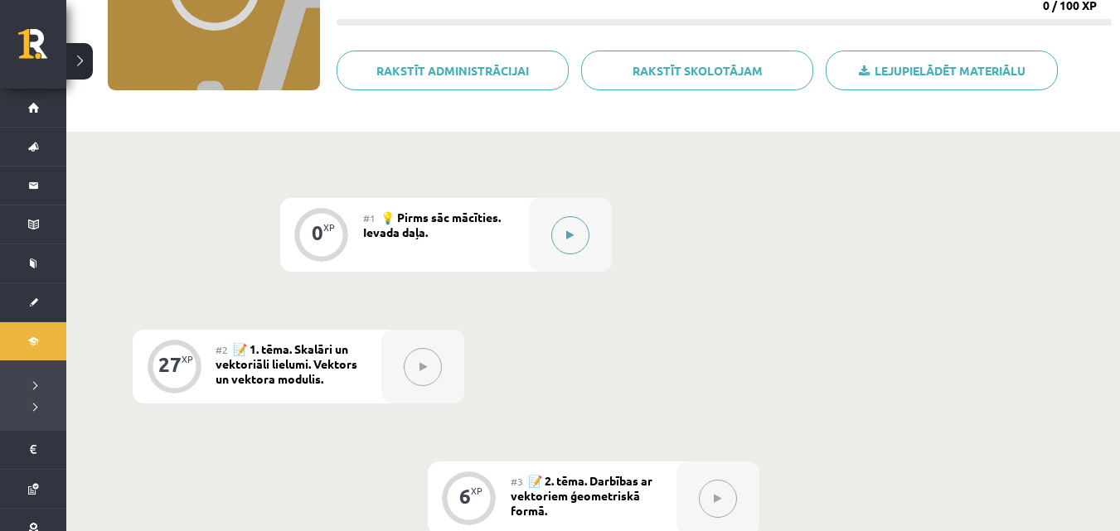
click at [578, 250] on button at bounding box center [570, 235] width 38 height 38
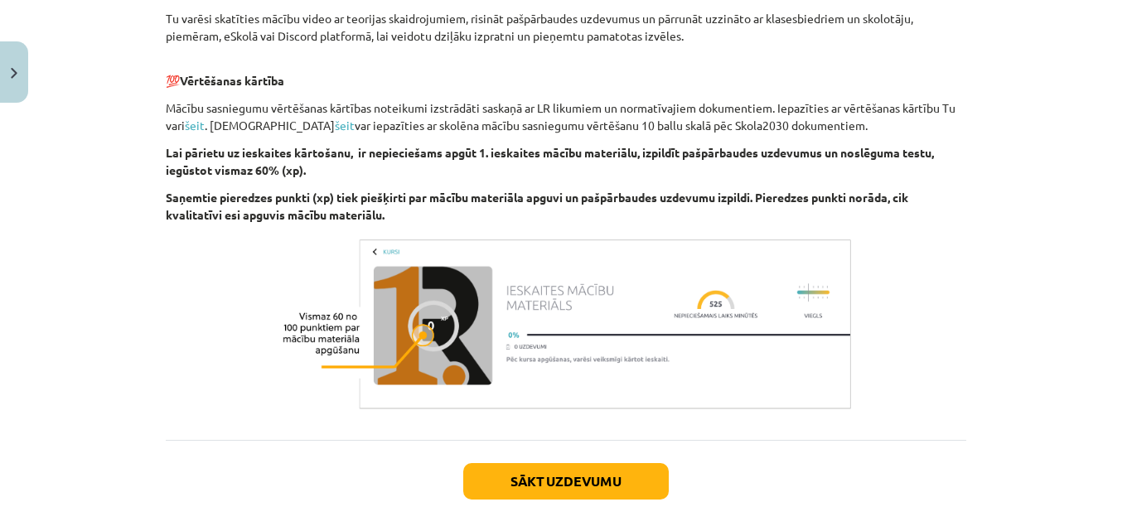
scroll to position [947, 0]
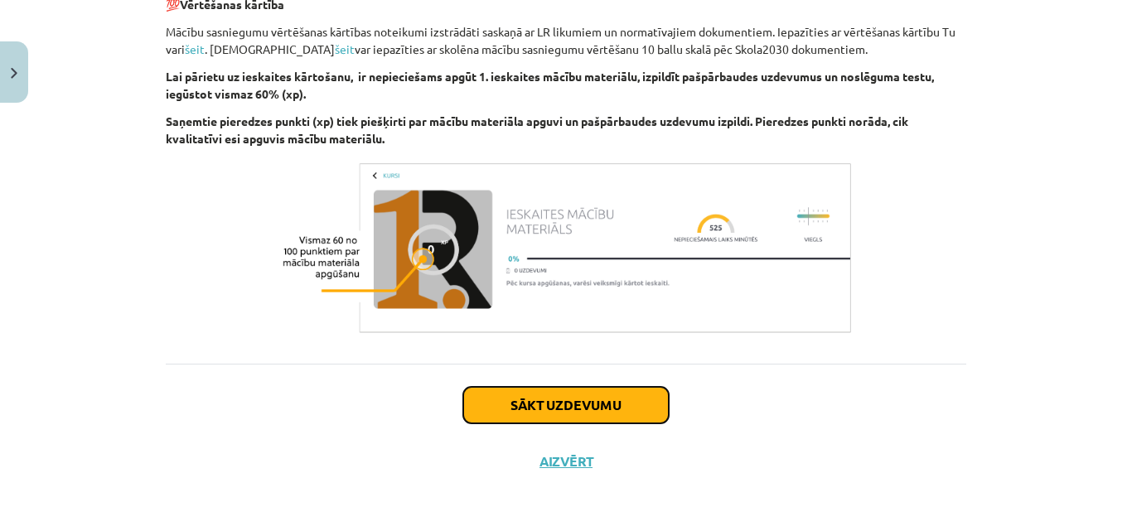
click at [468, 410] on button "Sākt uzdevumu" at bounding box center [566, 405] width 206 height 36
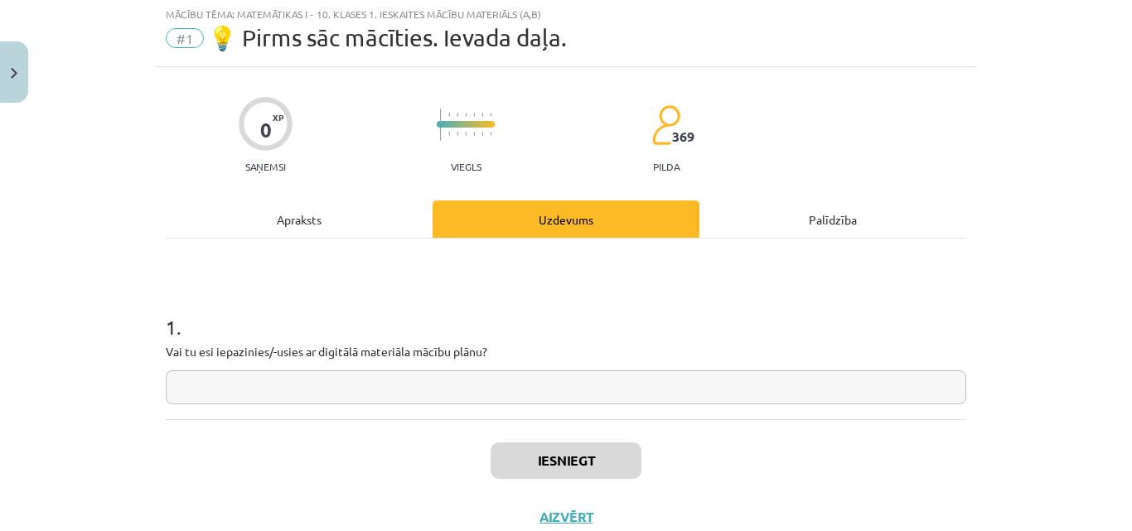
scroll to position [41, 0]
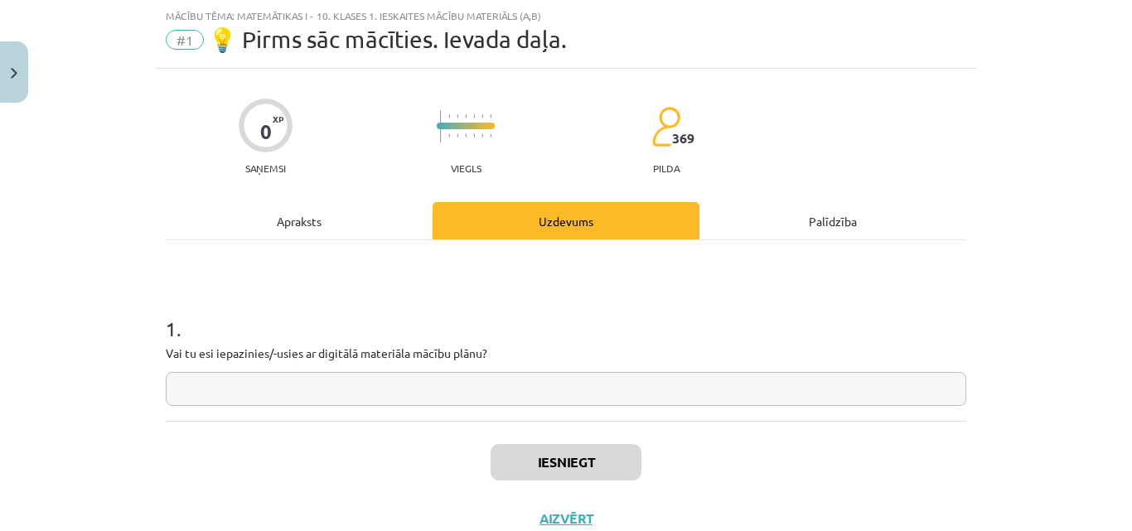
click at [355, 210] on div "Apraksts" at bounding box center [299, 220] width 267 height 37
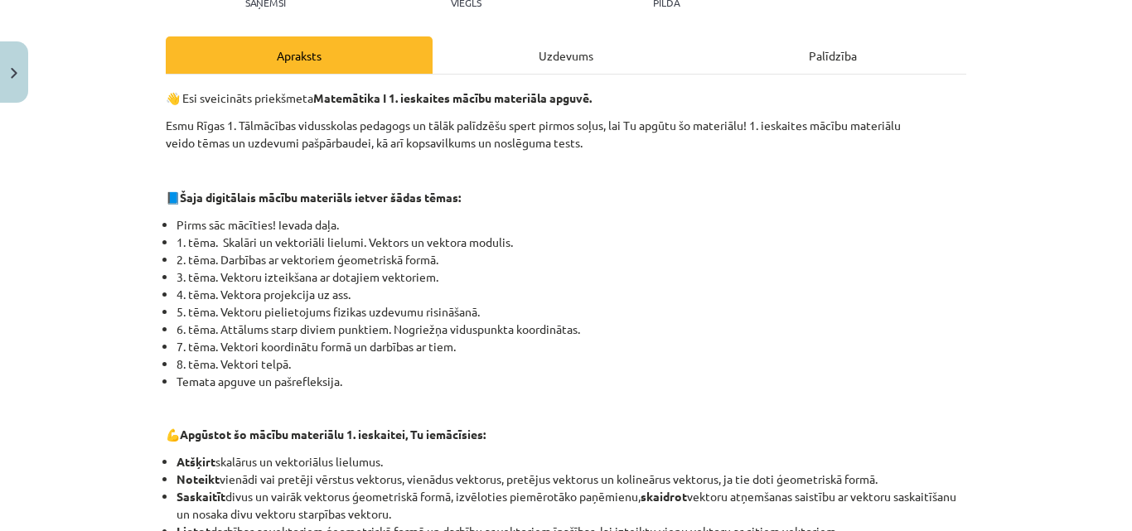
scroll to position [290, 0]
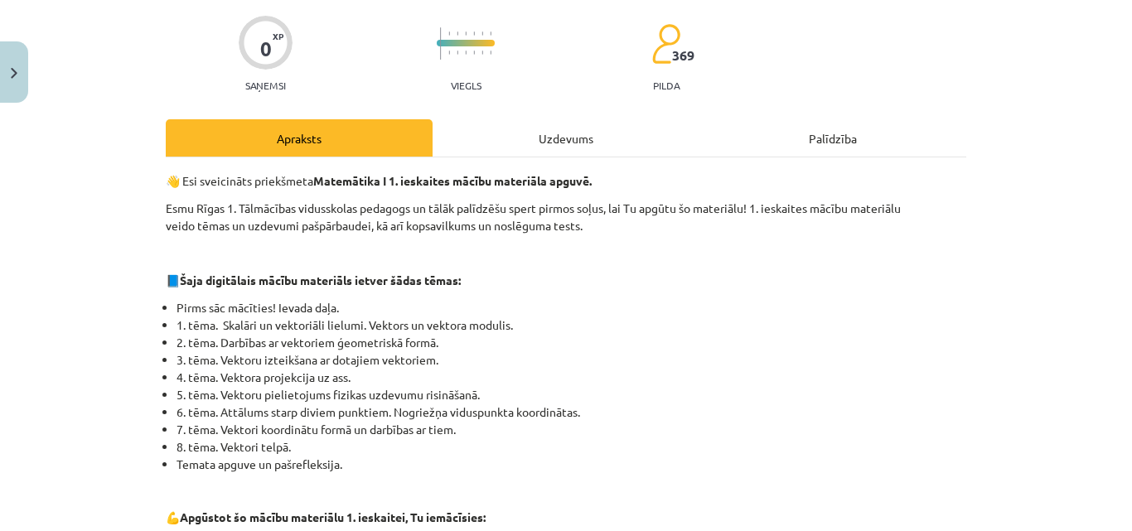
click at [505, 134] on div "Uzdevums" at bounding box center [566, 137] width 267 height 37
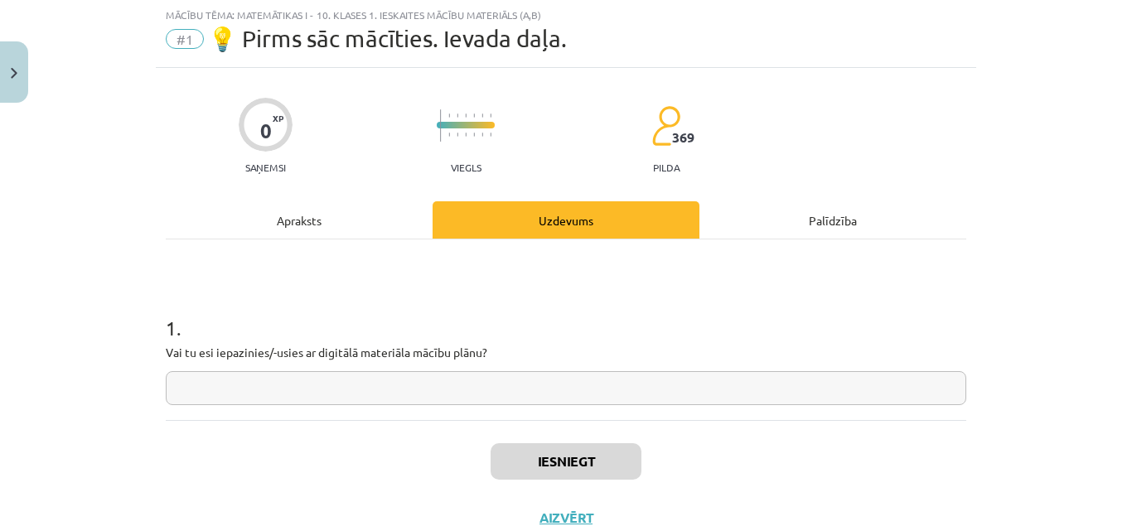
scroll to position [41, 0]
click at [362, 397] on input "text" at bounding box center [566, 389] width 801 height 34
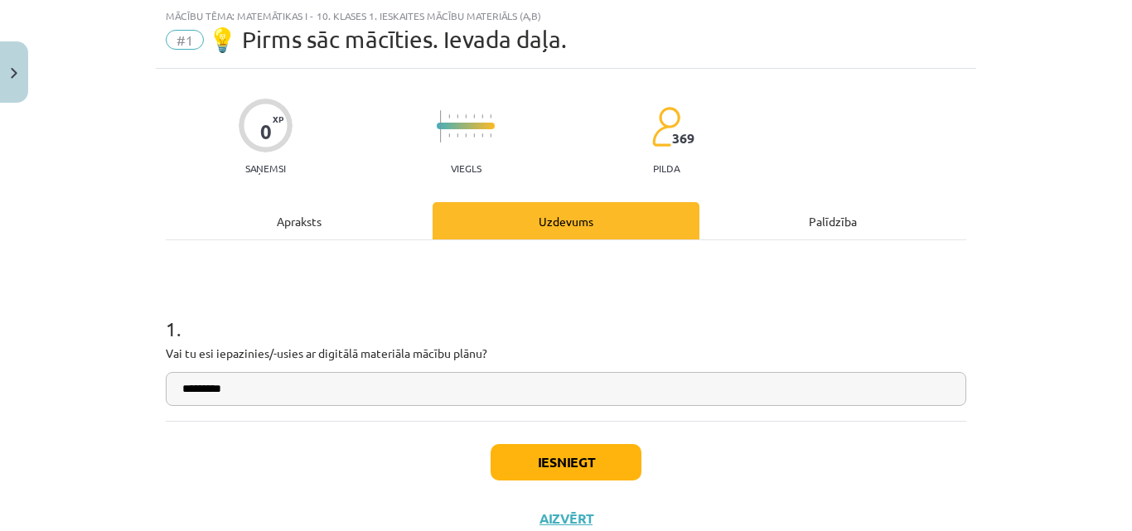
type input "*********"
click at [556, 464] on button "Iesniegt" at bounding box center [566, 462] width 151 height 36
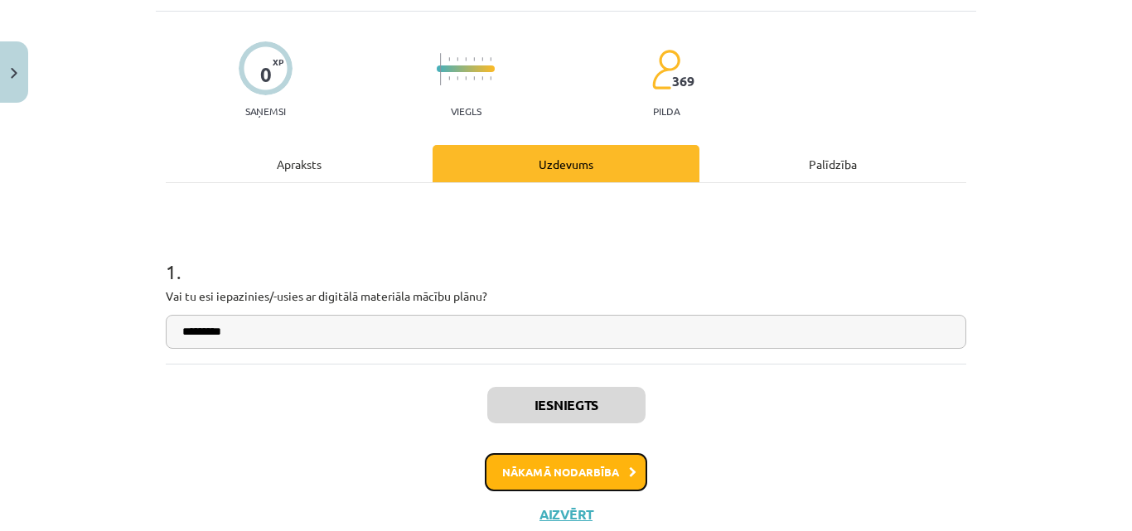
click at [588, 459] on button "Nākamā nodarbība" at bounding box center [566, 472] width 162 height 38
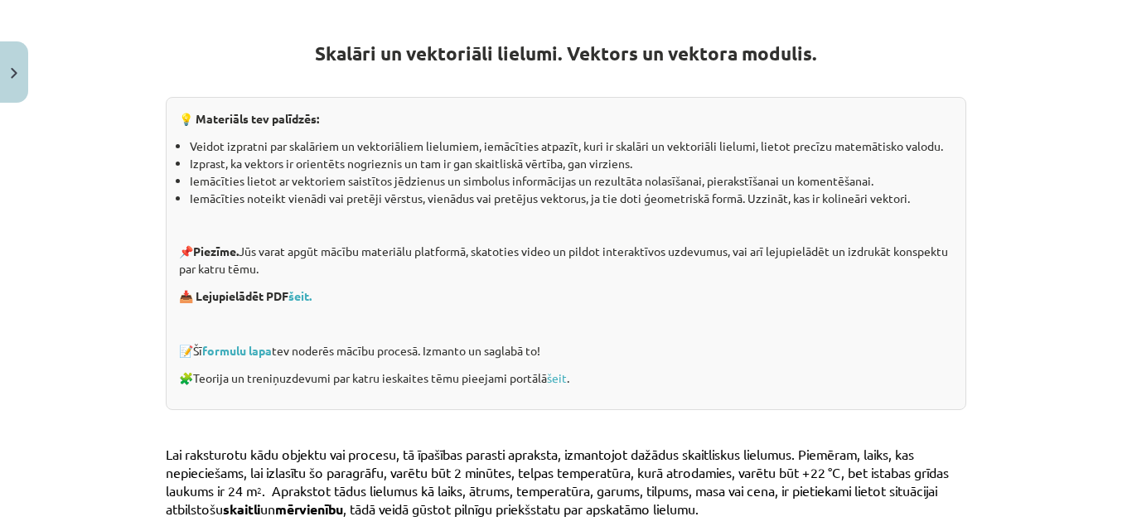
scroll to position [332, 0]
